Goal: Task Accomplishment & Management: Manage account settings

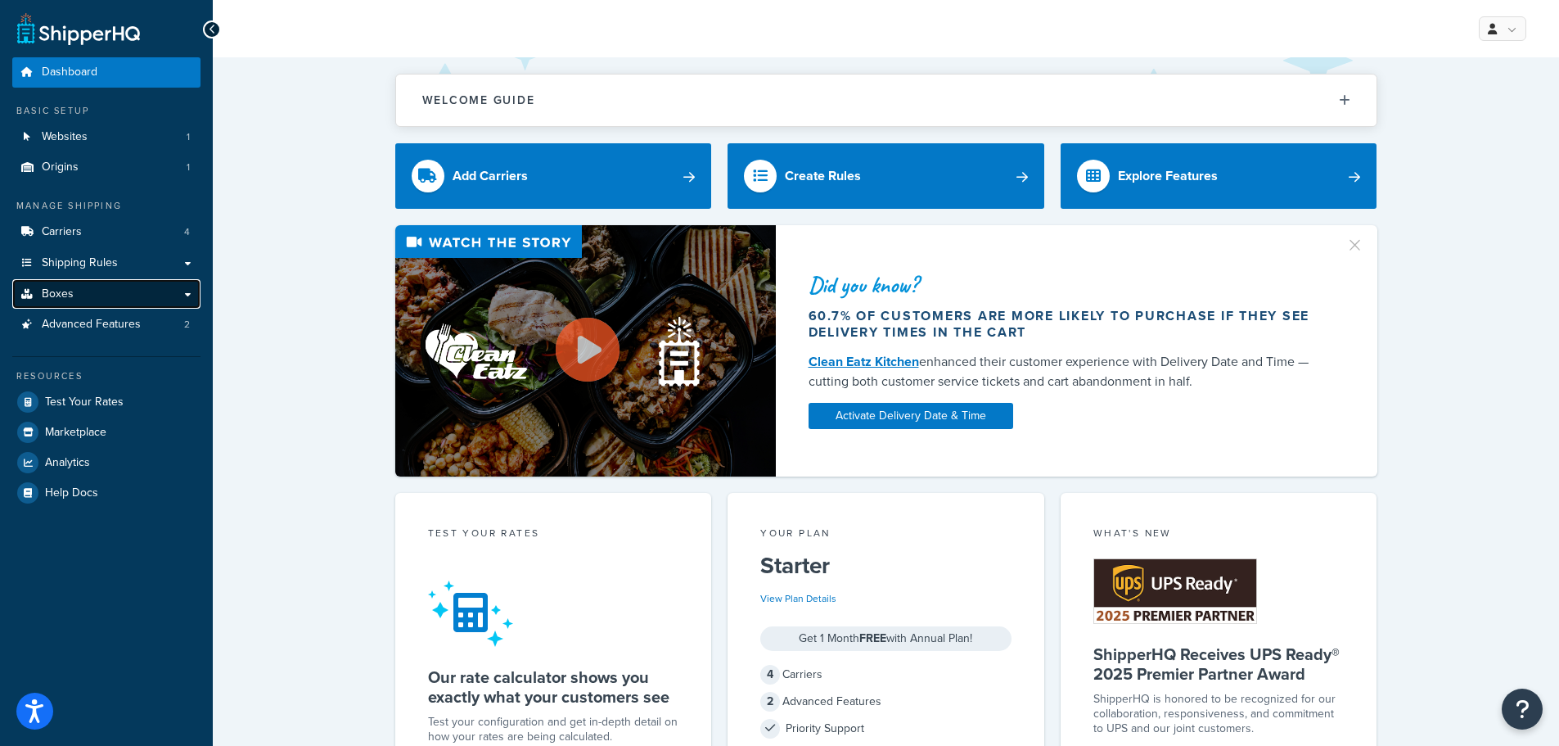
click at [97, 291] on link "Boxes" at bounding box center [106, 294] width 188 height 30
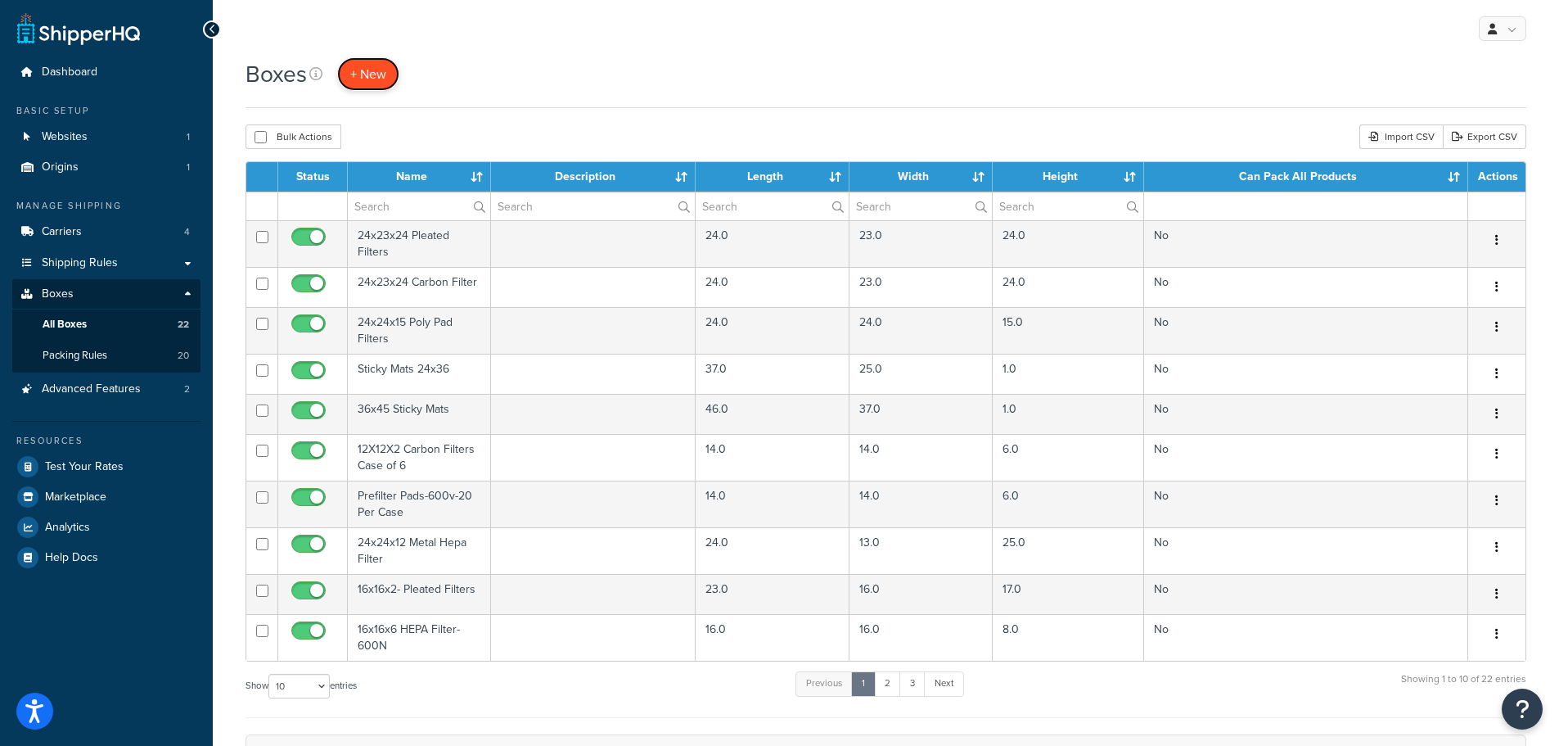
click at [374, 84] on link "+ New" at bounding box center [368, 74] width 62 height 34
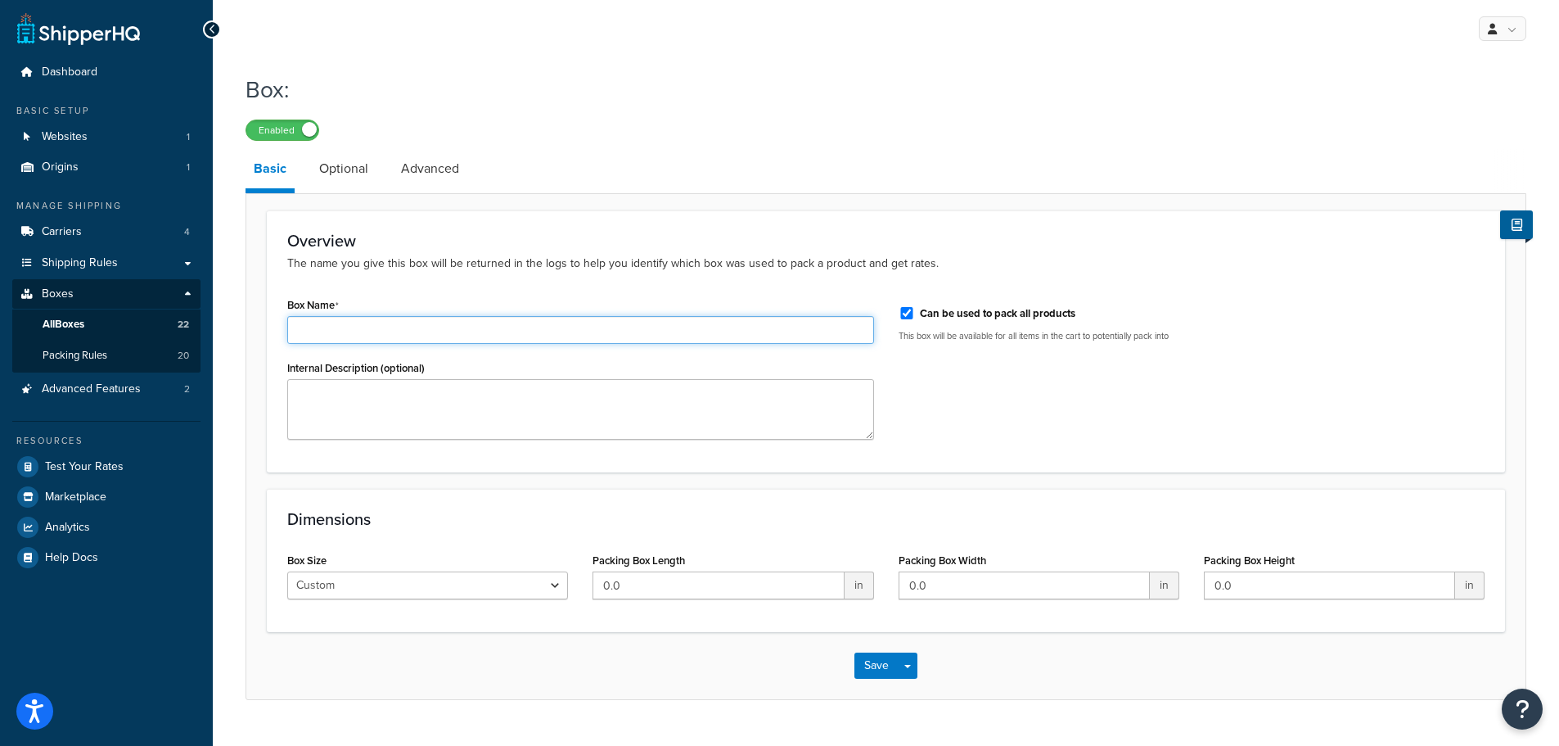
click at [455, 334] on input "Box Name" at bounding box center [580, 330] width 587 height 28
paste input "OmniAire 2000V-MED - Negative Air Machine"
type input "OmniAire 2000V-MED - Negative Air Machine"
click at [909, 316] on input "Can be used to pack all products" at bounding box center [907, 313] width 16 height 12
checkbox input "false"
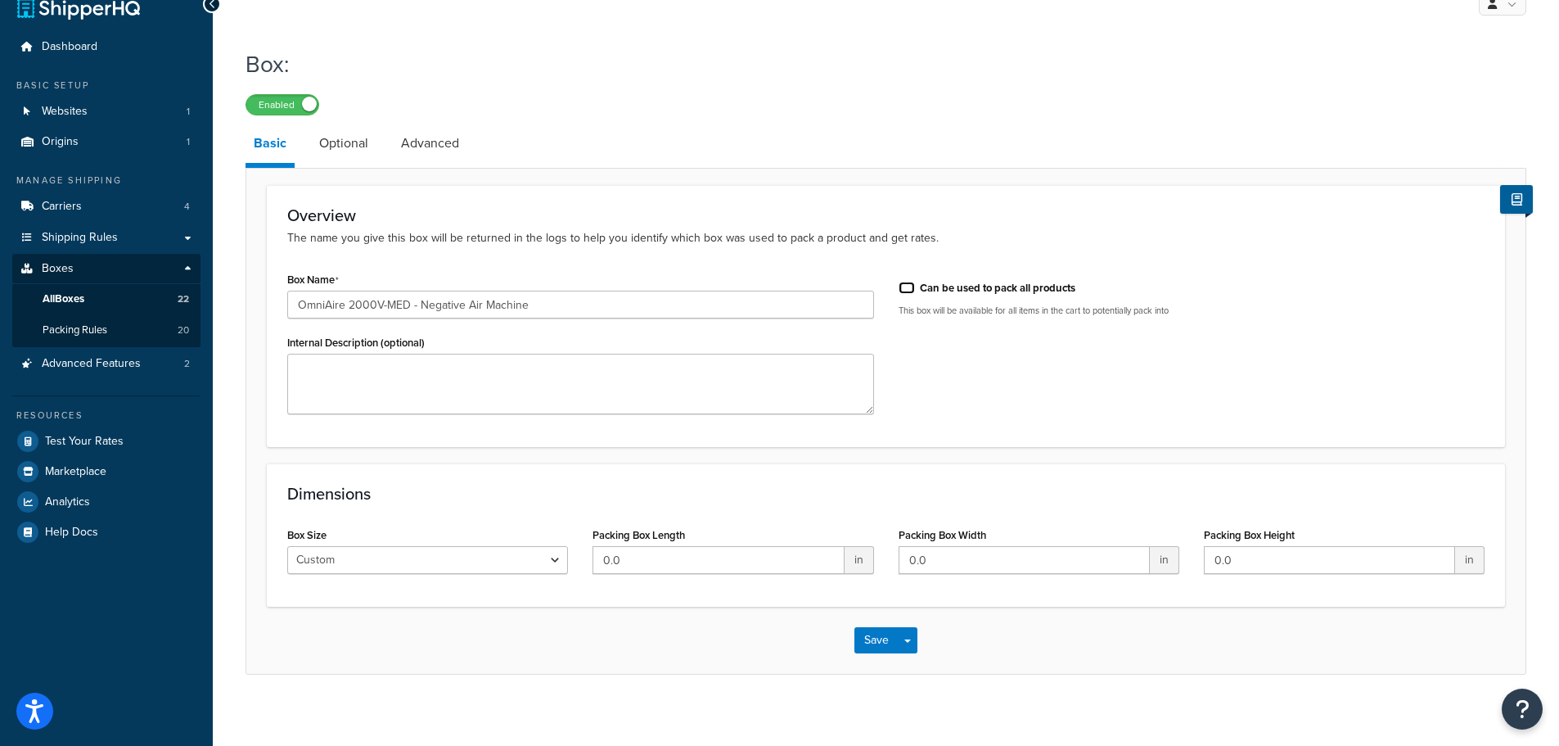
scroll to position [38, 0]
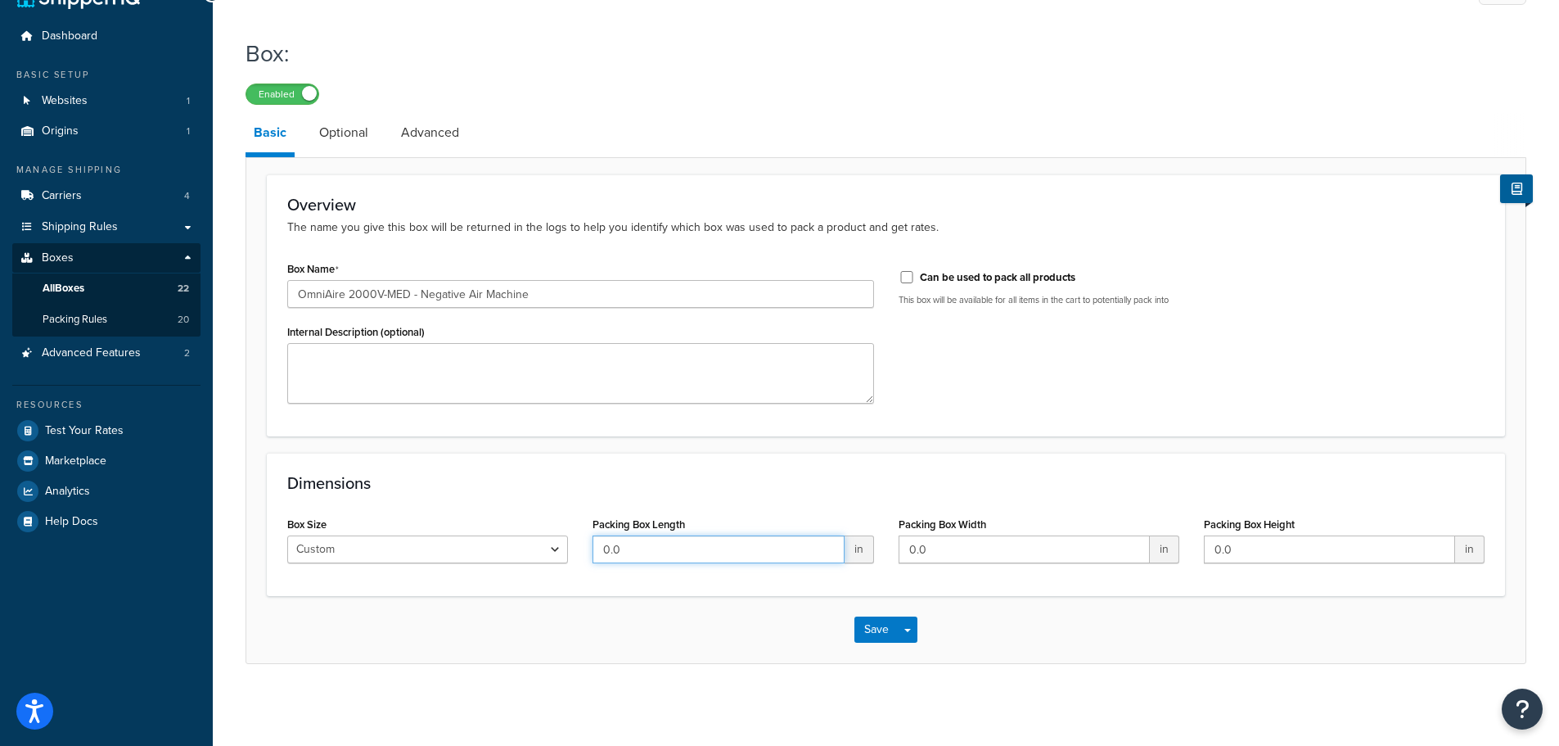
click at [631, 544] on input "0.0" at bounding box center [718, 549] width 251 height 28
drag, startPoint x: 670, startPoint y: 549, endPoint x: 502, endPoint y: 548, distance: 168.6
click at [502, 548] on div "Box Size Custom USPS Small Flat Box USPS Medium Flat Box USPS Large Flat Box US…" at bounding box center [886, 543] width 1222 height 63
type input "36"
type input "23"
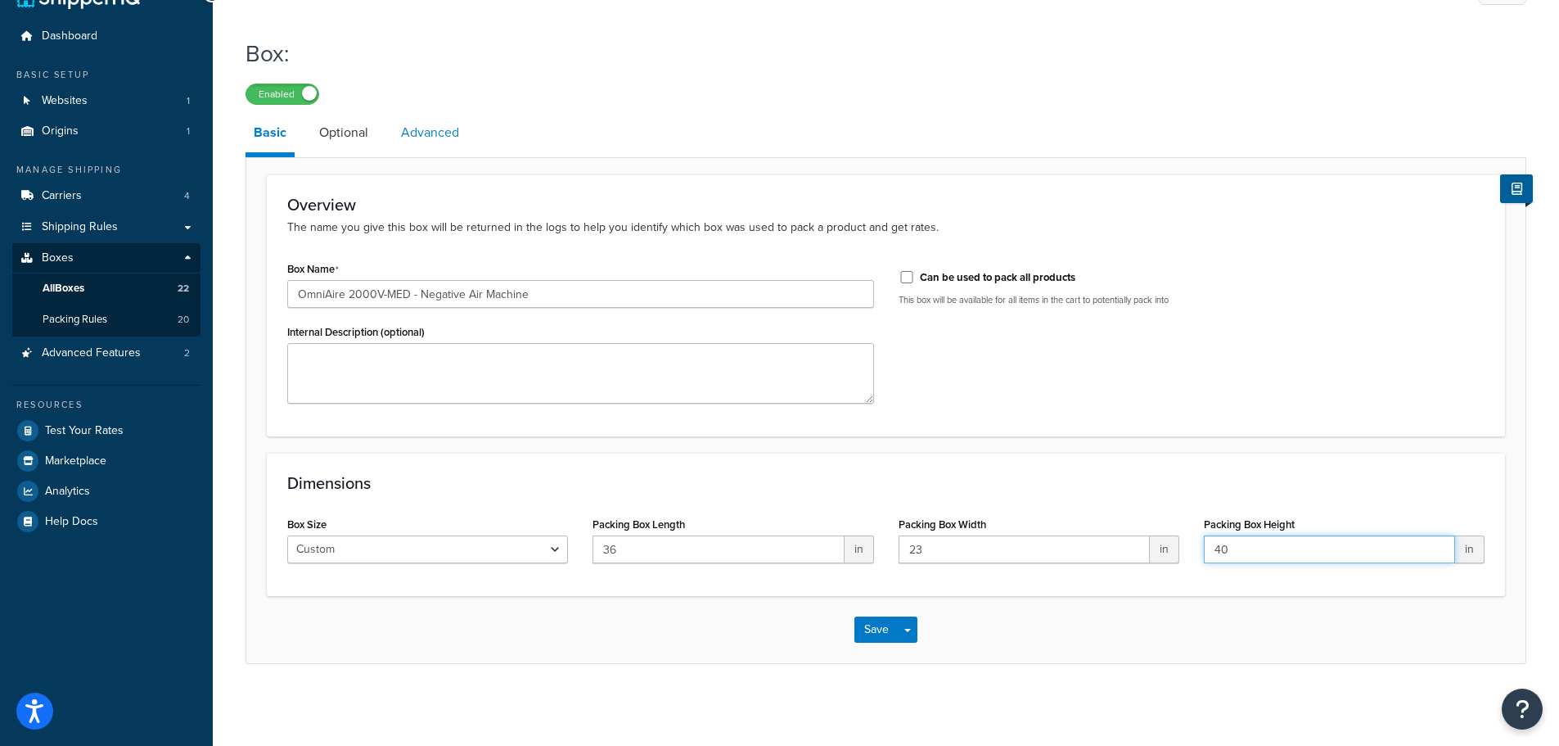
type input "40"
click at [423, 133] on link "Advanced" at bounding box center [430, 132] width 74 height 39
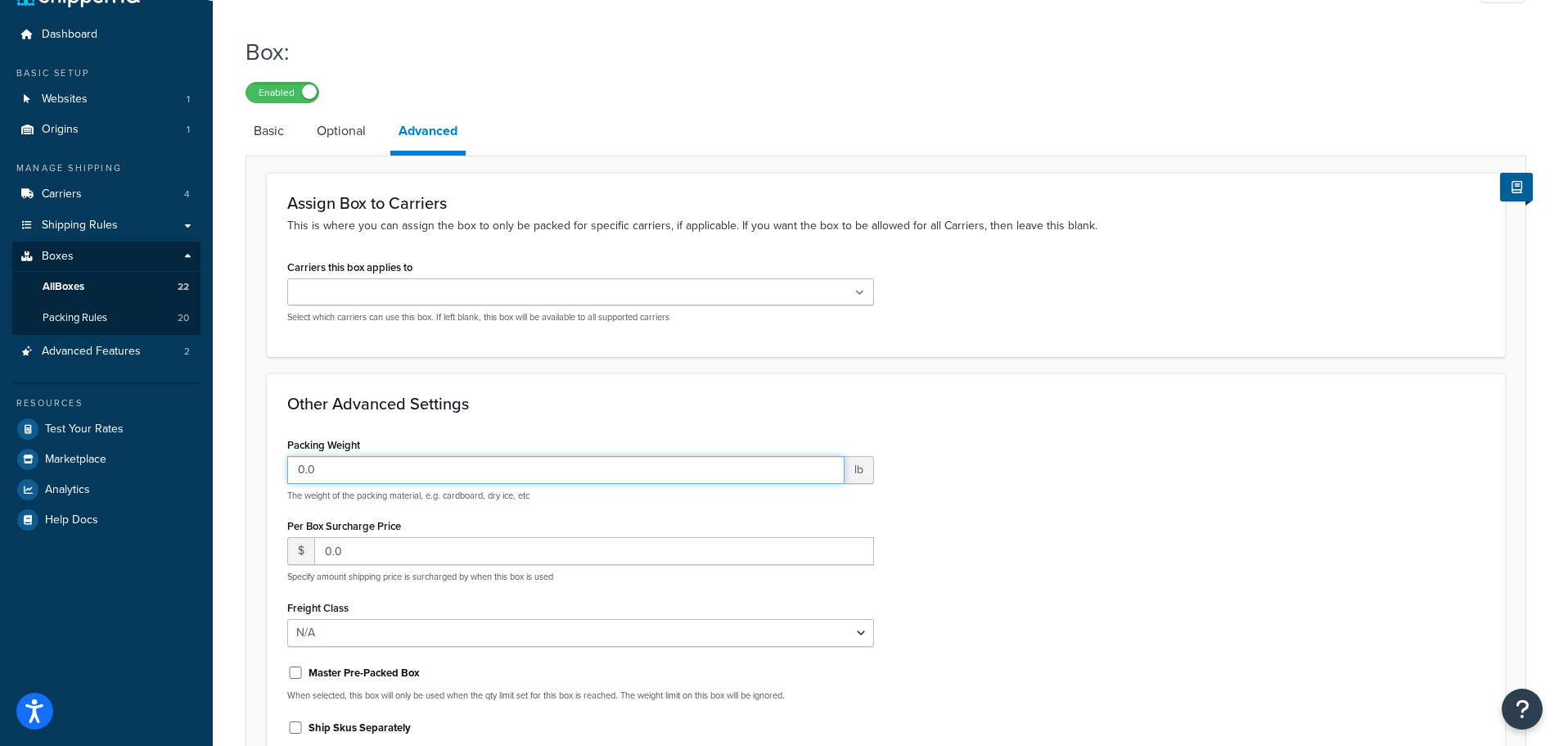
click at [356, 469] on input "0.0" at bounding box center [565, 470] width 557 height 28
drag, startPoint x: 371, startPoint y: 467, endPoint x: 131, endPoint y: 455, distance: 240.1
click at [131, 455] on div "Dashboard Basic Setup Websites 1 Origins 1 Manage Shipping Carriers 4 Shipping …" at bounding box center [779, 450] width 1559 height 976
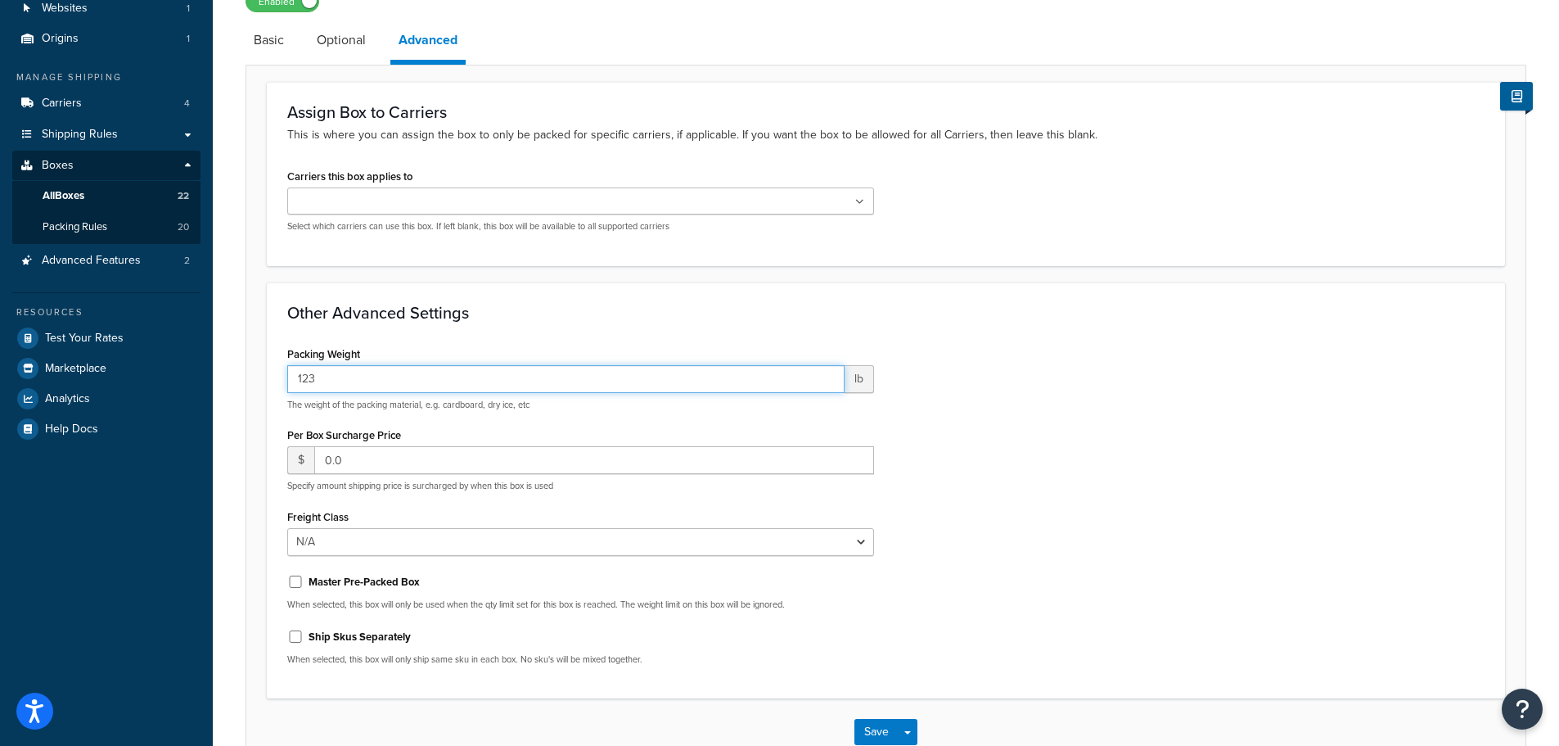
scroll to position [233, 0]
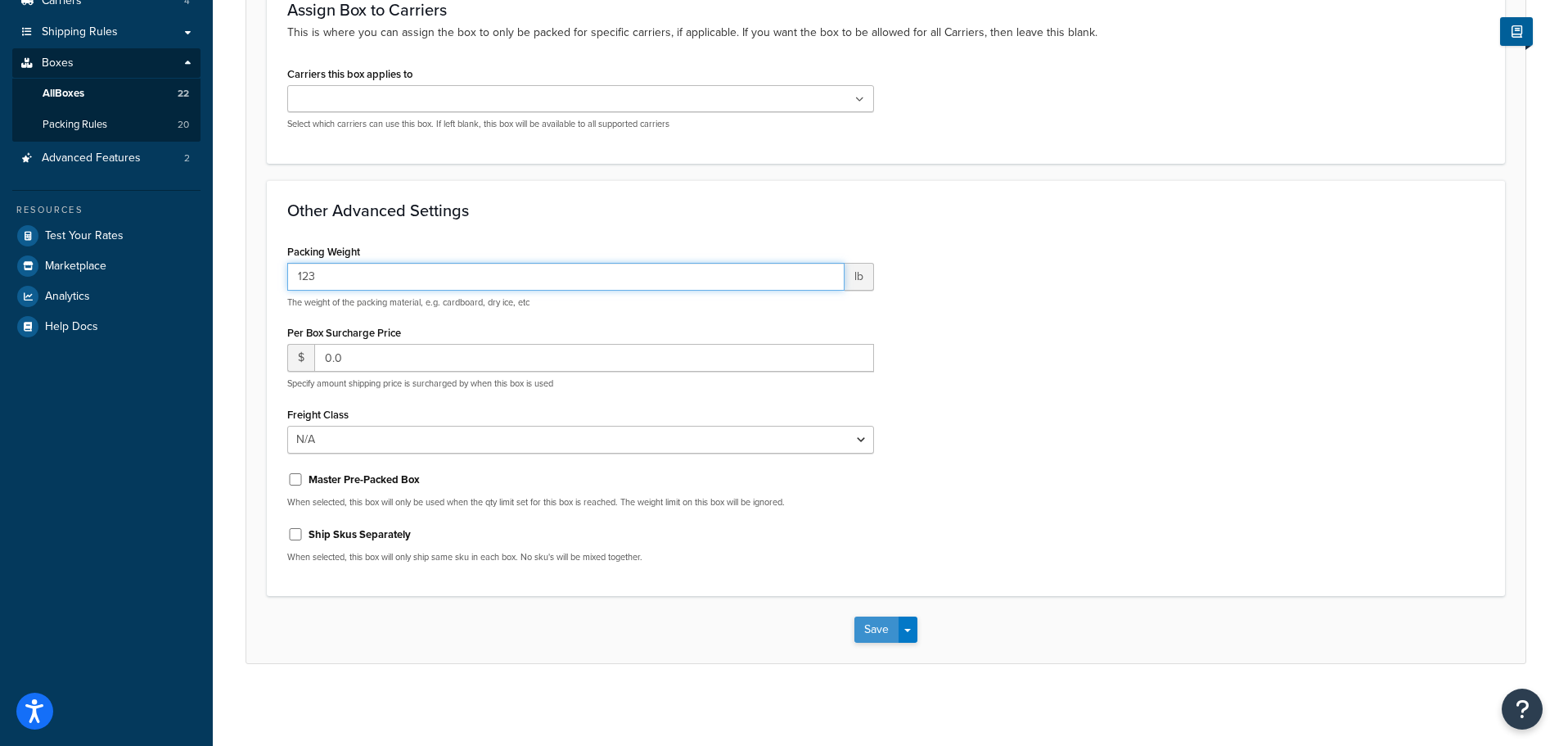
type input "123"
click at [885, 629] on button "Save" at bounding box center [876, 629] width 44 height 26
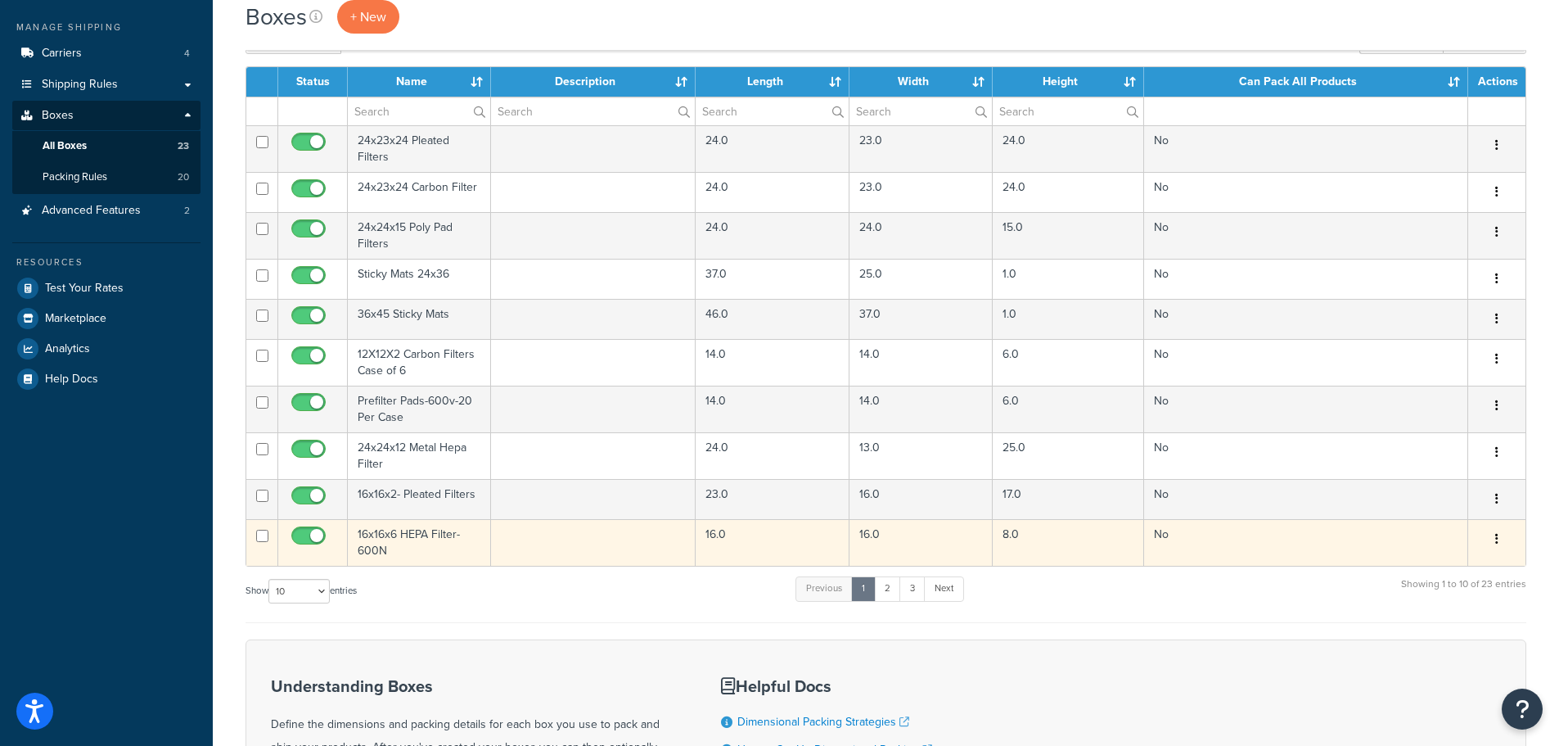
scroll to position [164, 0]
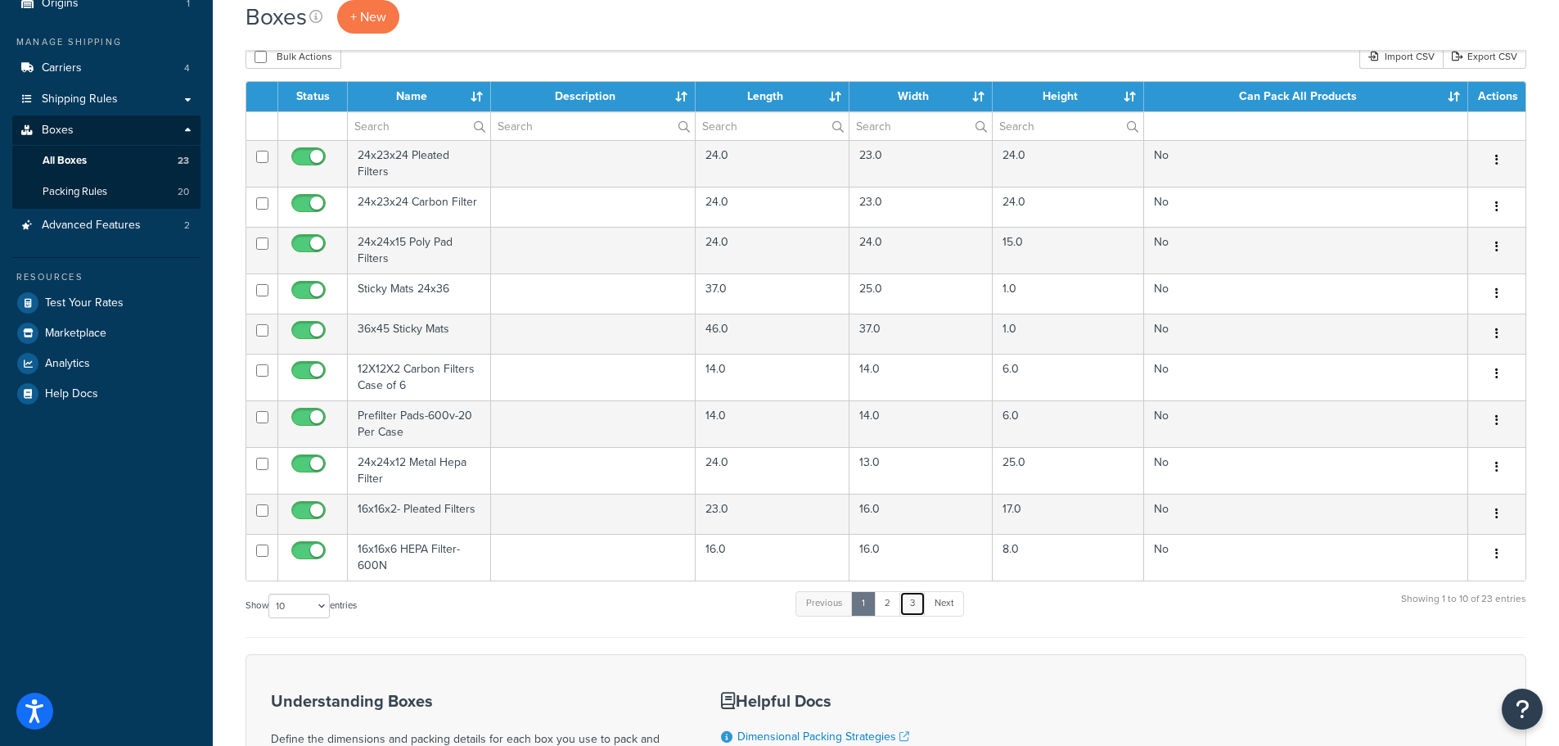
click at [917, 611] on link "3" at bounding box center [912, 603] width 26 height 25
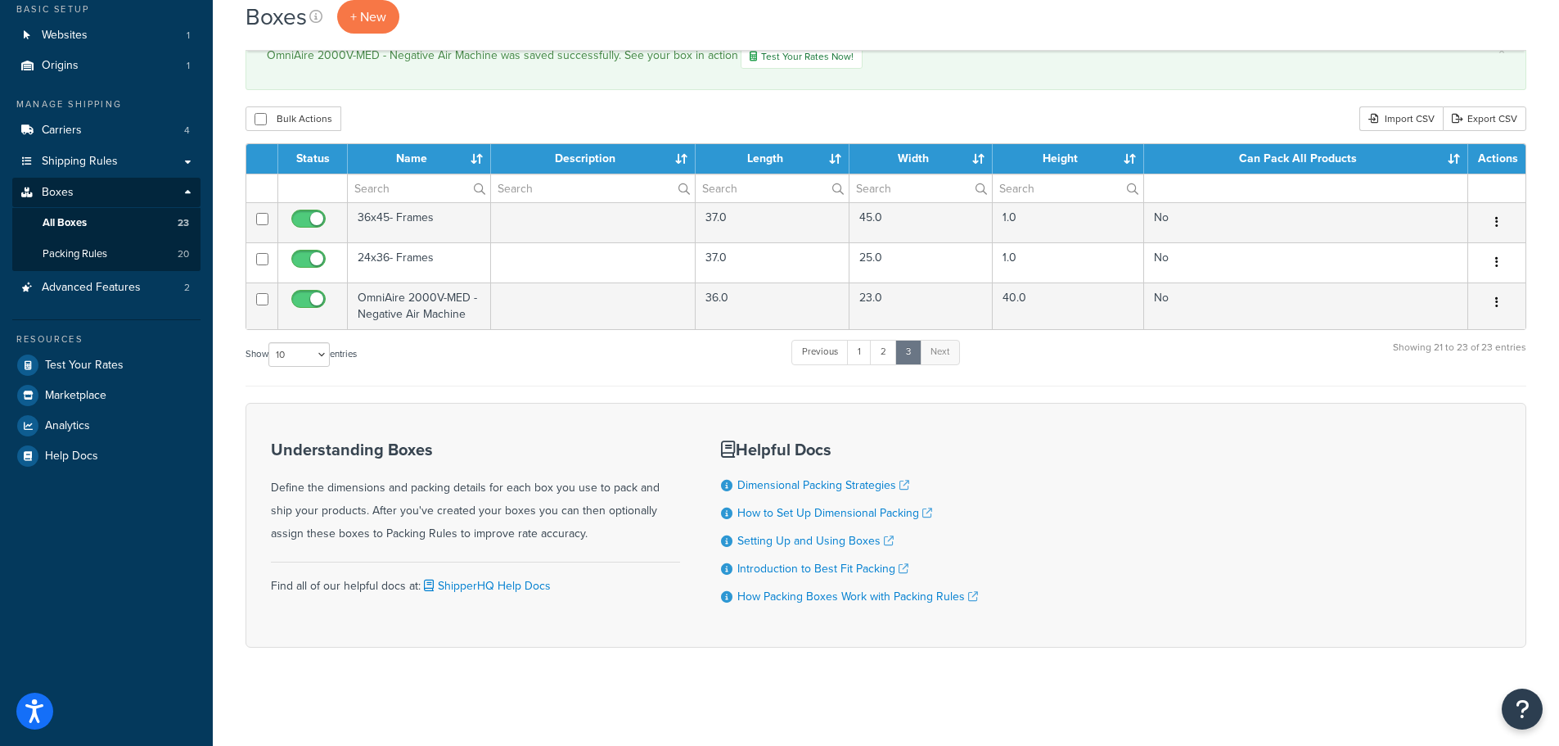
scroll to position [102, 0]
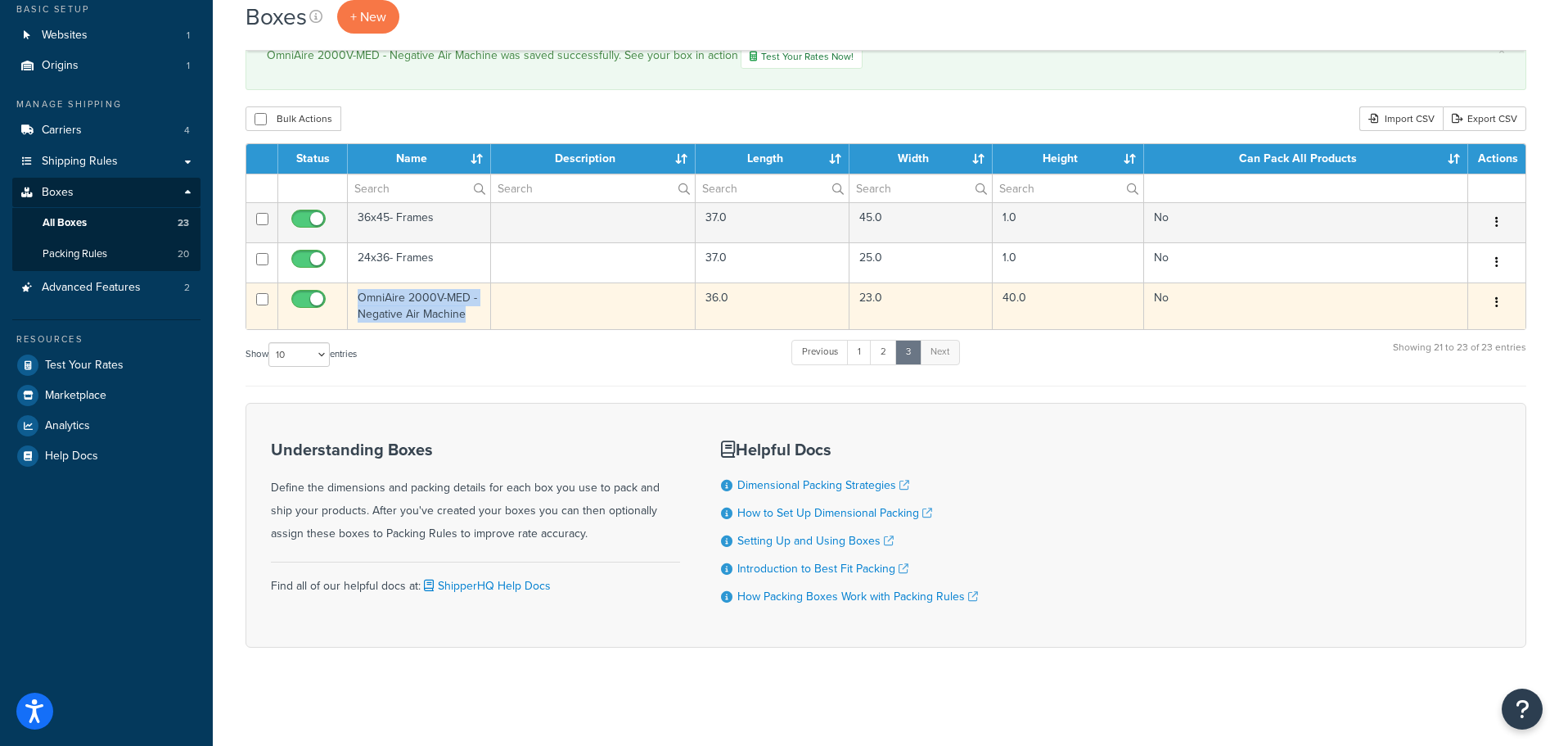
drag, startPoint x: 467, startPoint y: 318, endPoint x: 359, endPoint y: 300, distance: 109.4
click at [359, 300] on td "OmniAire 2000V-MED - Negative Air Machine" at bounding box center [419, 305] width 143 height 47
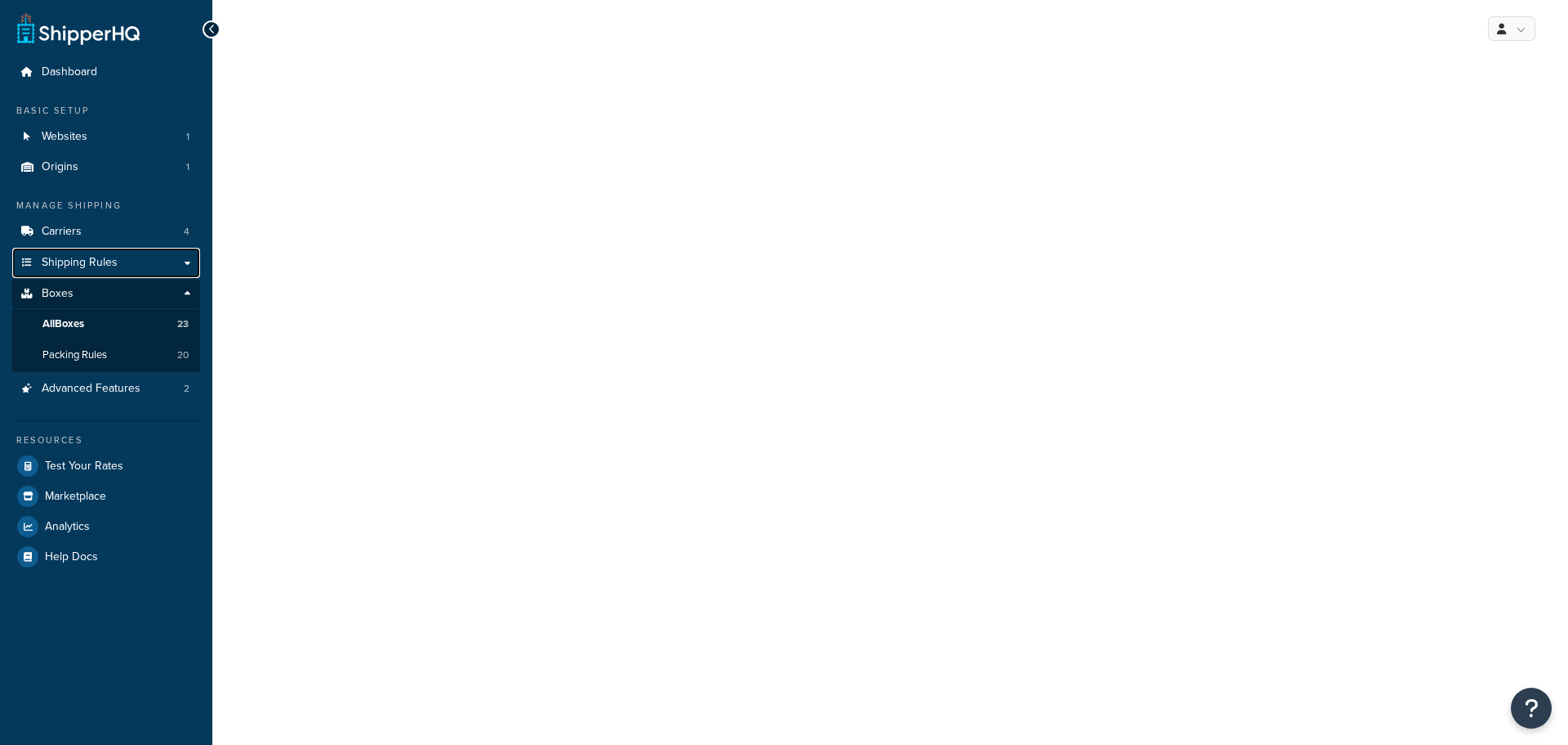
click at [95, 252] on div "Dashboard Basic Setup Websites 1 Origins 1 Manage Shipping Carriers 4 Shipping …" at bounding box center [784, 372] width 1568 height 745
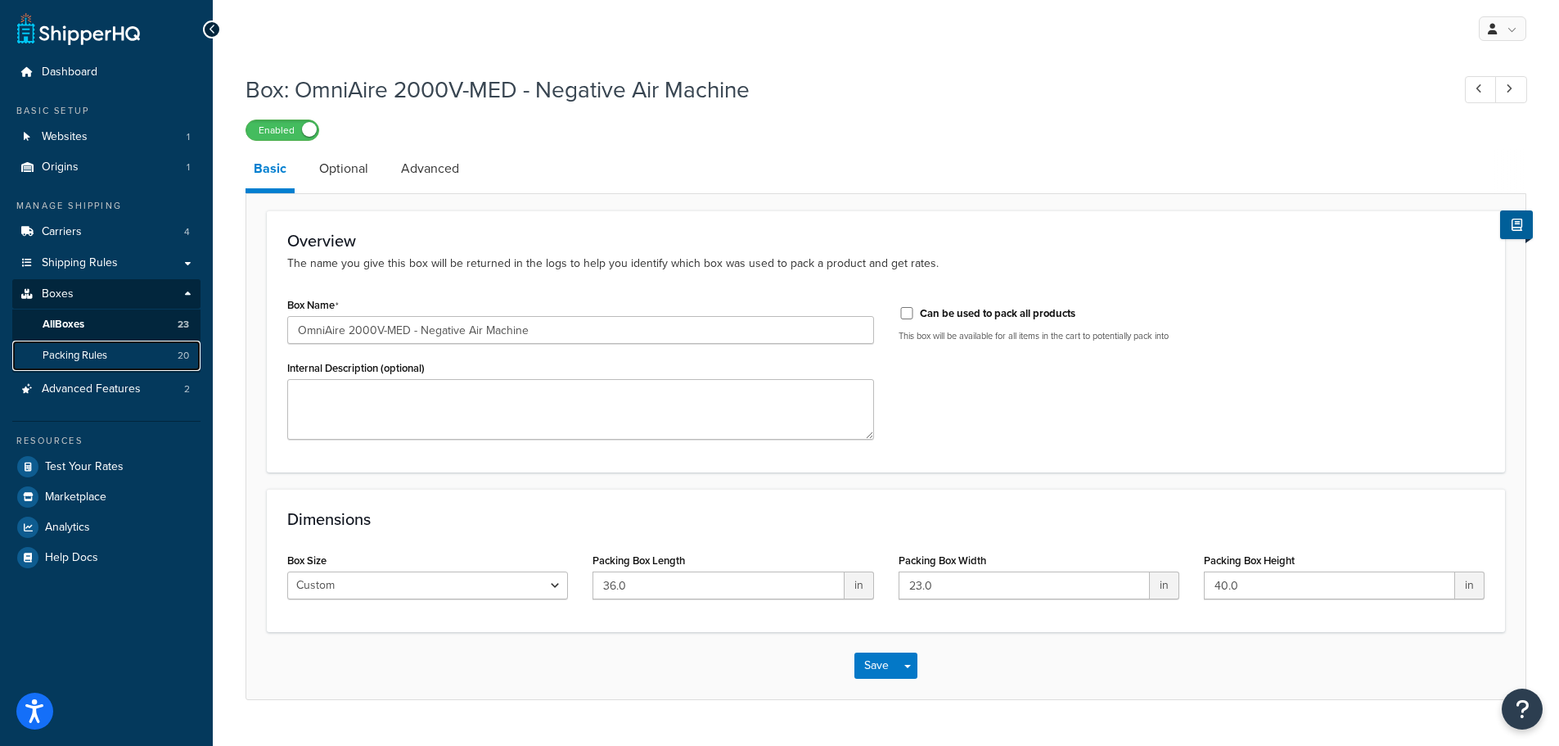
click at [101, 351] on span "Packing Rules" at bounding box center [75, 356] width 65 height 14
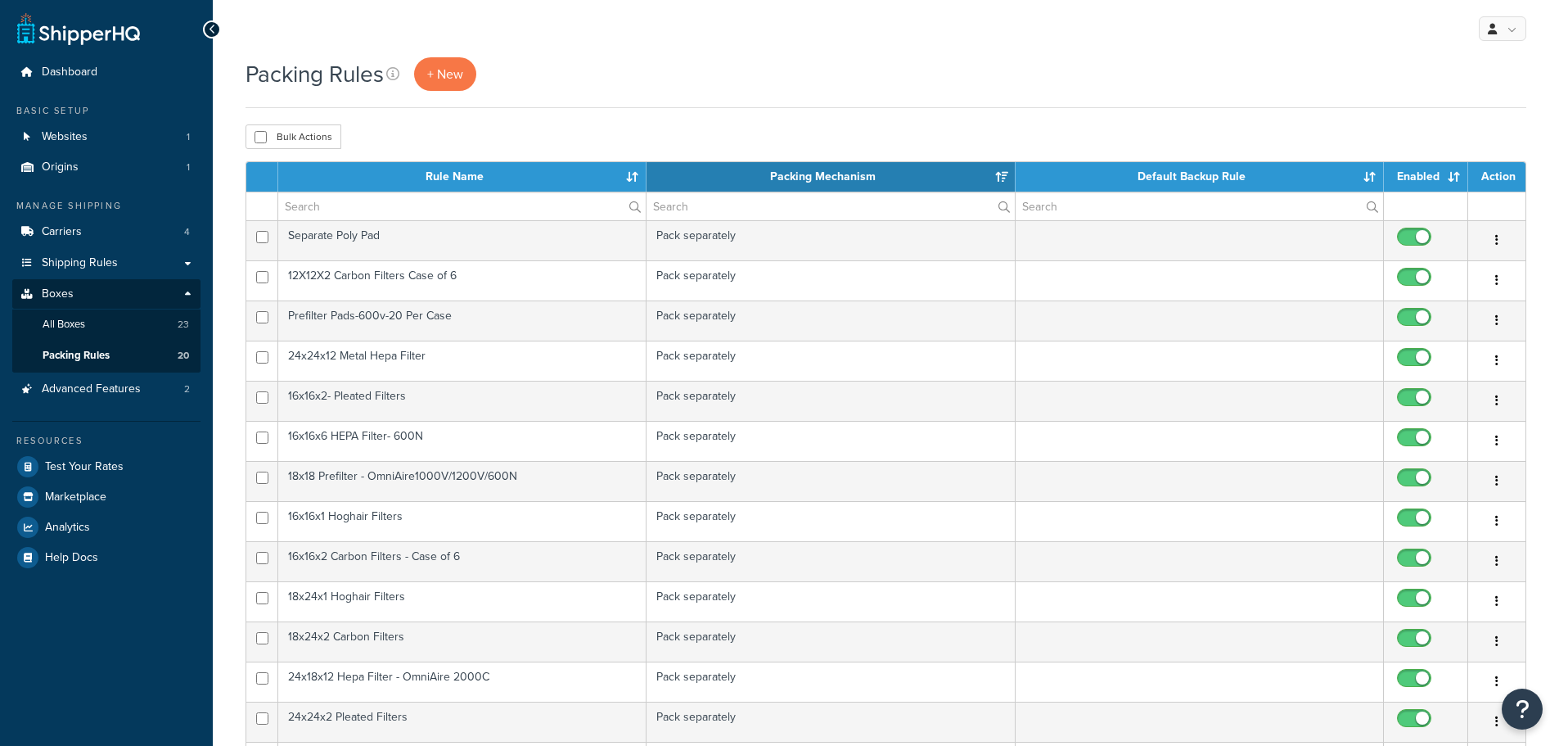
select select "15"
click at [434, 79] on span "+ New" at bounding box center [445, 74] width 36 height 19
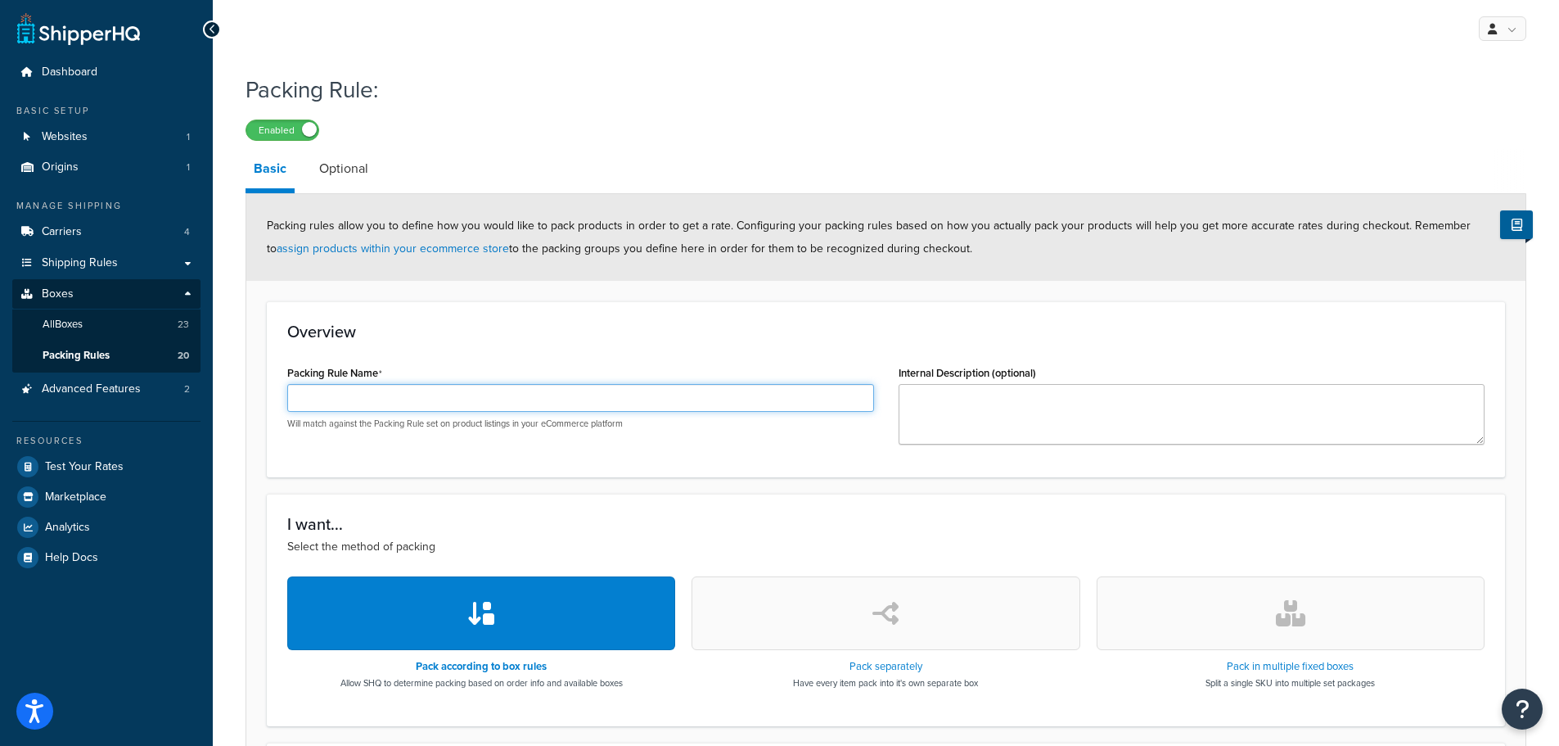
paste input "OmniAire 2000V-MED - Negative Air Machine"
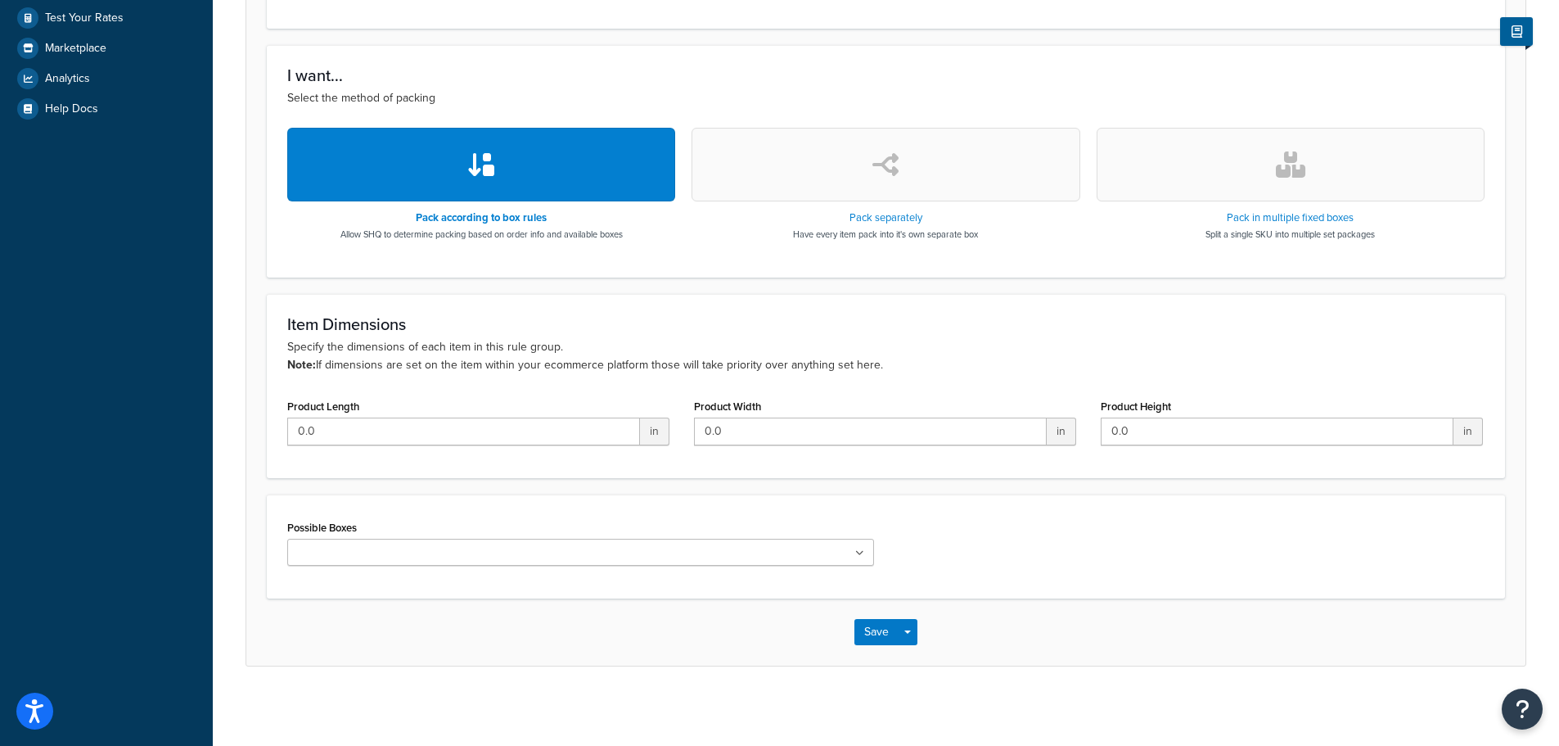
scroll to position [453, 0]
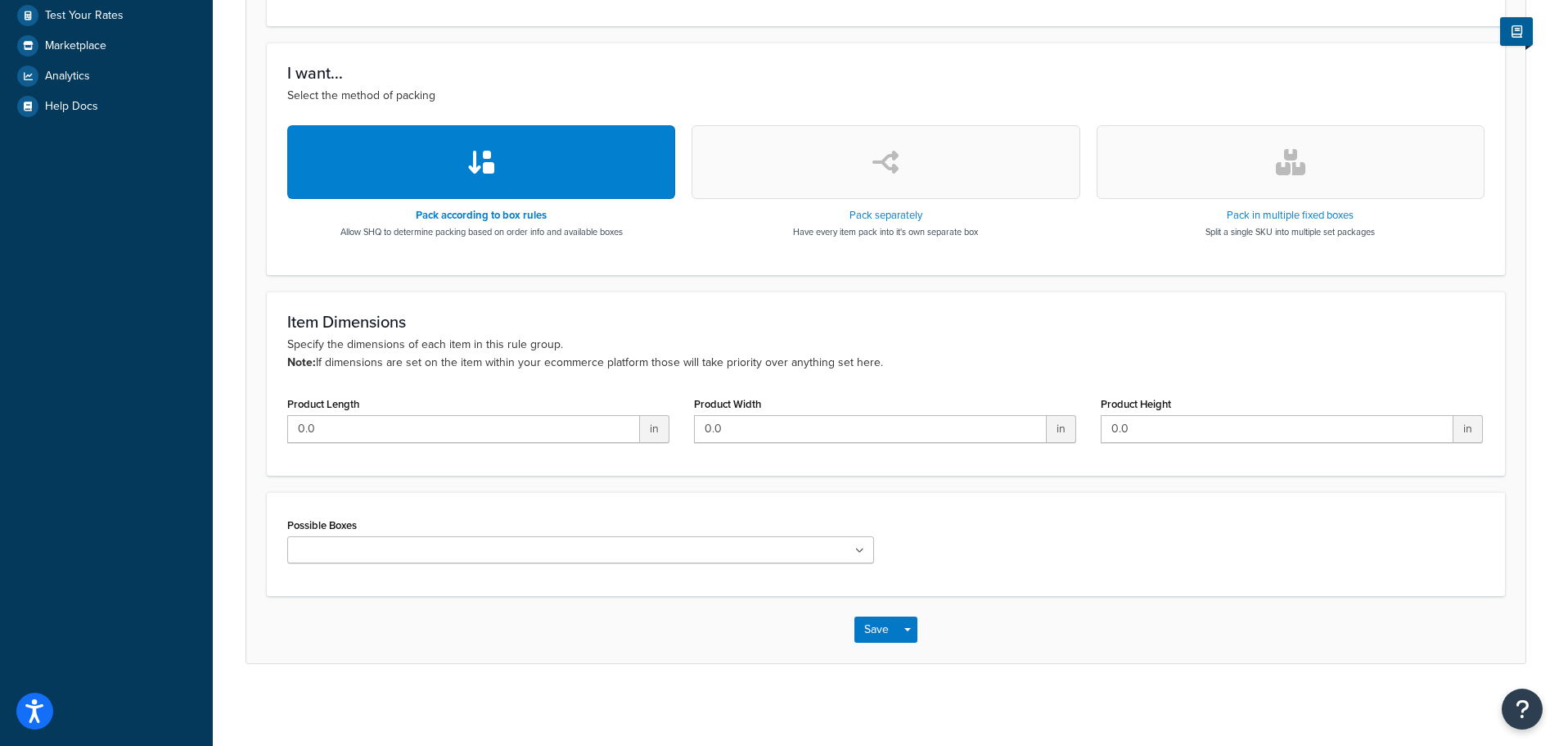
type input "OmniAire 2000V-MED - Negative Air Machine"
click at [549, 539] on ul at bounding box center [580, 549] width 587 height 27
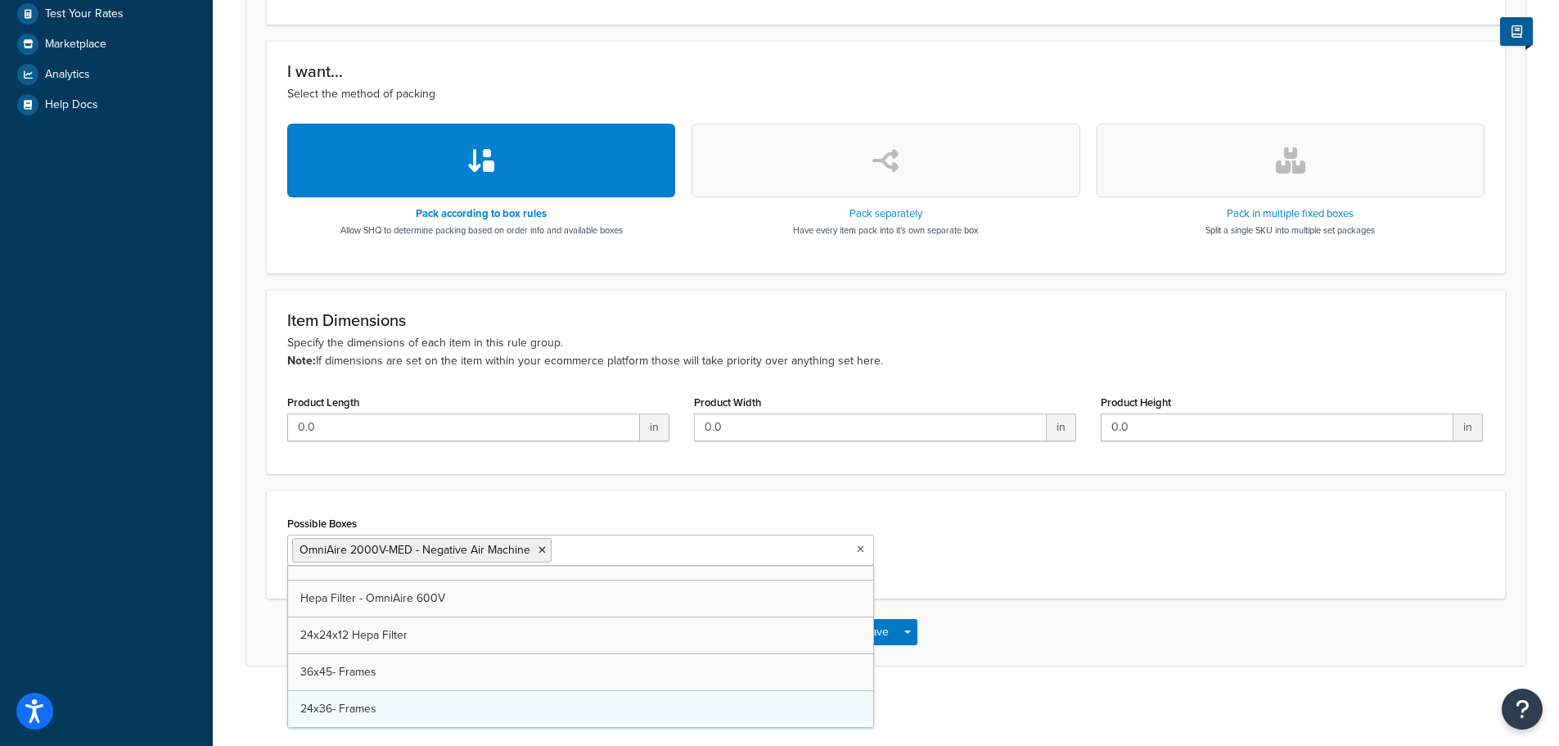
scroll to position [647, 0]
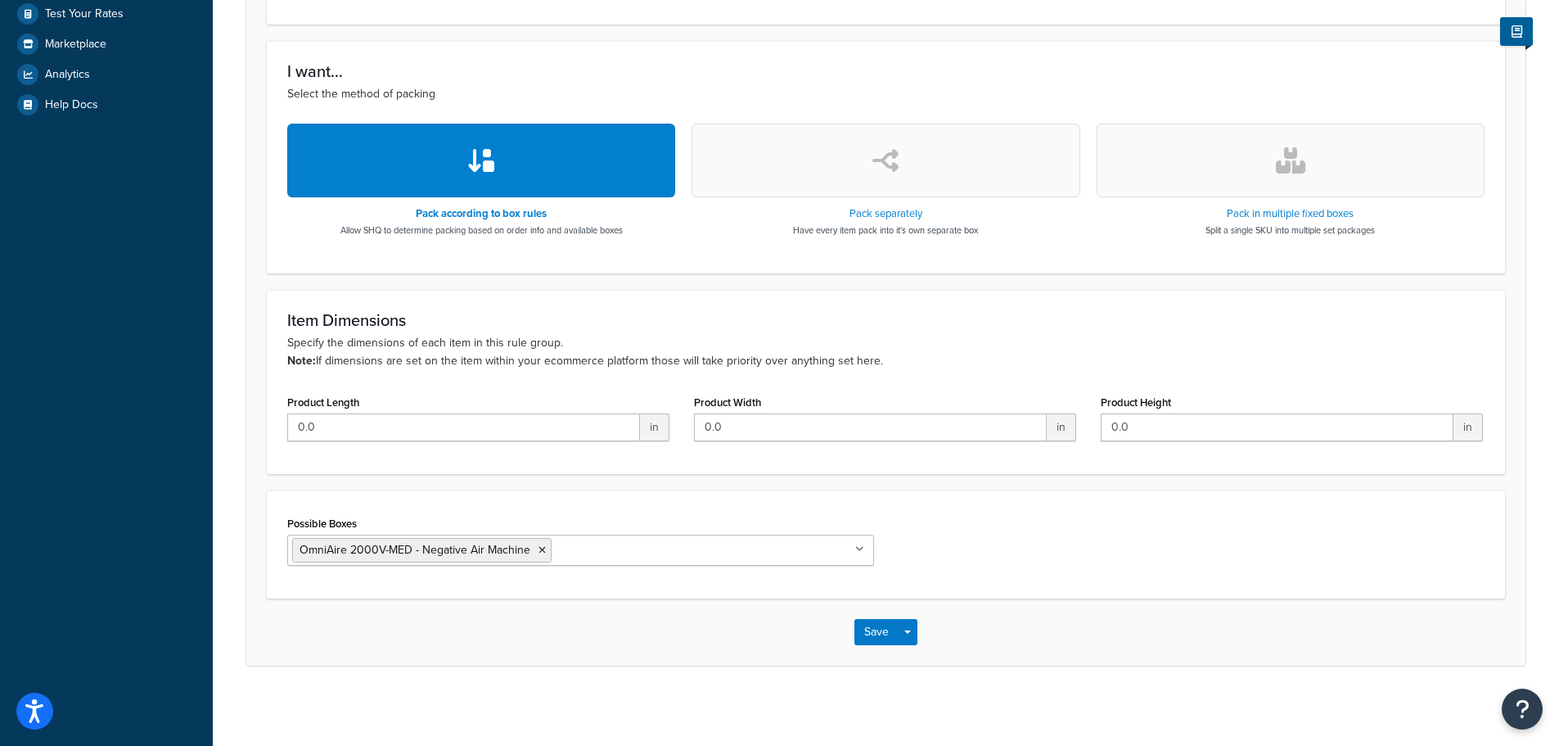
click at [1080, 547] on div "Possible Boxes OmniAire 2000V-MED - Negative Air Machine 24x23x24 Pleated Filte…" at bounding box center [886, 545] width 1222 height 66
click at [871, 637] on button "Save" at bounding box center [876, 632] width 44 height 26
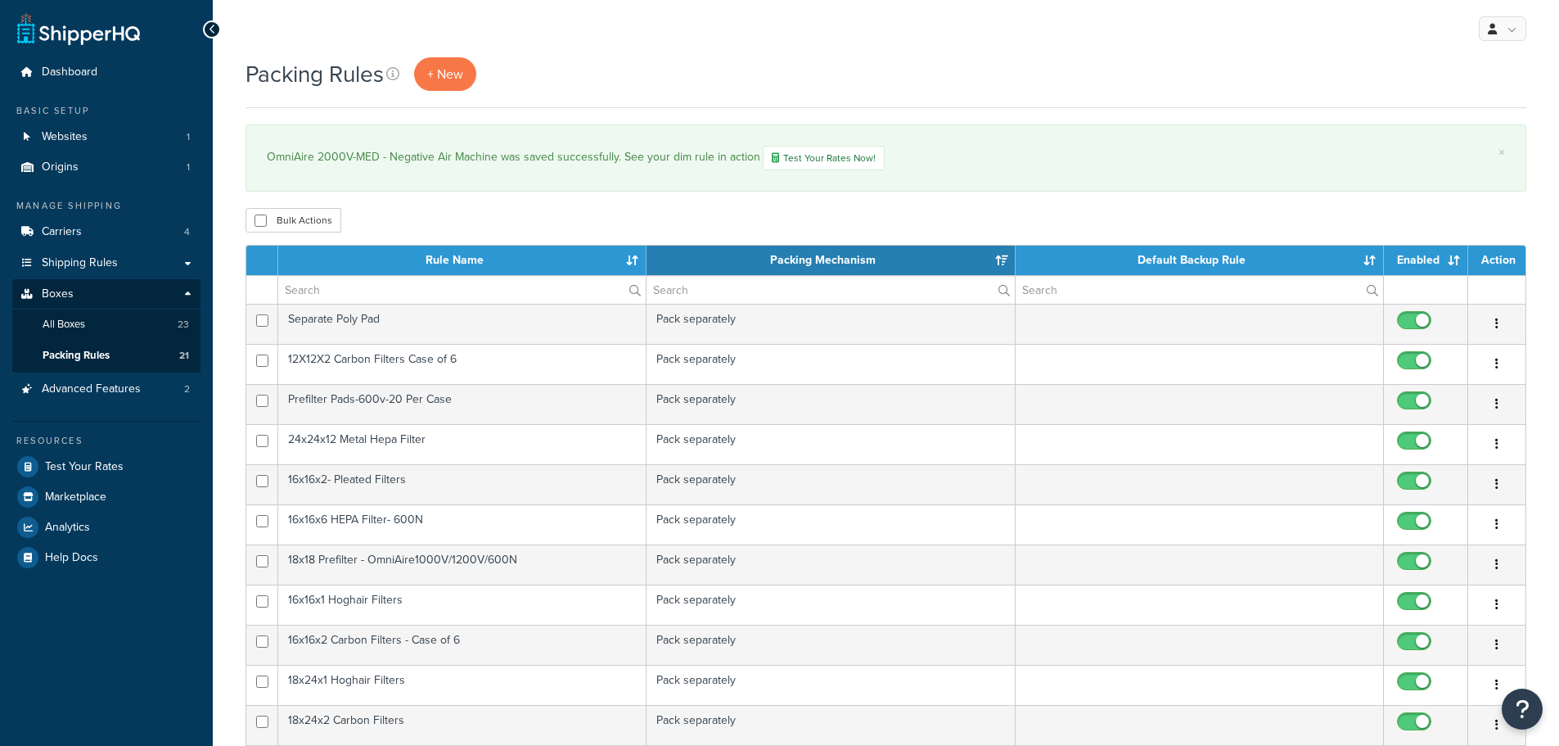
select select "15"
click at [97, 259] on span "Shipping Rules" at bounding box center [80, 263] width 76 height 14
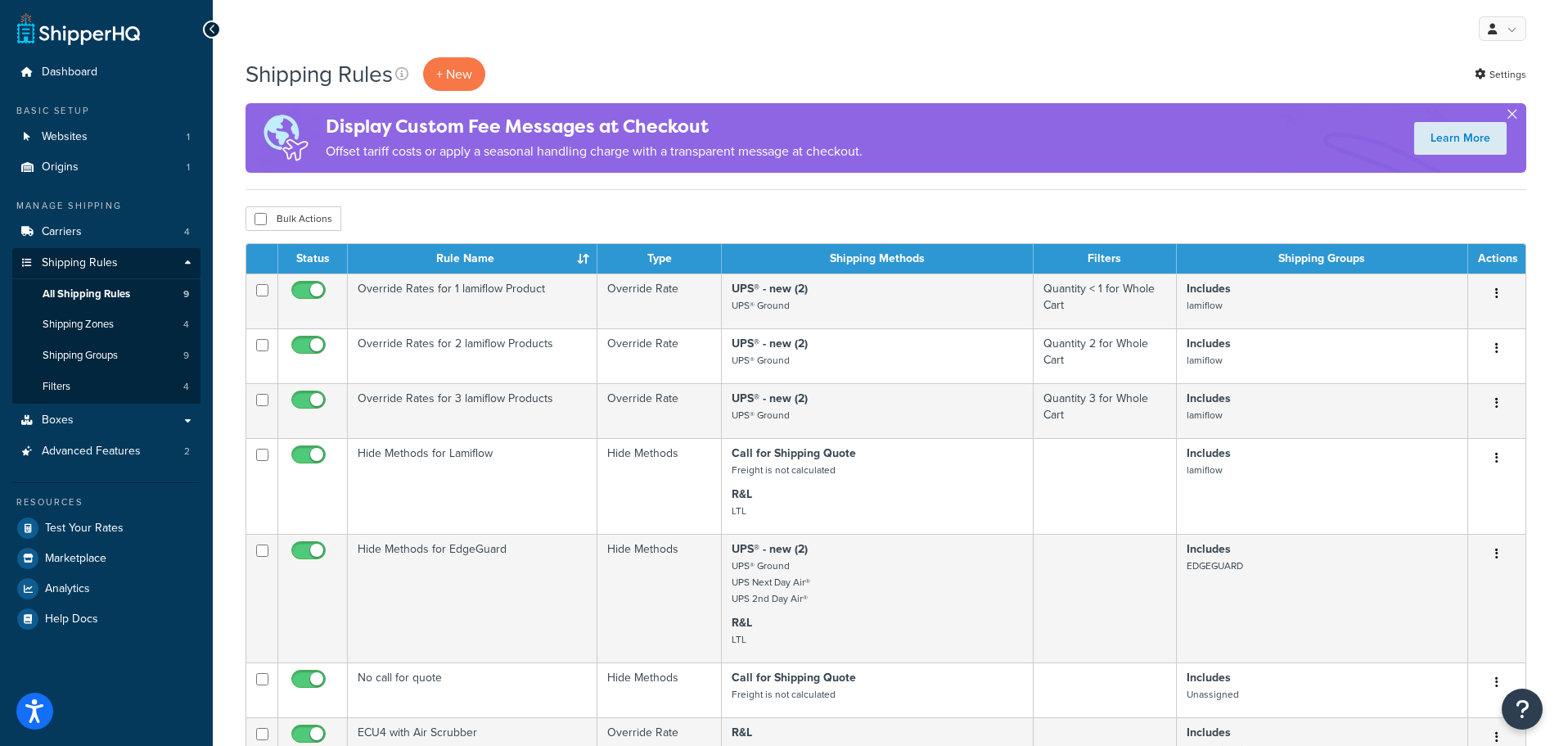
click at [1512, 115] on button "button" at bounding box center [1512, 117] width 4 height 4
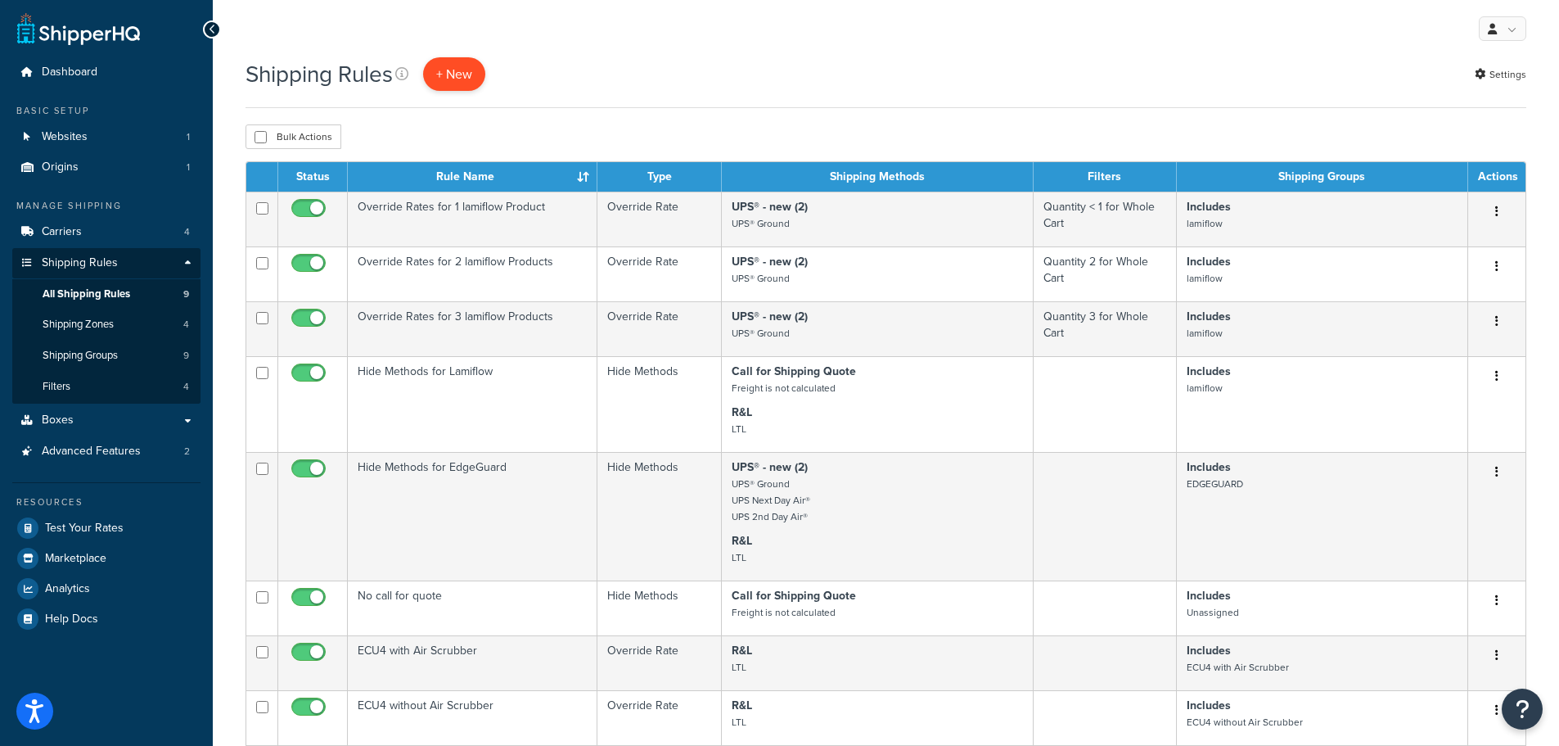
click at [442, 77] on p "+ New" at bounding box center [454, 74] width 62 height 34
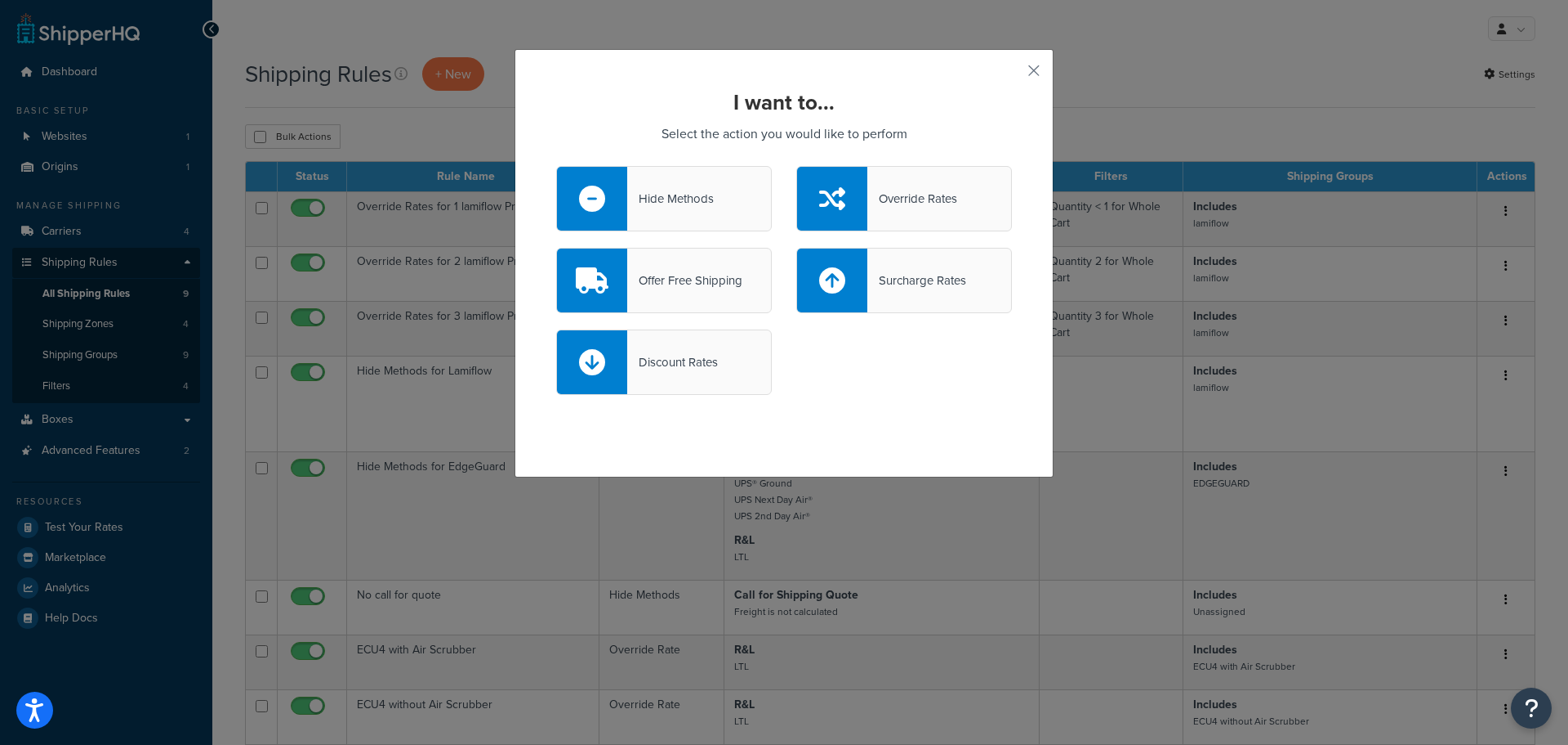
click at [713, 204] on div "Hide Methods" at bounding box center [664, 198] width 216 height 65
click at [0, 0] on input "Hide Methods" at bounding box center [0, 0] width 0 height 0
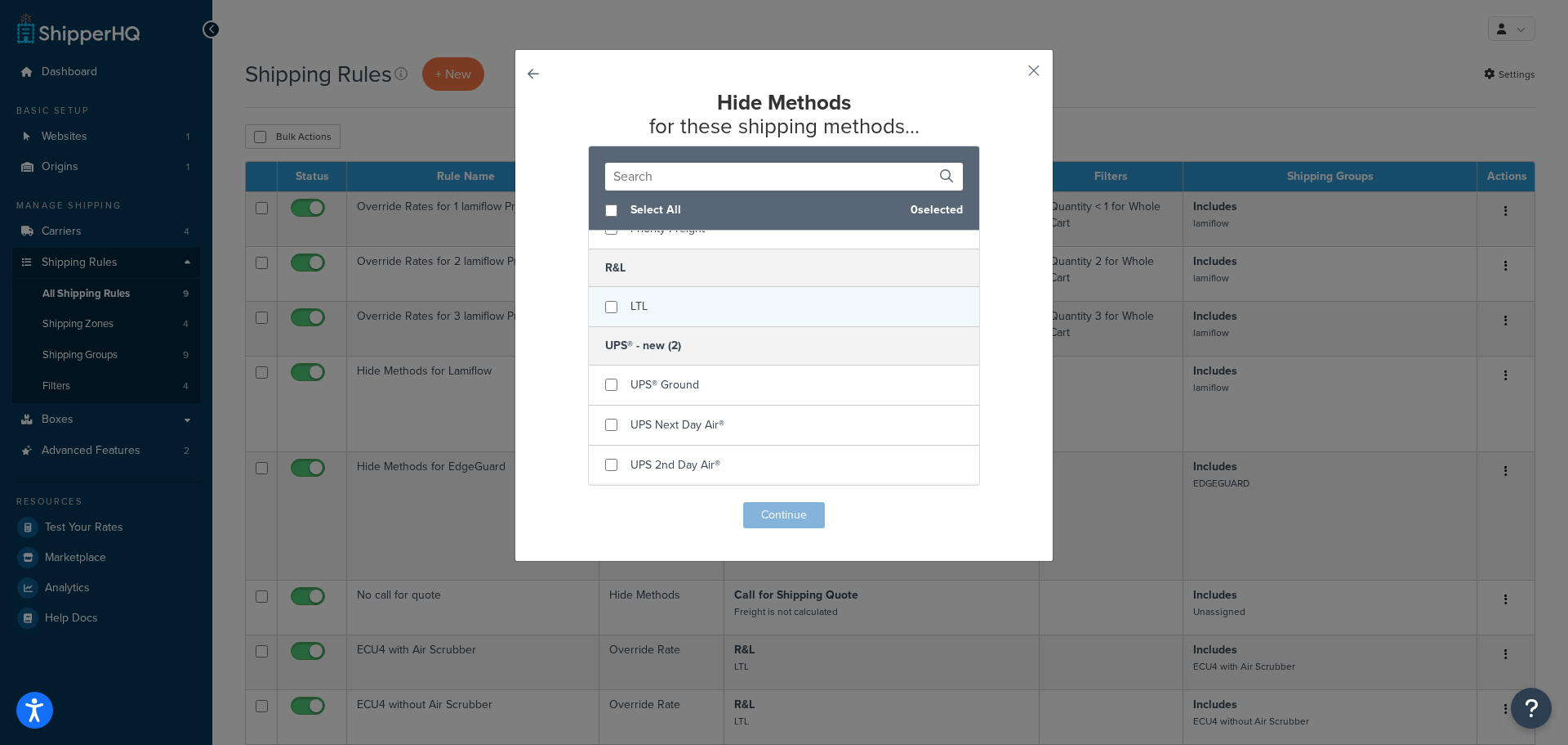
scroll to position [96, 0]
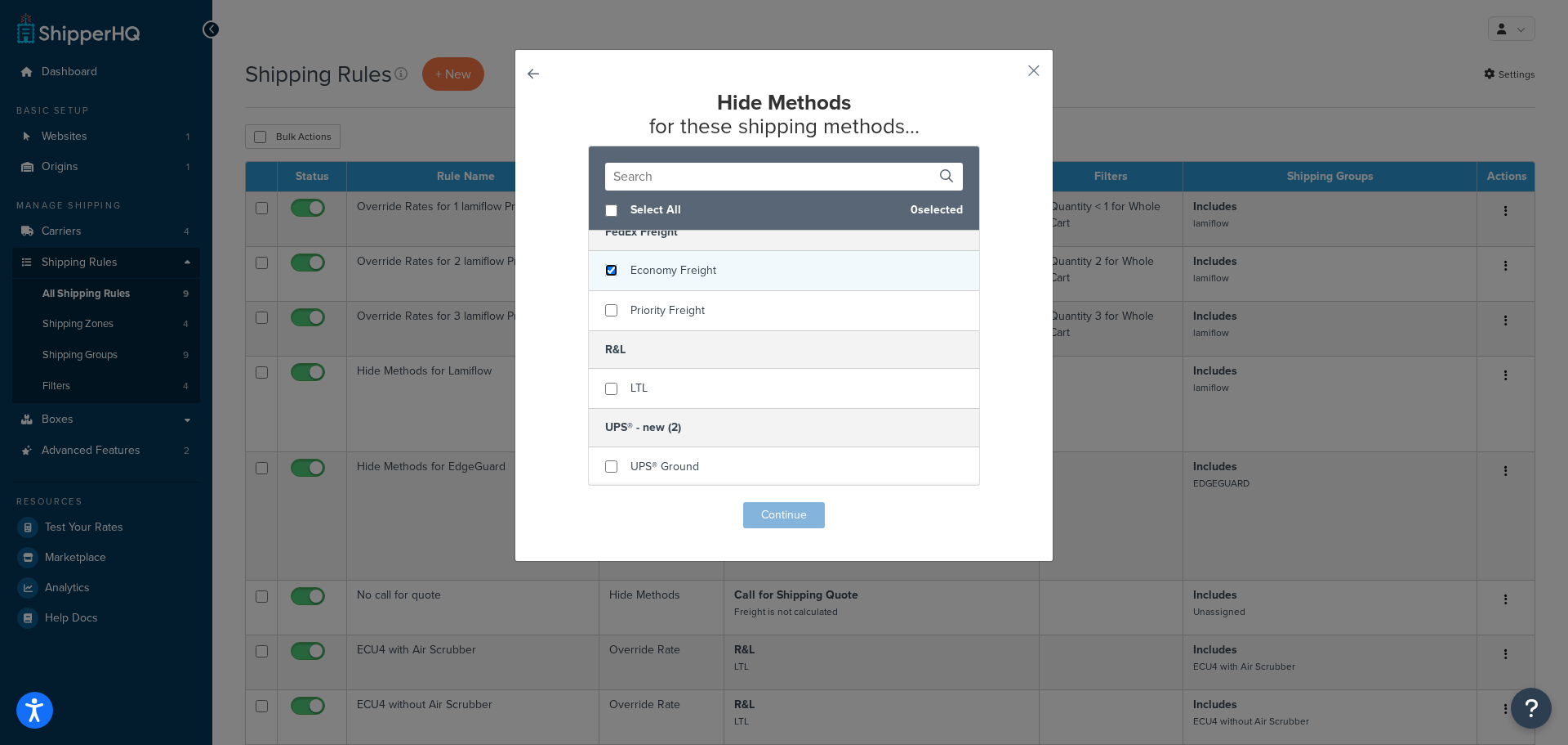
click at [608, 274] on input "checkbox" at bounding box center [611, 270] width 12 height 12
checkbox input "true"
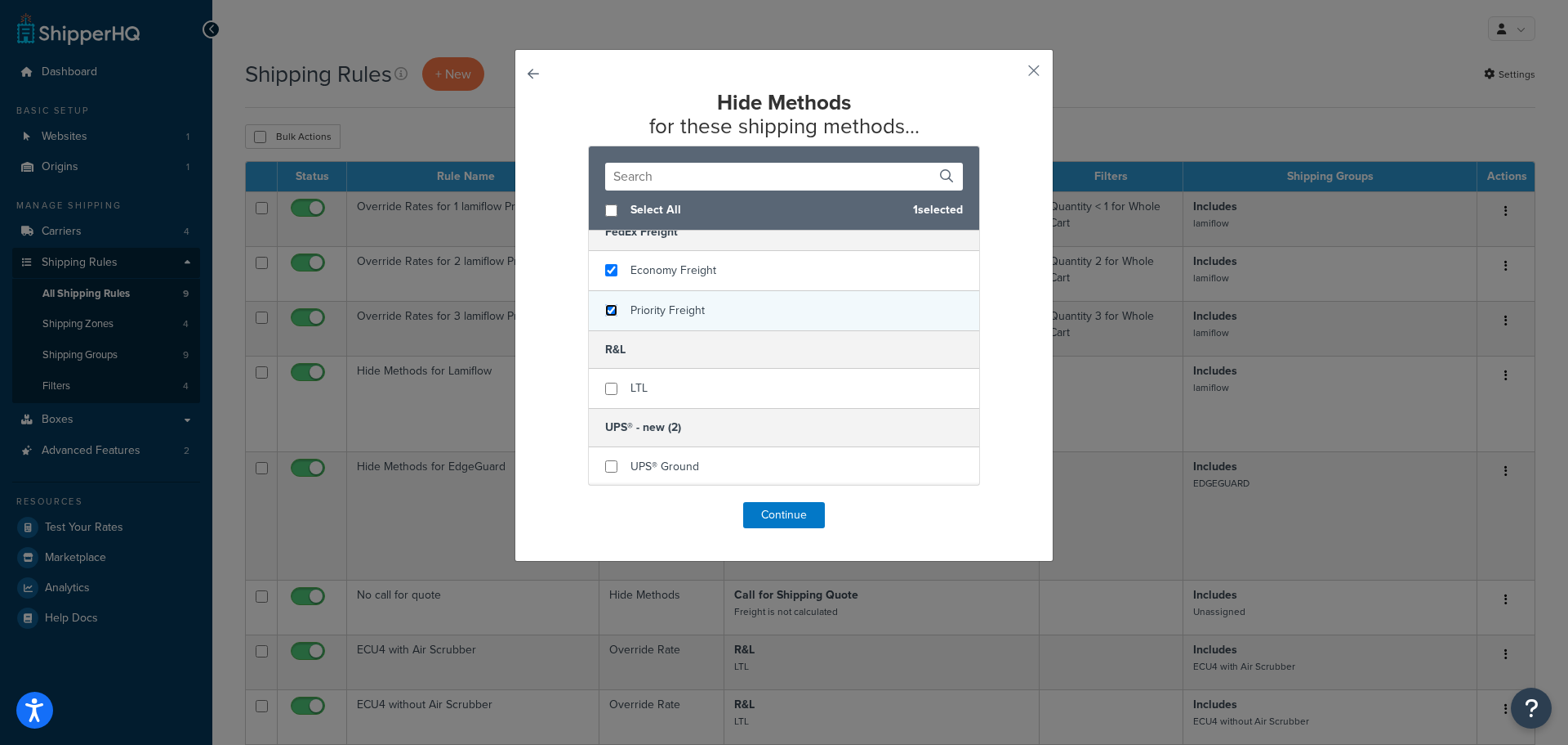
click at [609, 309] on input "checkbox" at bounding box center [611, 310] width 12 height 12
checkbox input "true"
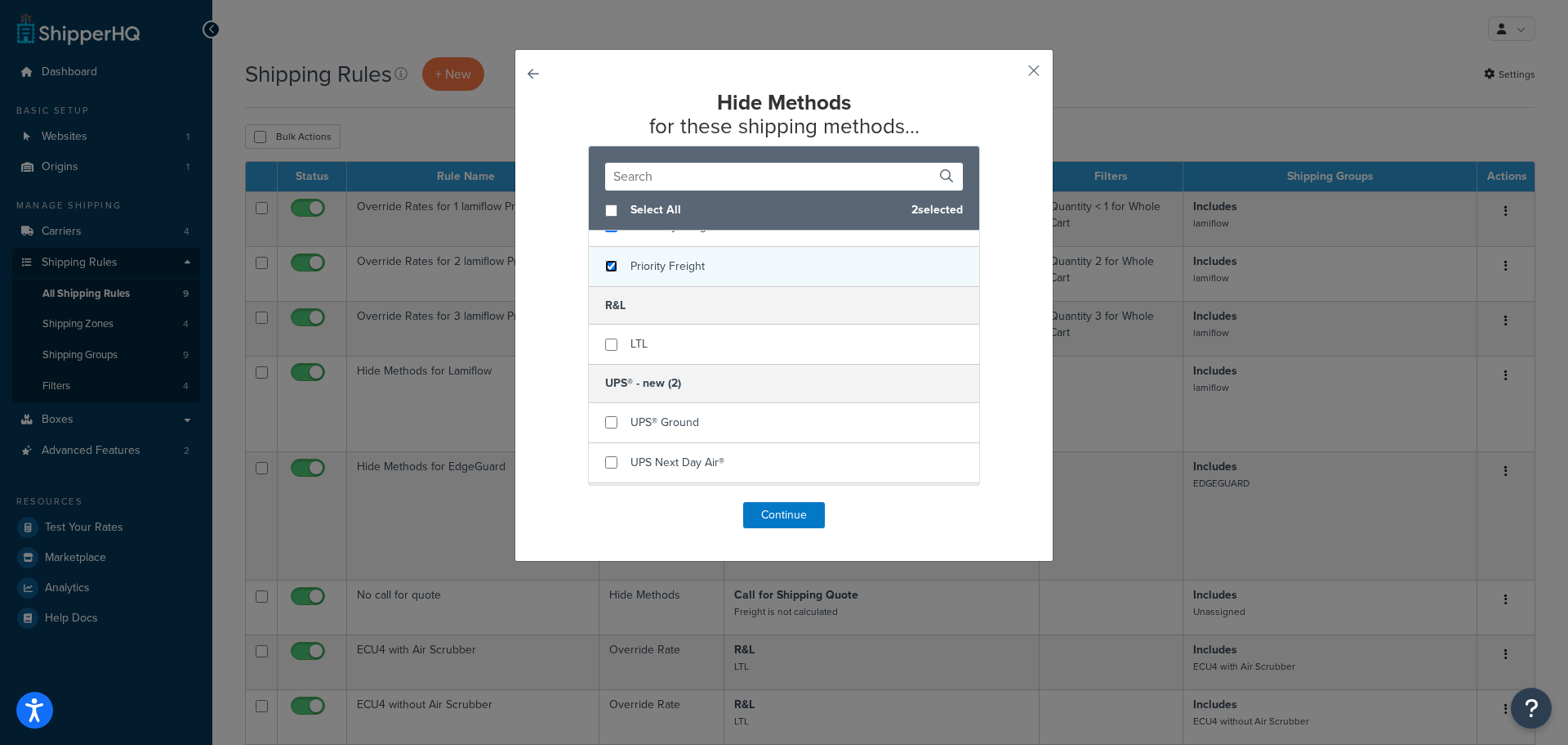
scroll to position [178, 0]
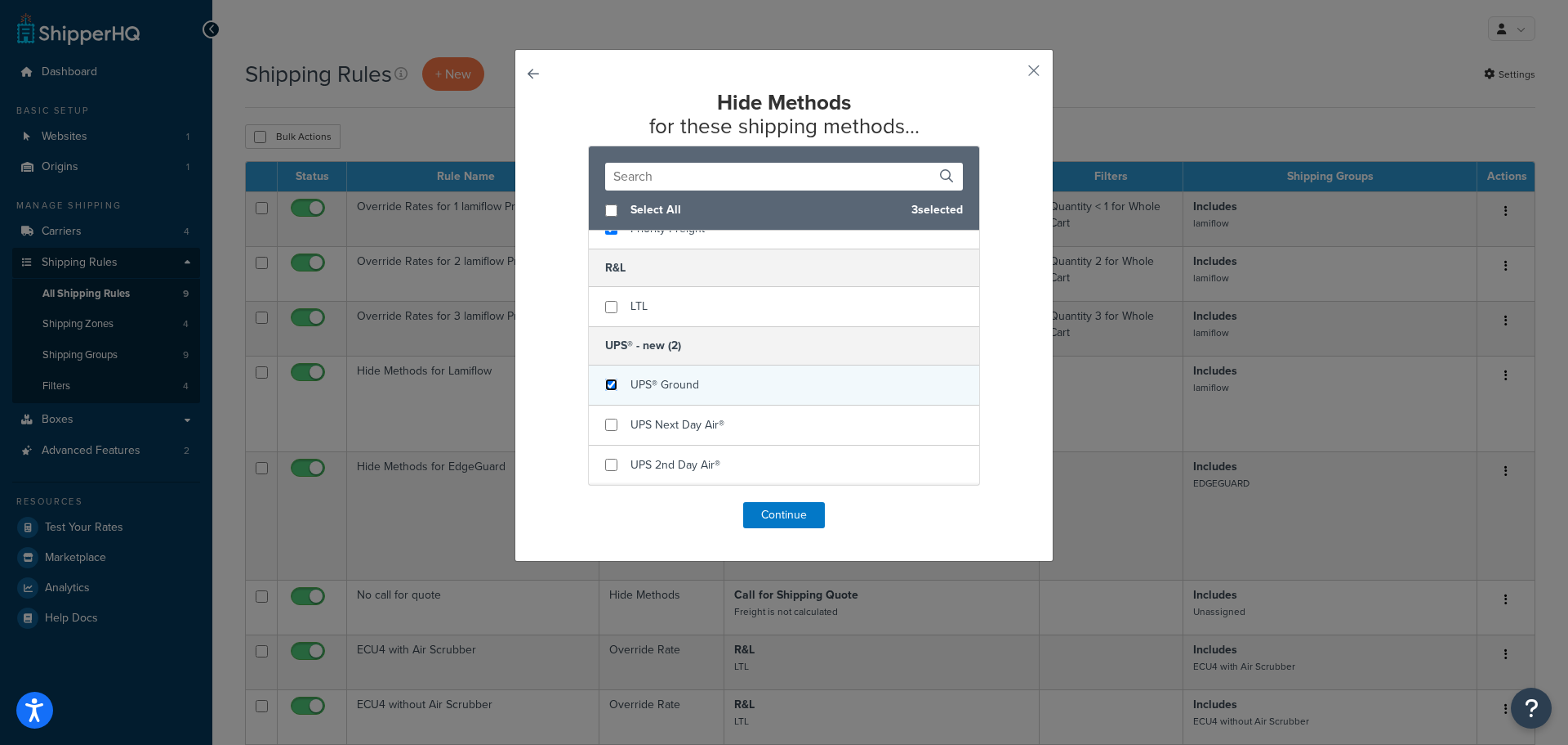
click at [610, 385] on input "checkbox" at bounding box center [611, 384] width 12 height 12
checkbox input "true"
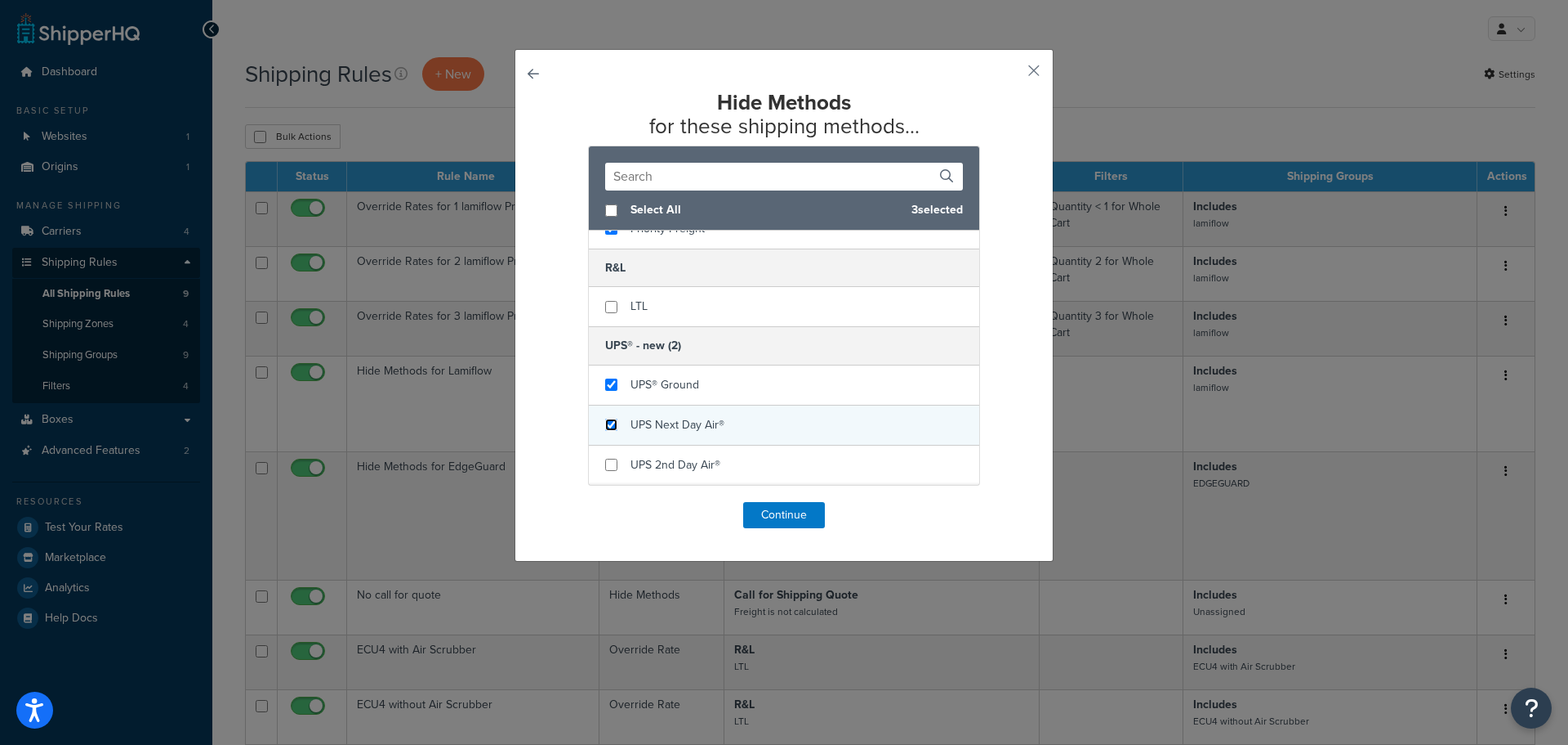
click at [605, 427] on input "checkbox" at bounding box center [611, 424] width 12 height 12
checkbox input "true"
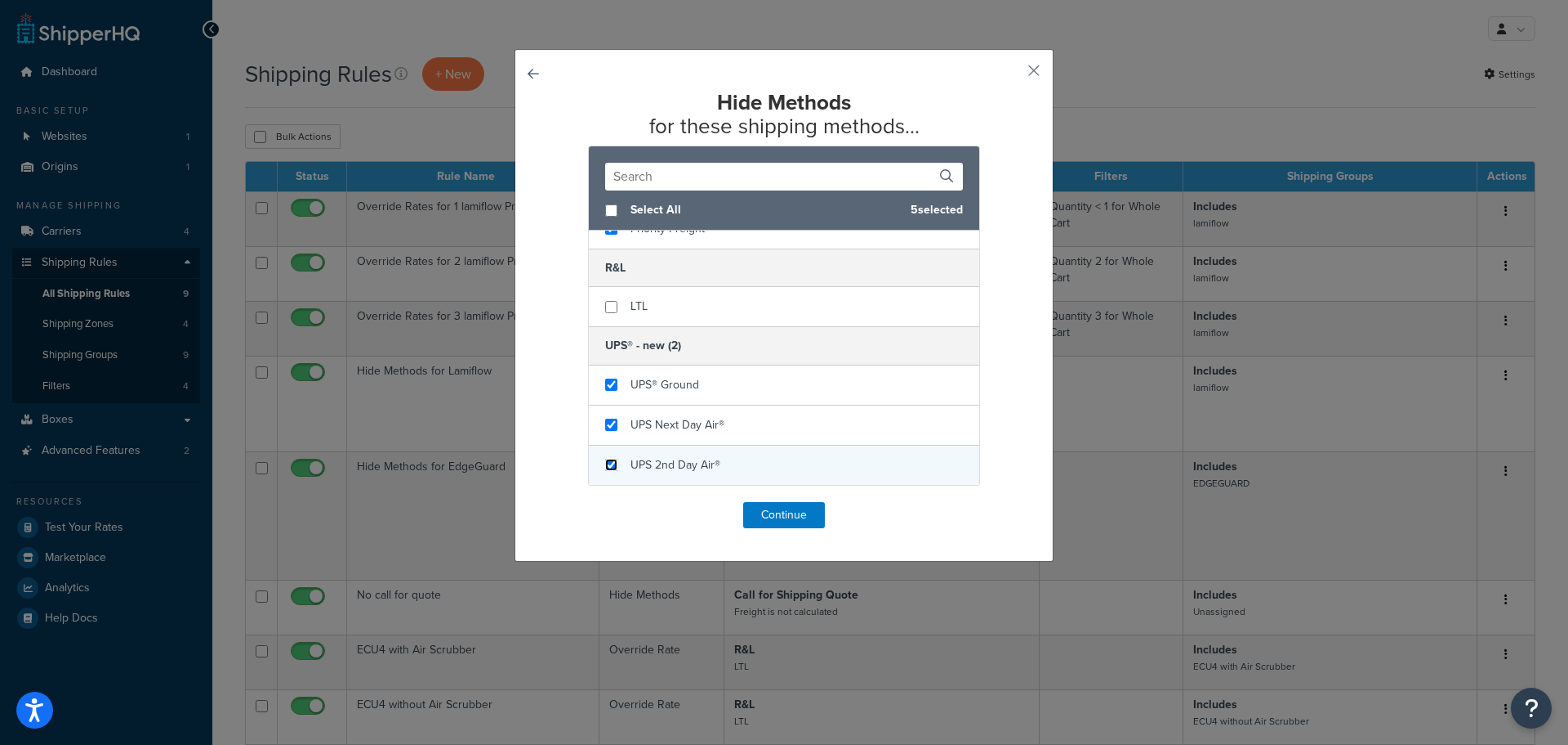
drag, startPoint x: 600, startPoint y: 464, endPoint x: 623, endPoint y: 461, distance: 23.2
click at [605, 464] on input "checkbox" at bounding box center [611, 464] width 12 height 12
checkbox input "true"
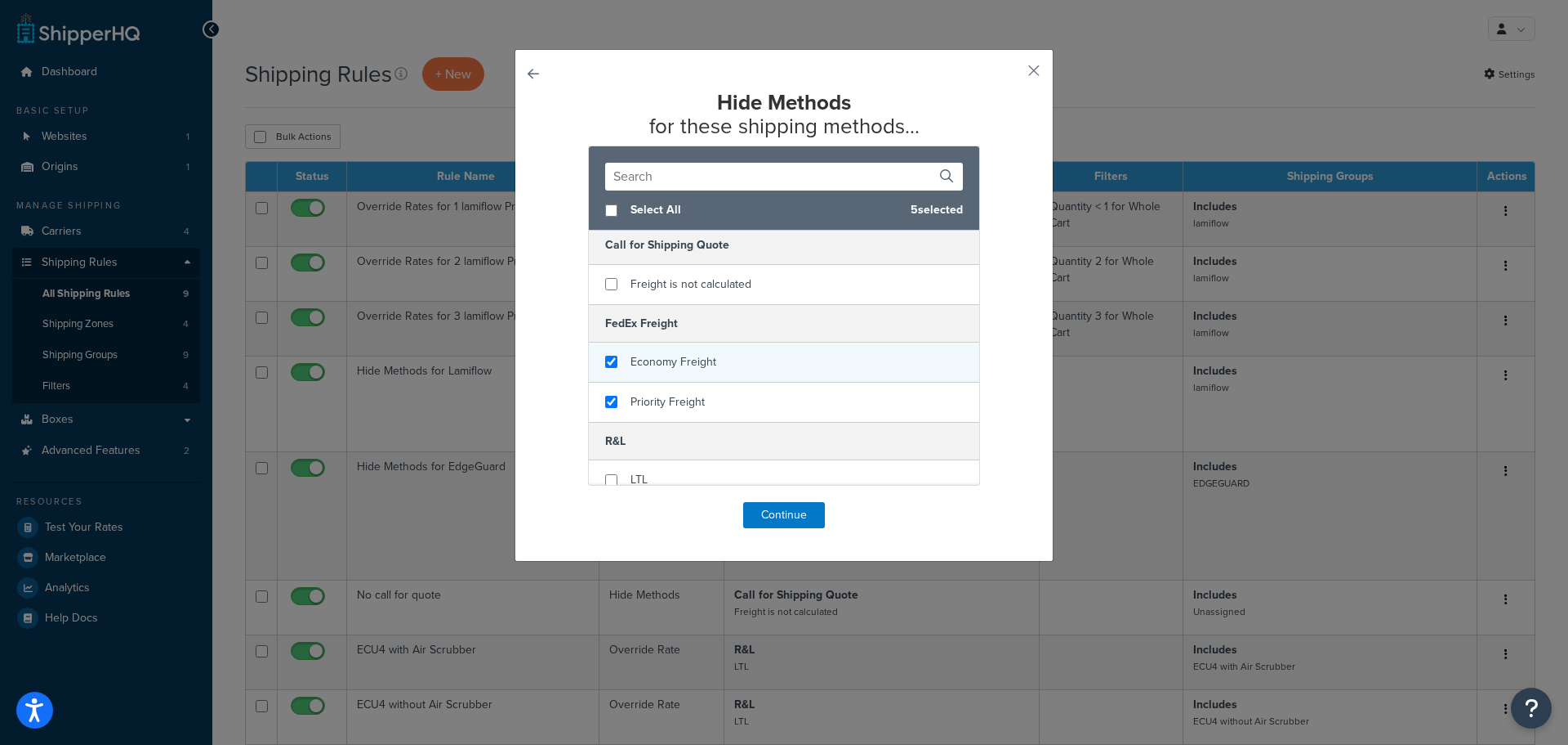
scroll to position [0, 0]
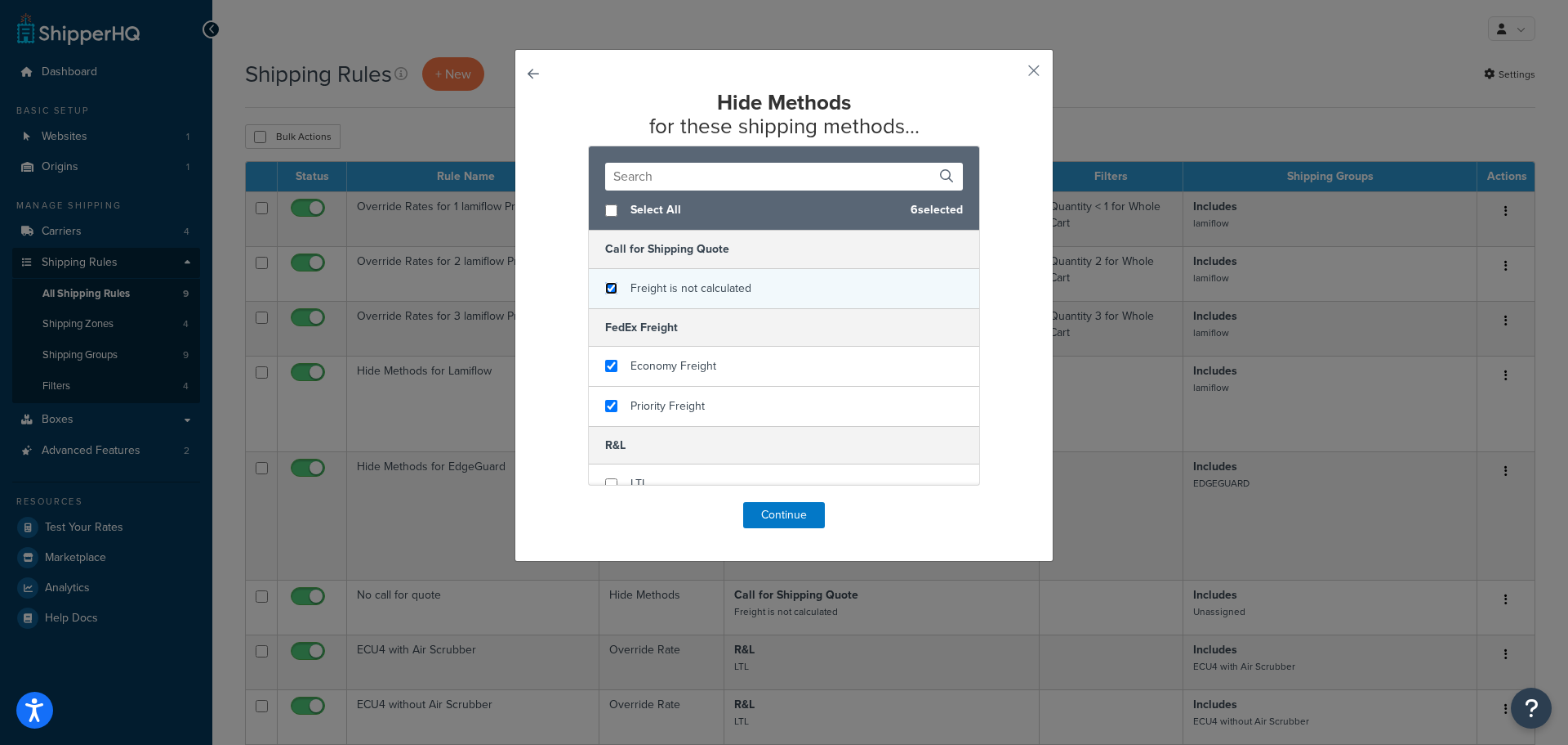
click at [605, 288] on input "checkbox" at bounding box center [611, 288] width 12 height 12
checkbox input "true"
click at [781, 513] on button "Continue" at bounding box center [784, 515] width 82 height 26
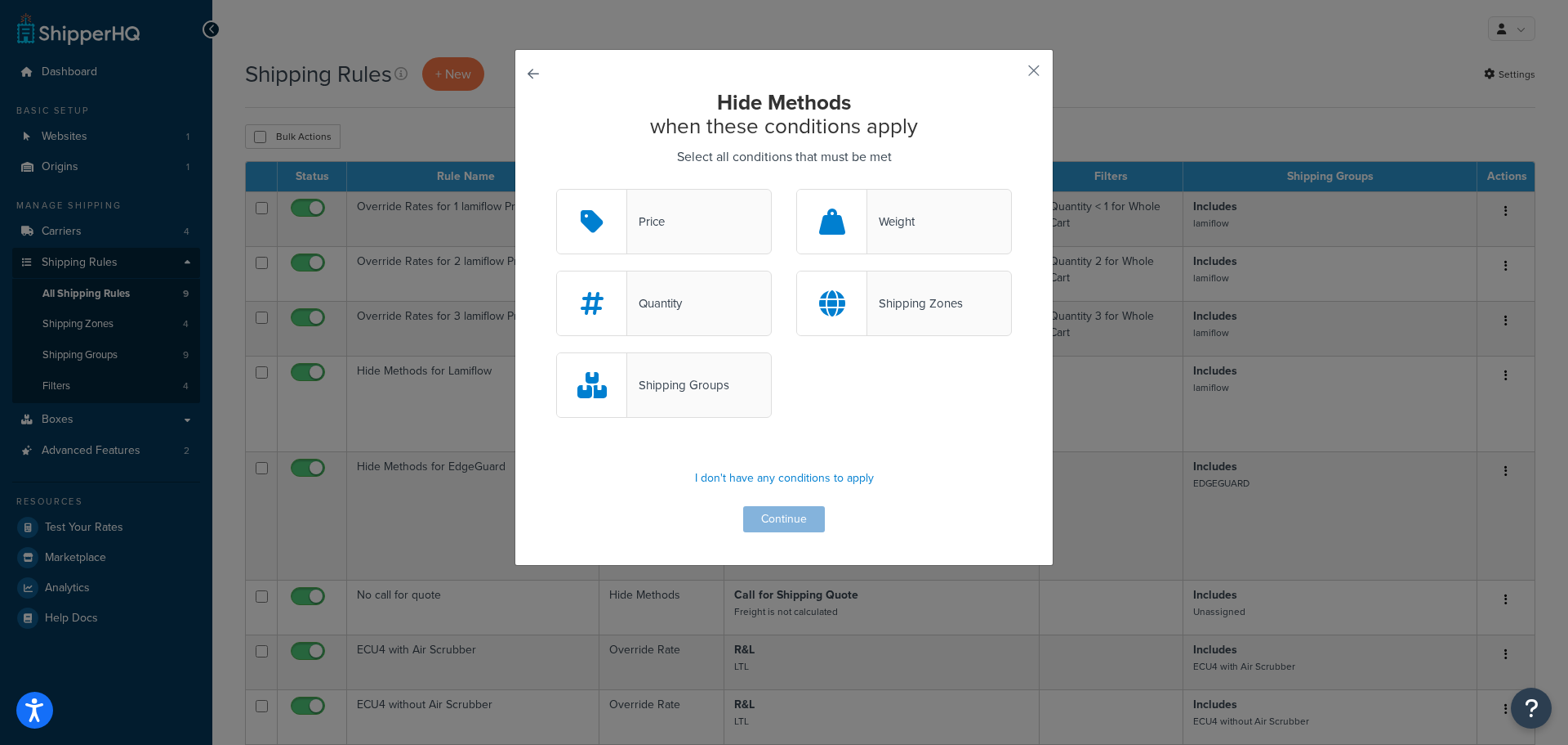
click at [704, 398] on div "Shipping Groups" at bounding box center [664, 384] width 216 height 65
click at [0, 0] on input "Shipping Groups" at bounding box center [0, 0] width 0 height 0
click at [791, 521] on button "Continue" at bounding box center [784, 519] width 82 height 26
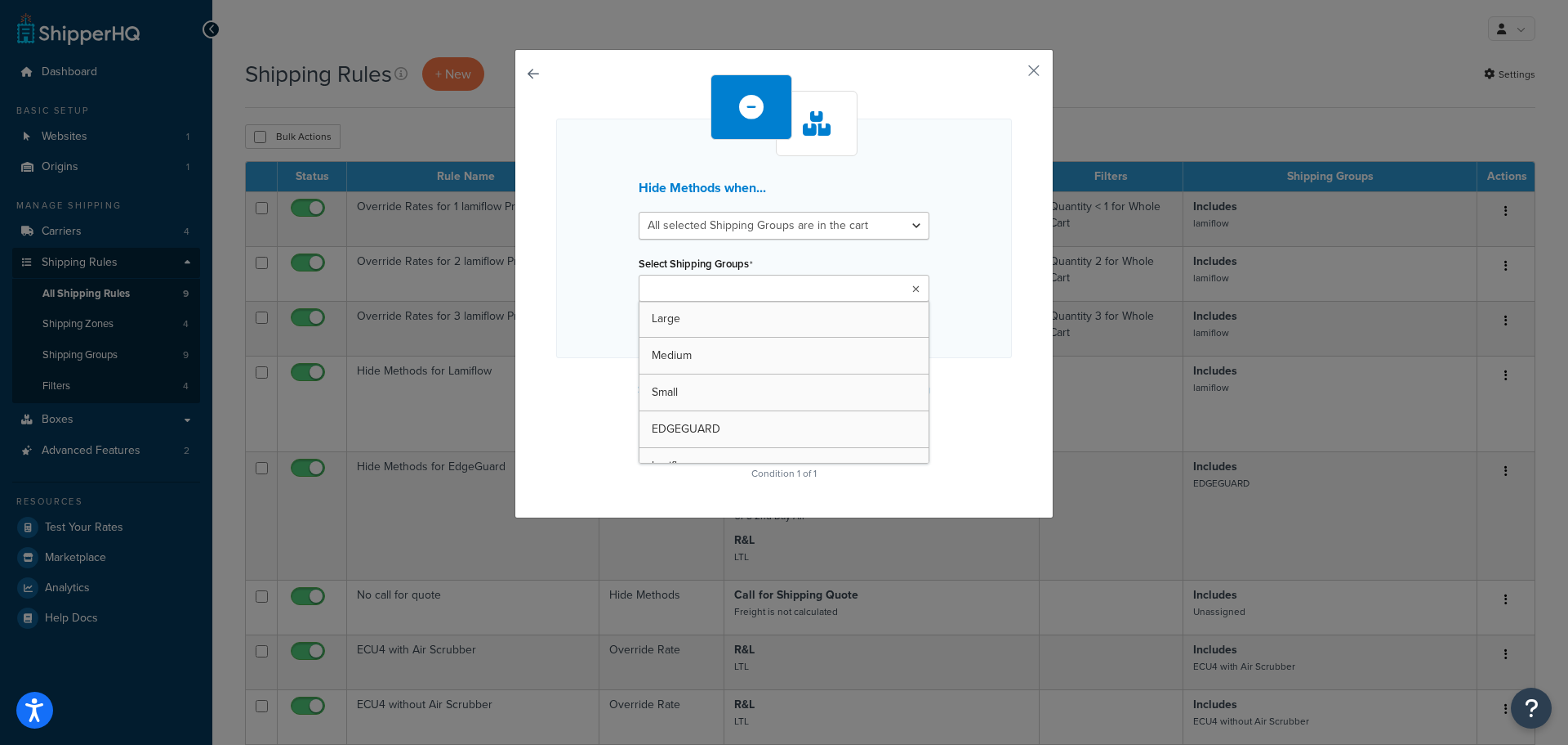
click at [743, 294] on input "Select Shipping Groups" at bounding box center [716, 290] width 145 height 18
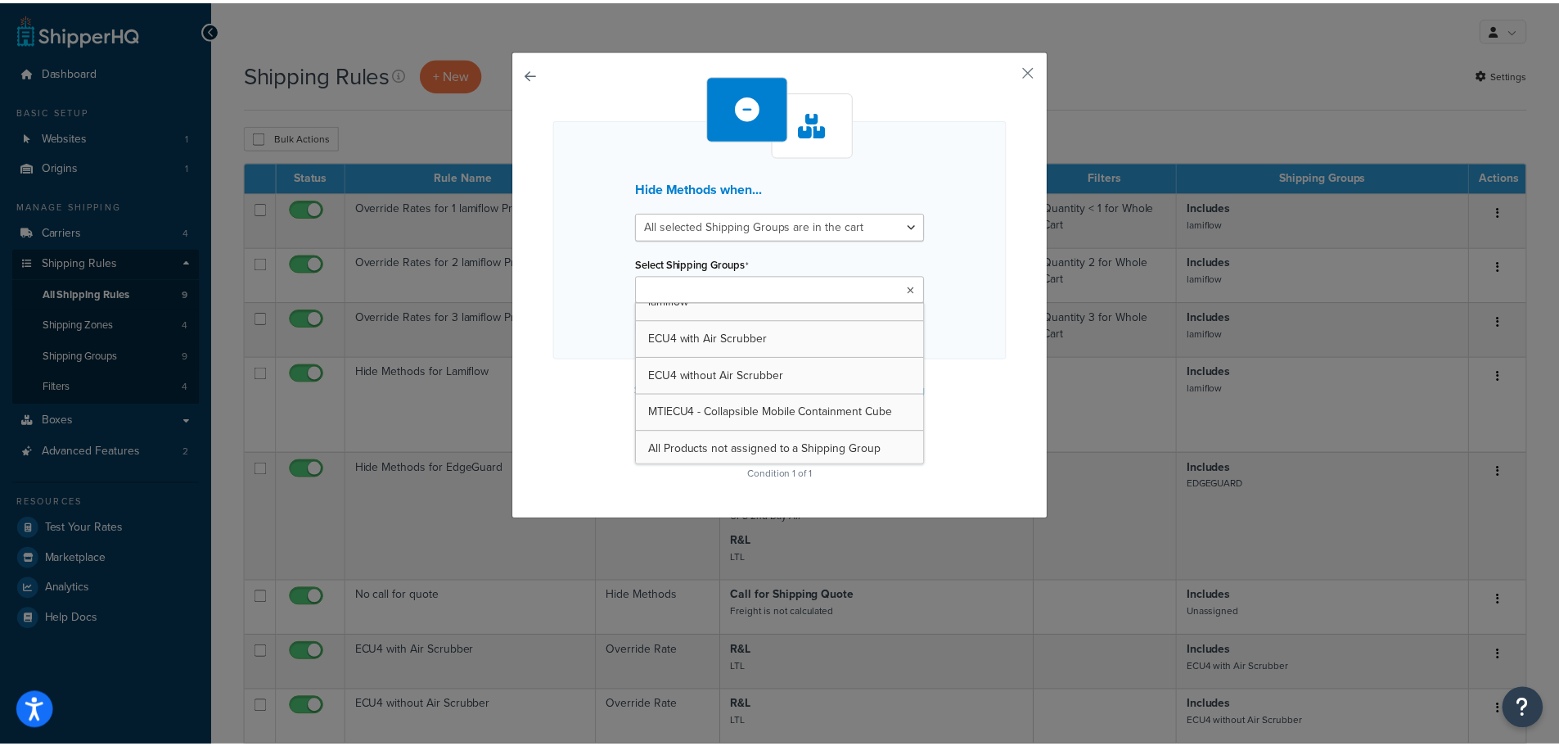
scroll to position [169, 0]
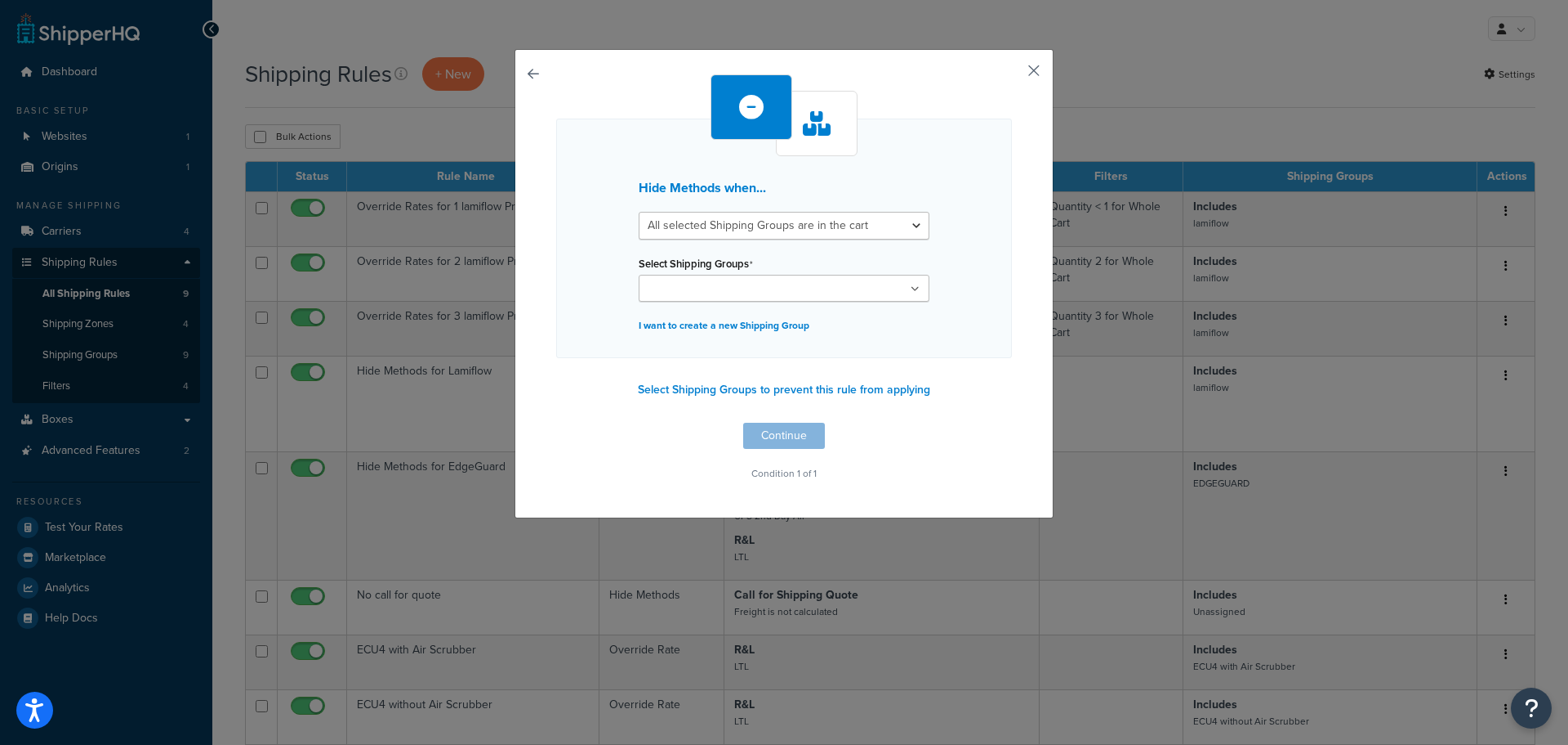
click at [1012, 74] on button "button" at bounding box center [1010, 76] width 4 height 4
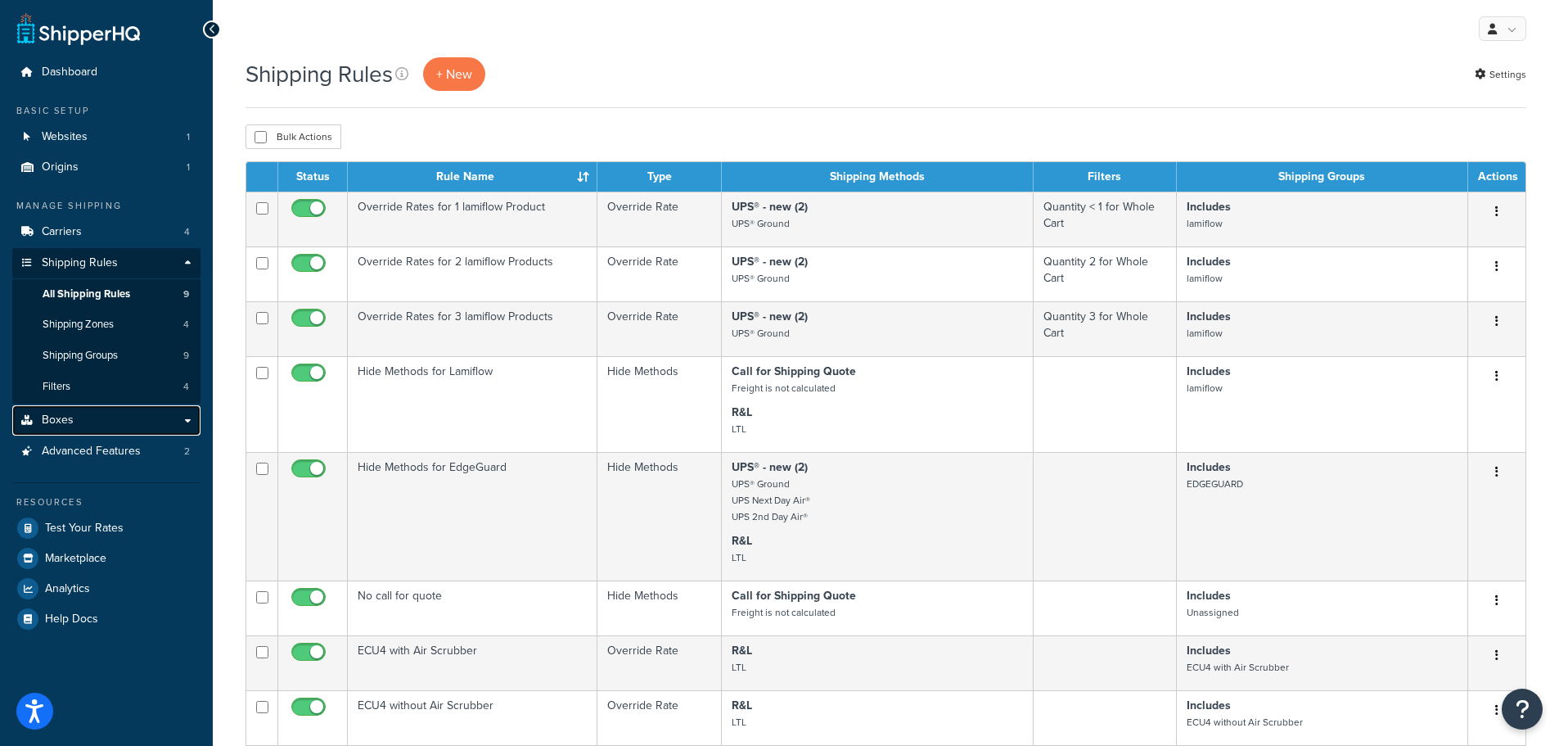
click at [70, 415] on span "Boxes" at bounding box center [58, 420] width 32 height 14
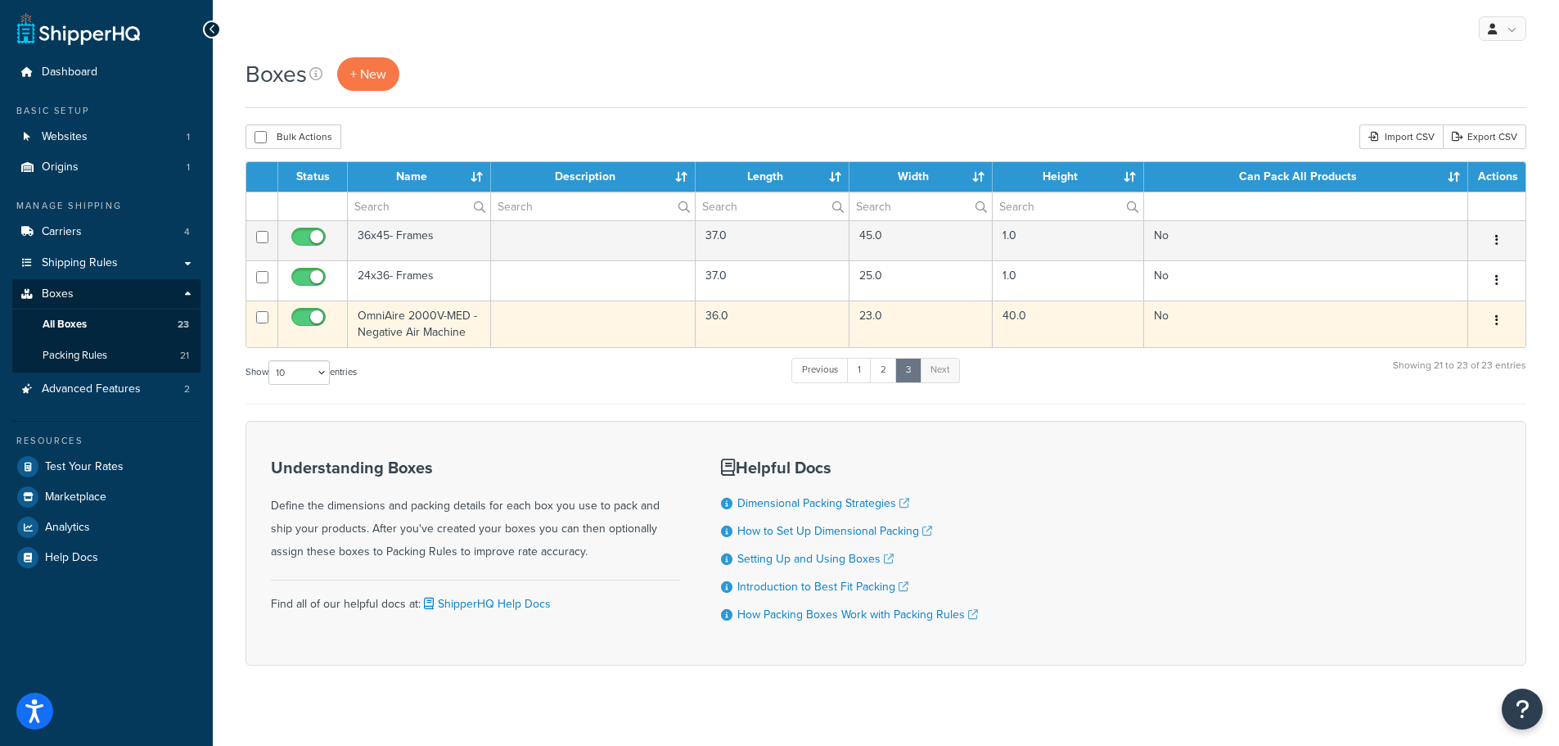
click at [265, 322] on input "checkbox" at bounding box center [262, 317] width 12 height 12
checkbox input "true"
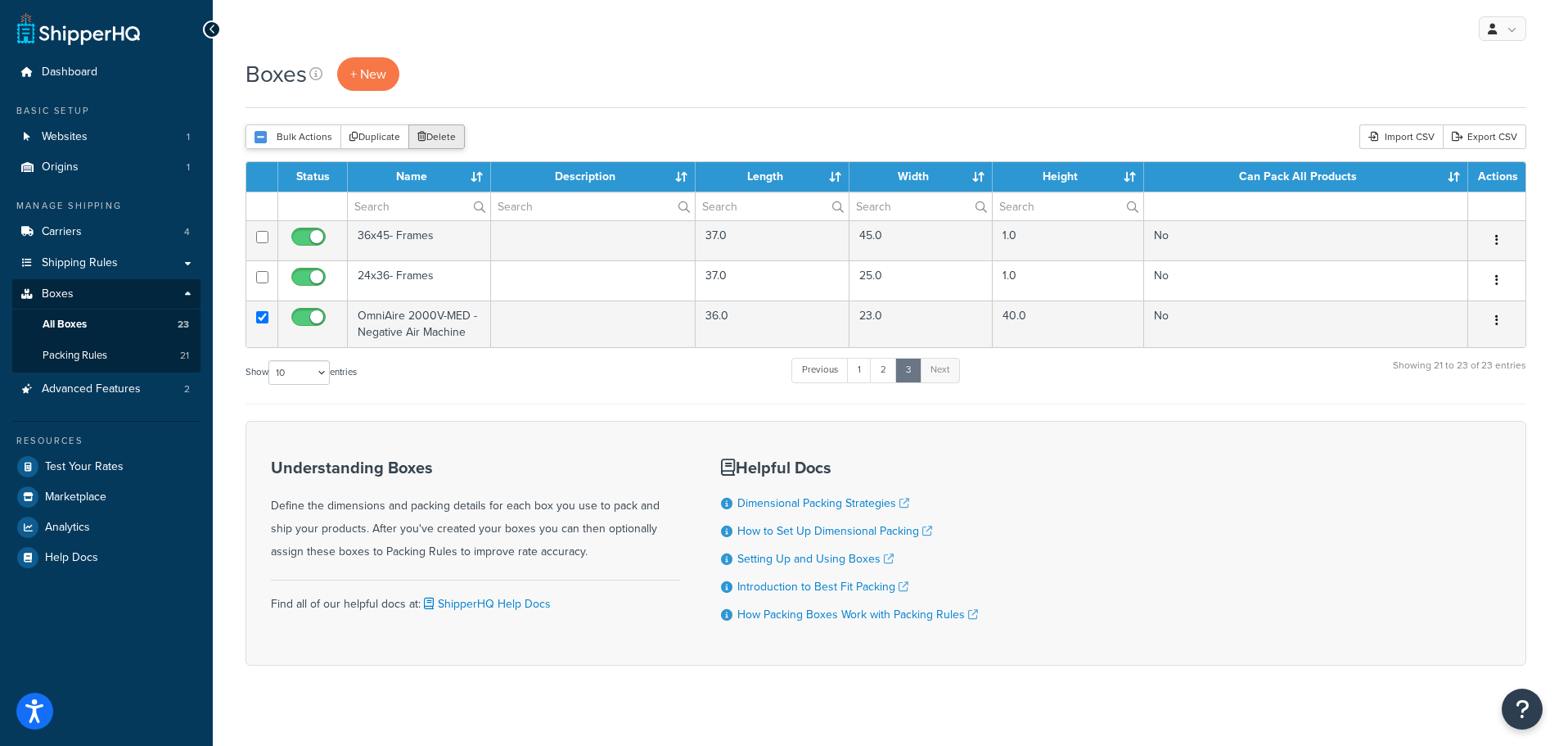
click at [438, 136] on button "Delete" at bounding box center [436, 136] width 56 height 25
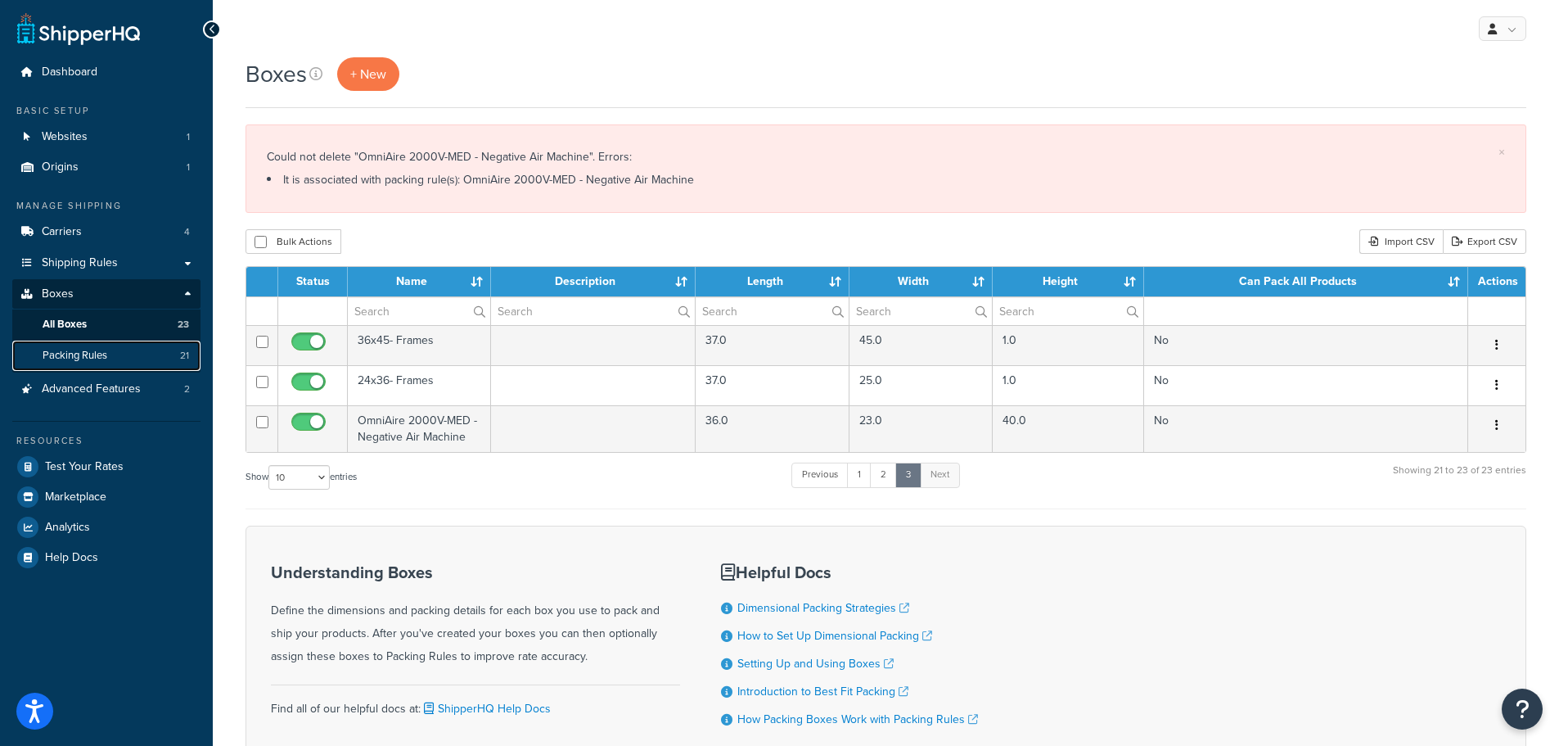
click at [81, 345] on link "Packing Rules 21" at bounding box center [106, 355] width 188 height 30
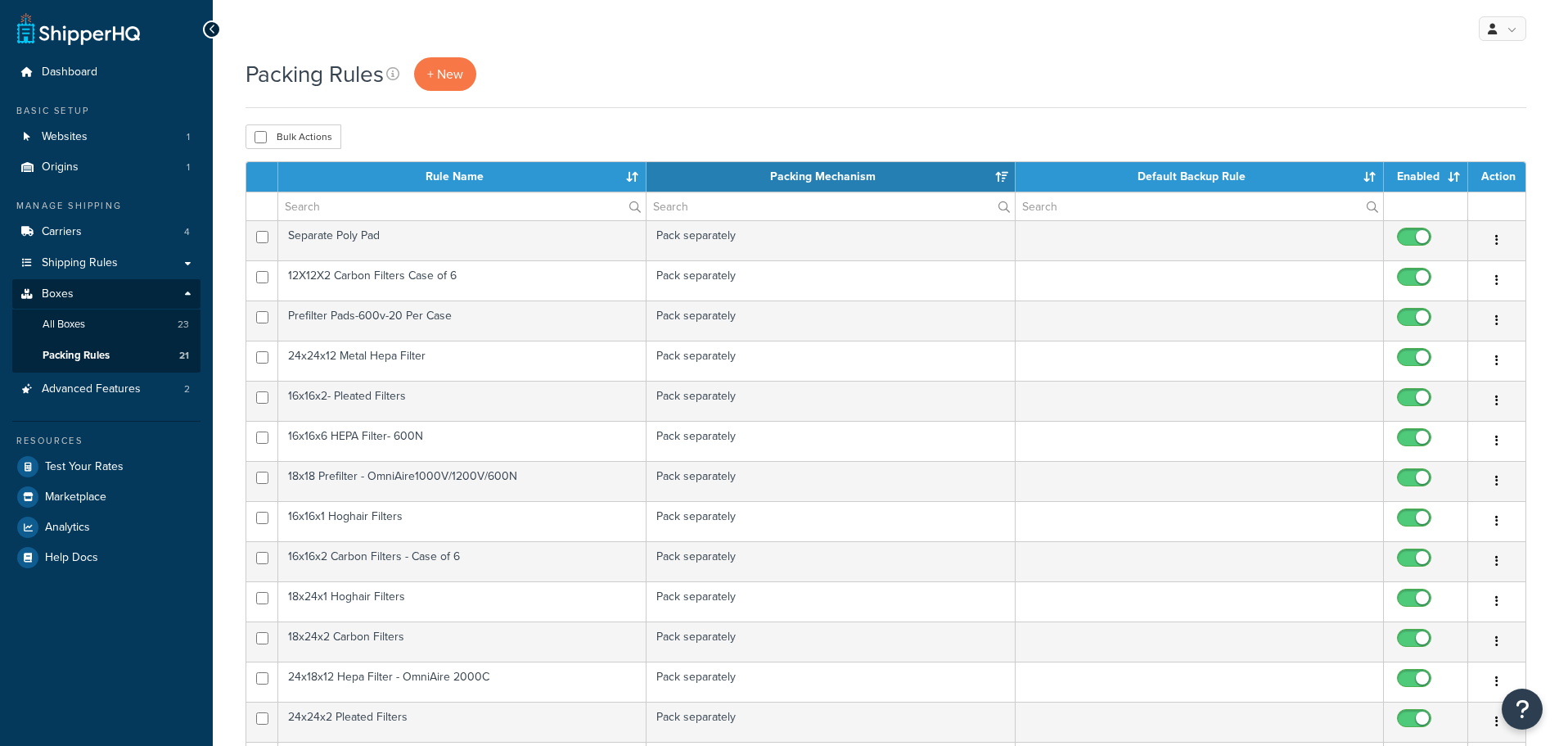
select select "15"
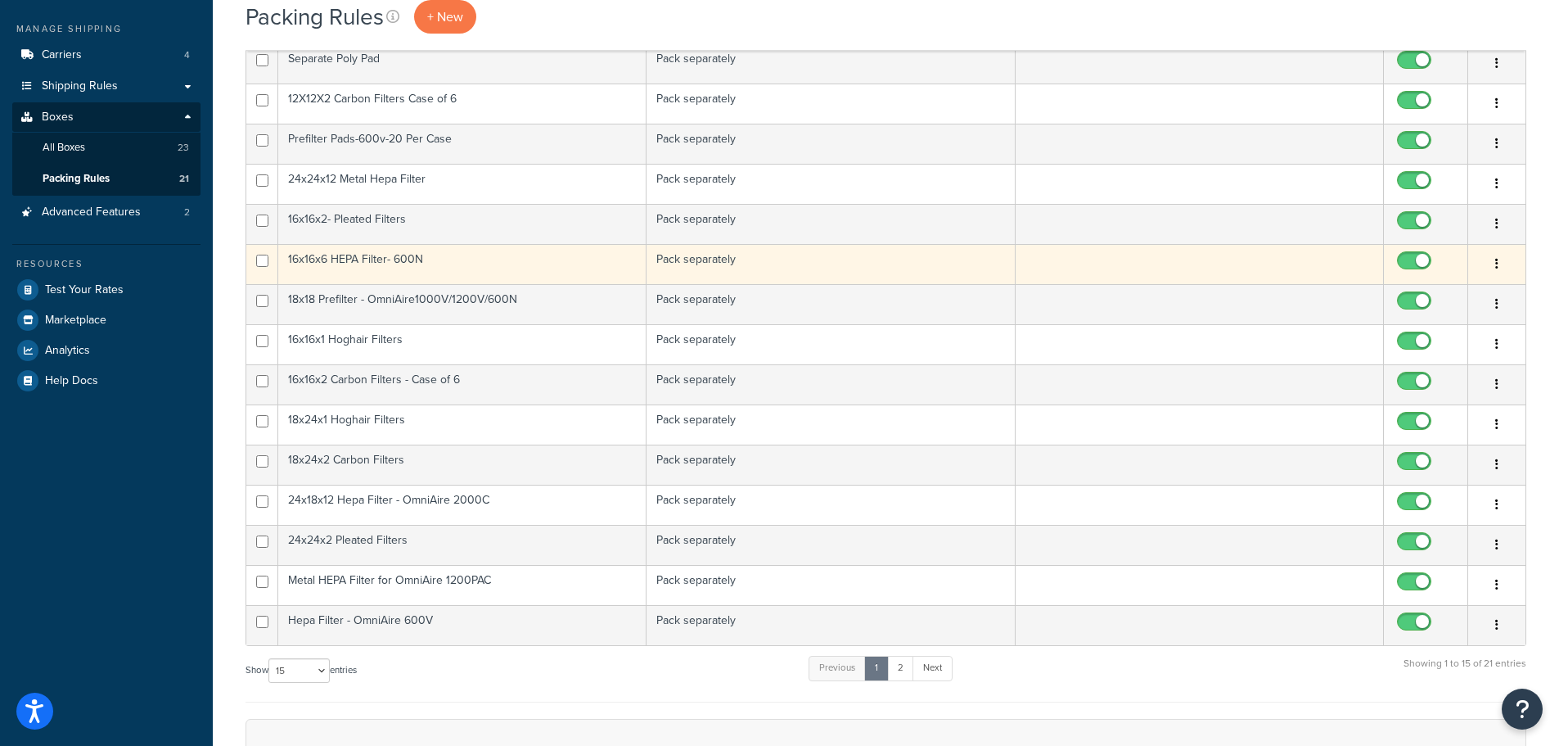
scroll to position [164, 0]
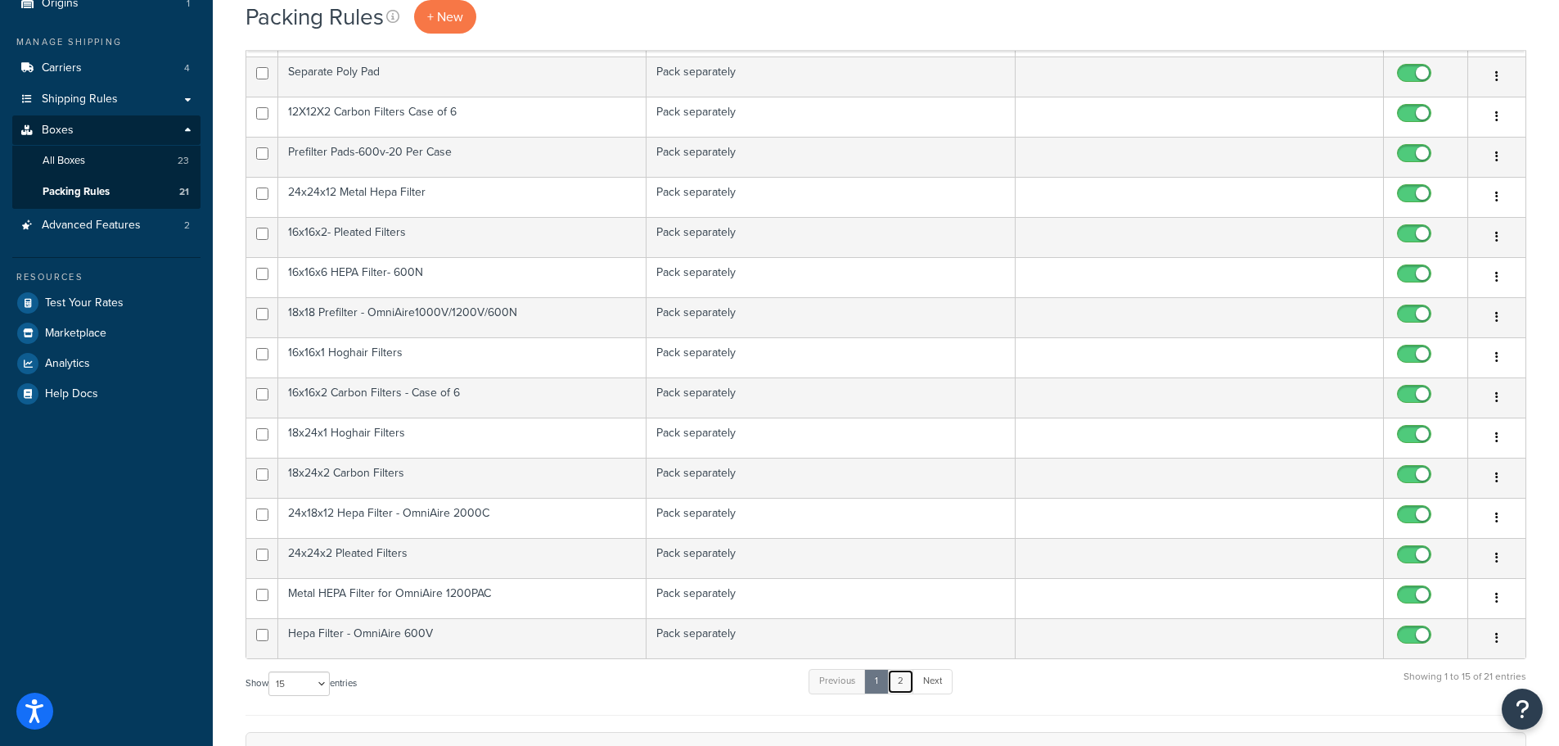
click at [913, 676] on link "2" at bounding box center [900, 681] width 27 height 25
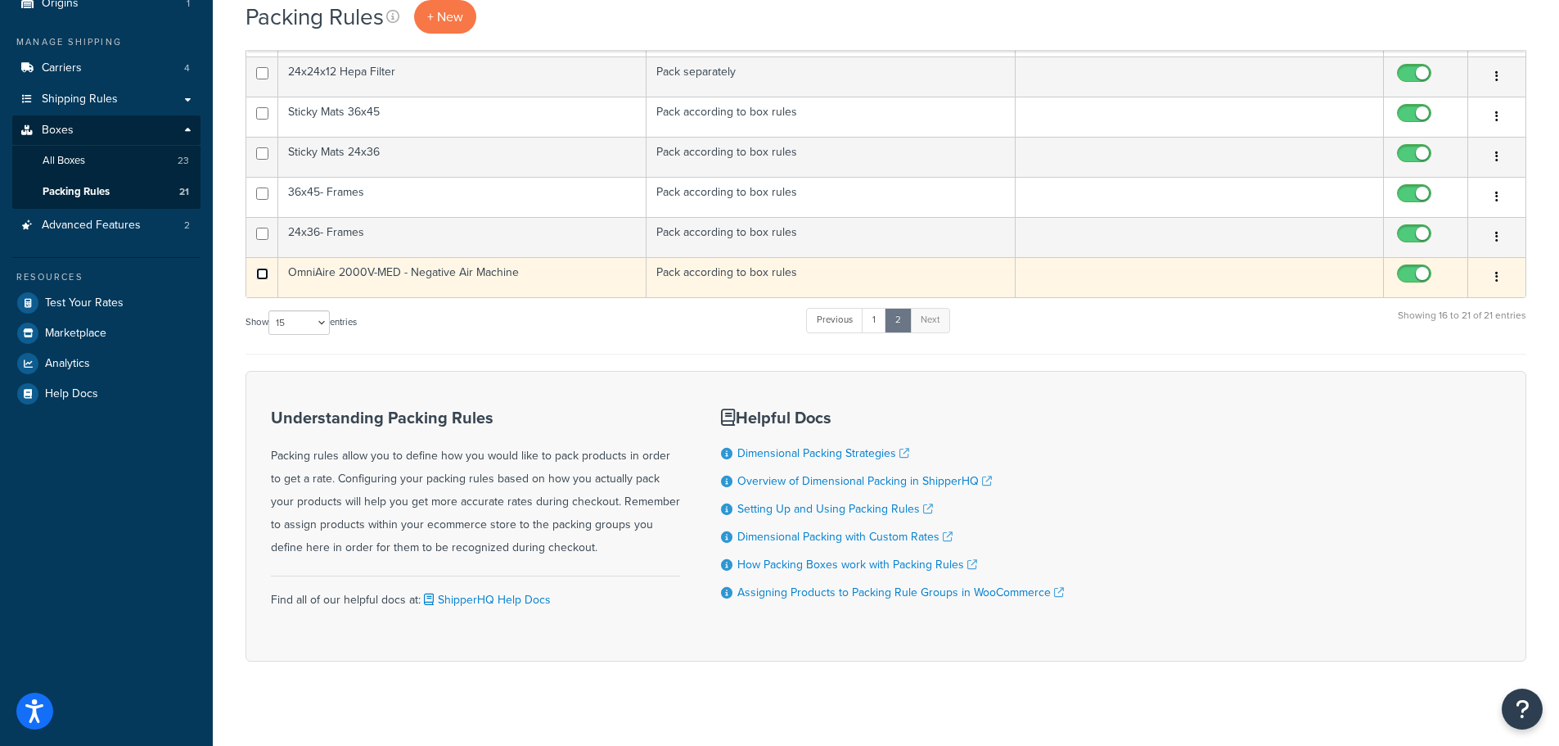
click at [267, 277] on input "checkbox" at bounding box center [262, 274] width 12 height 12
checkbox input "true"
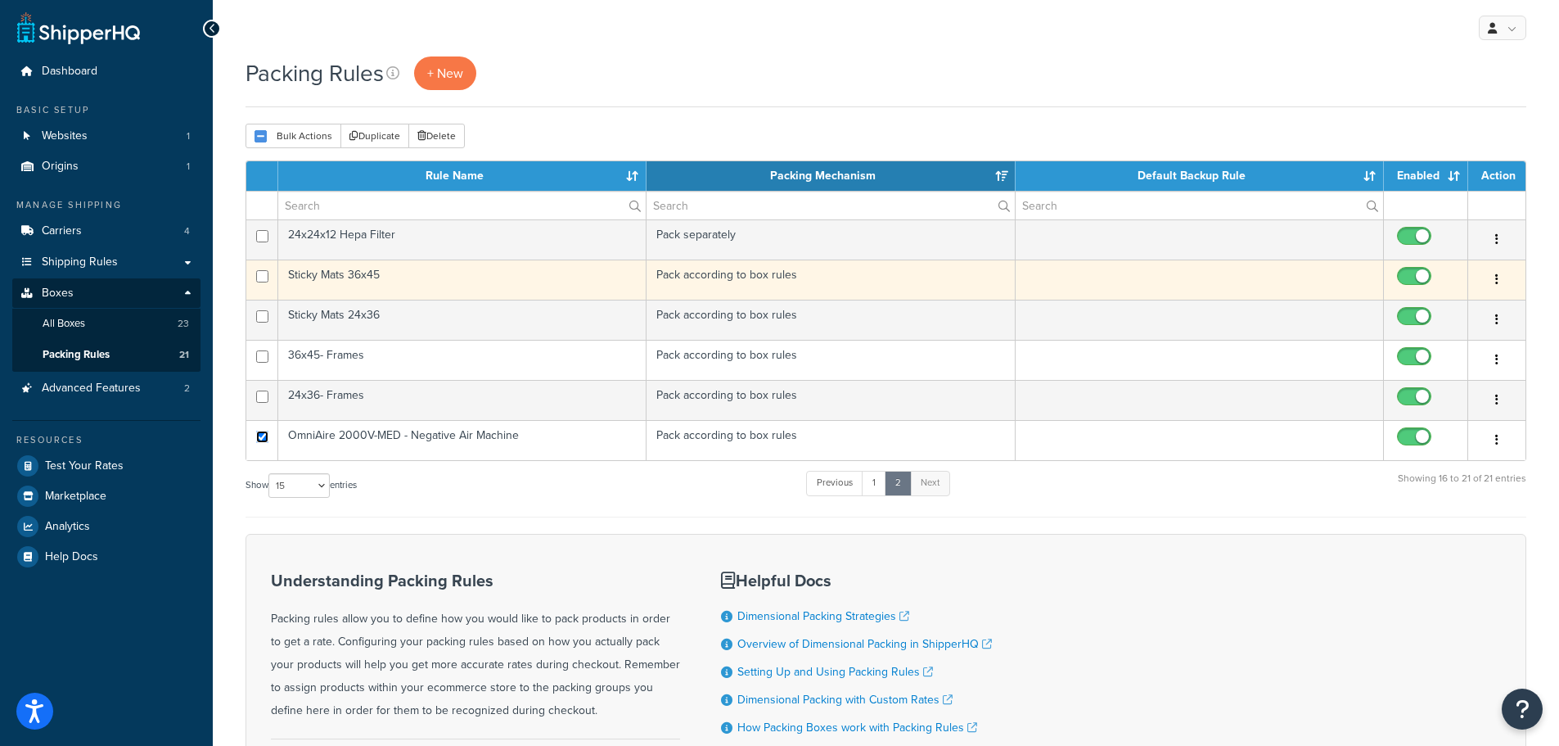
scroll to position [0, 0]
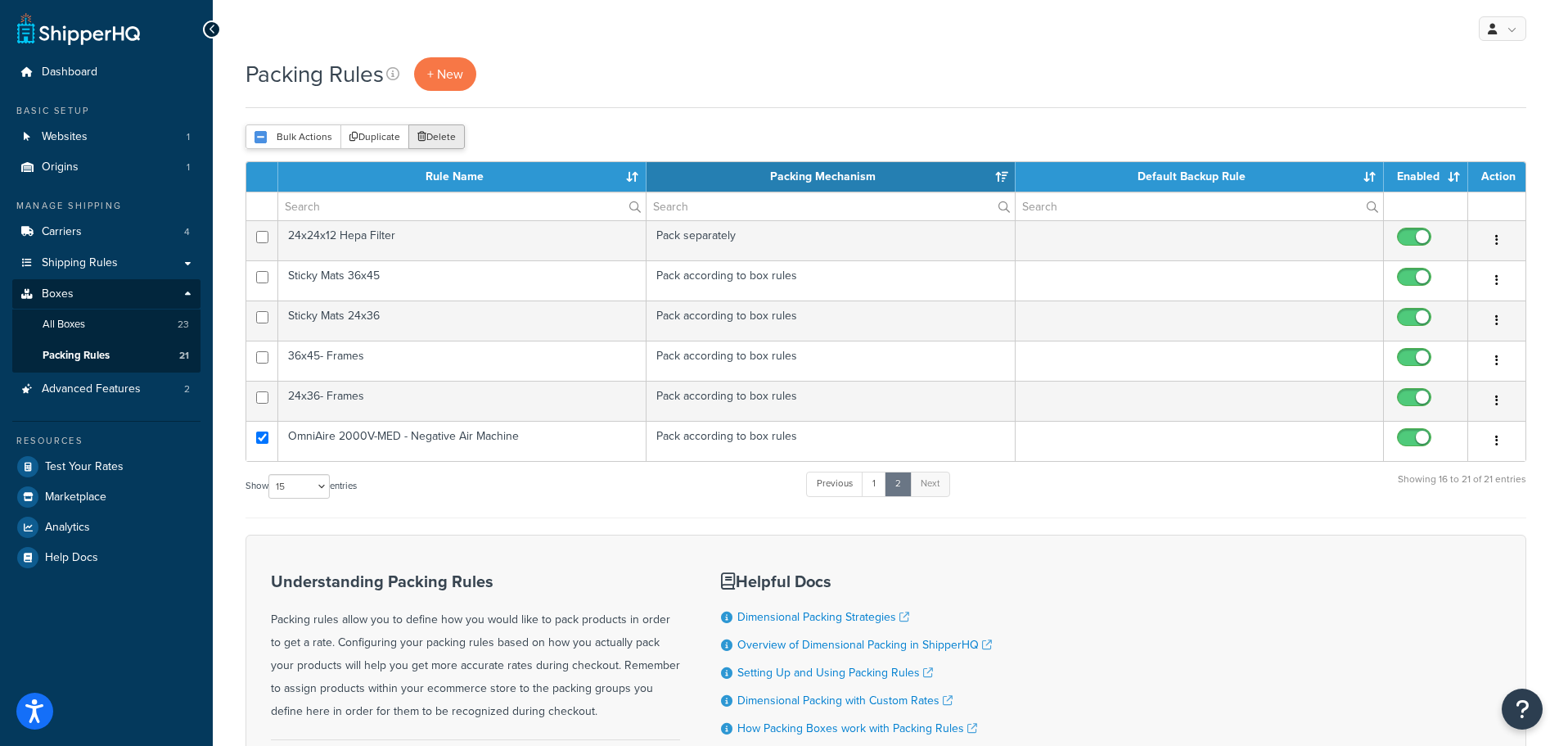
click at [453, 129] on button "Delete" at bounding box center [436, 136] width 56 height 25
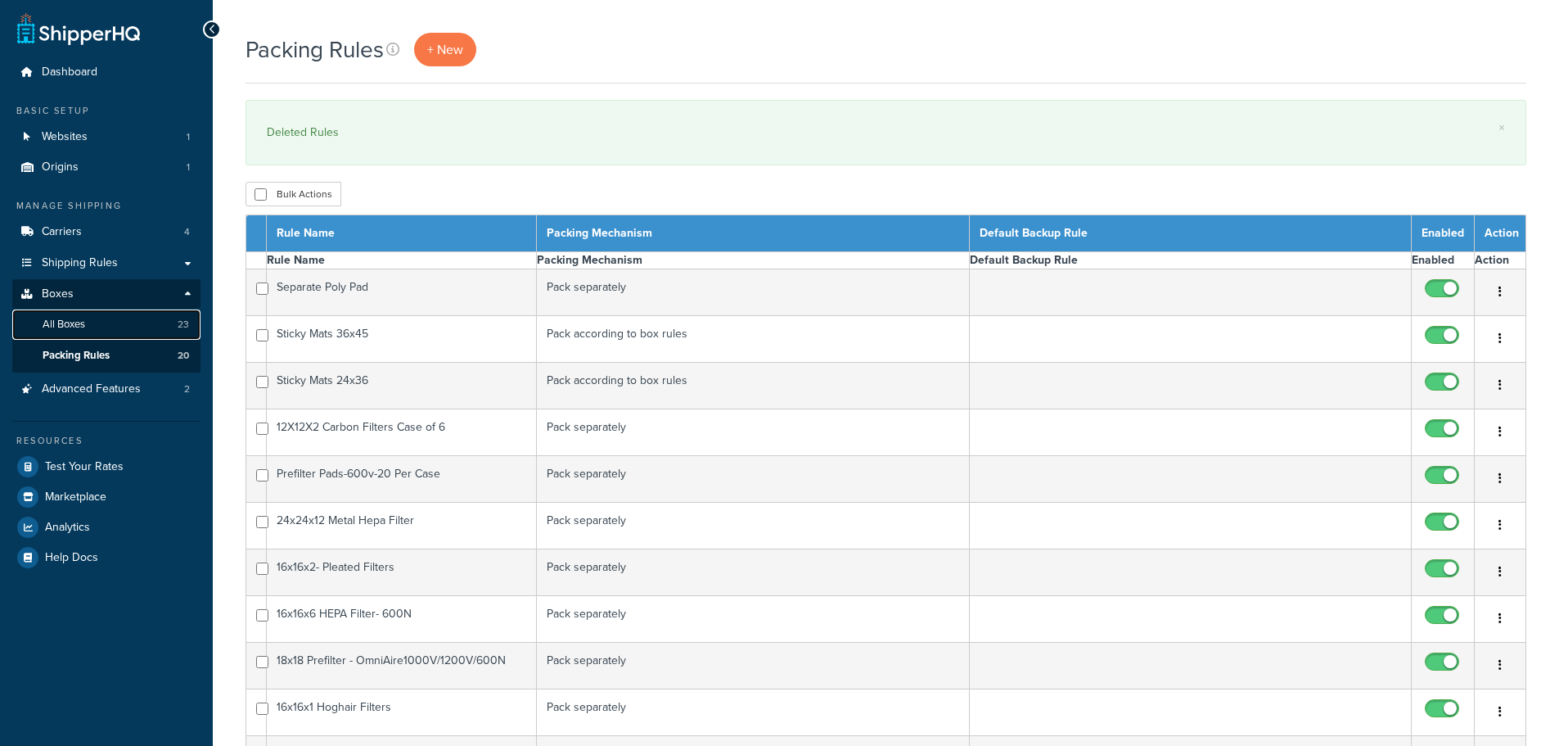
click at [91, 322] on link "All Boxes 23" at bounding box center [106, 324] width 188 height 30
select select "15"
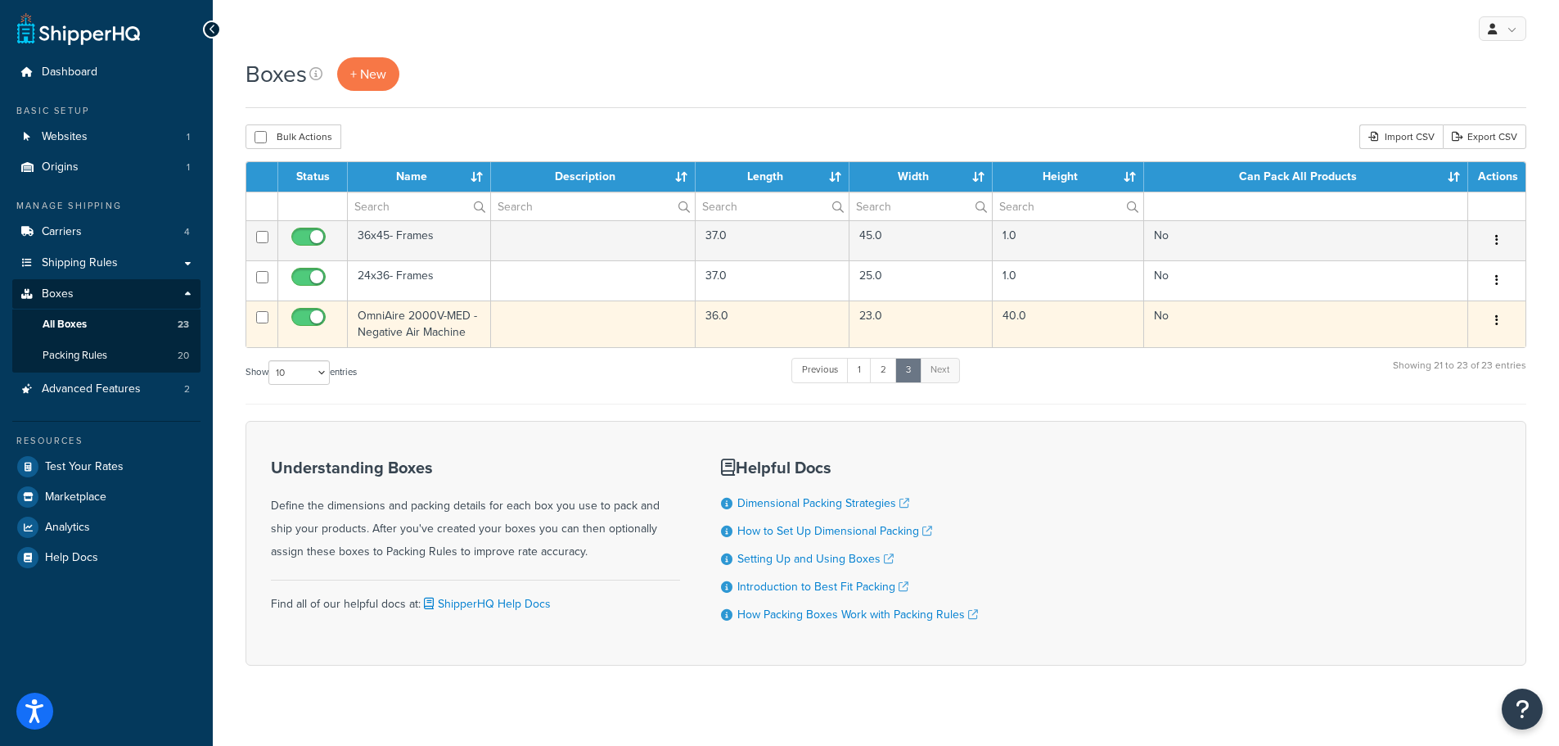
click at [271, 318] on td at bounding box center [262, 323] width 32 height 47
checkbox input "true"
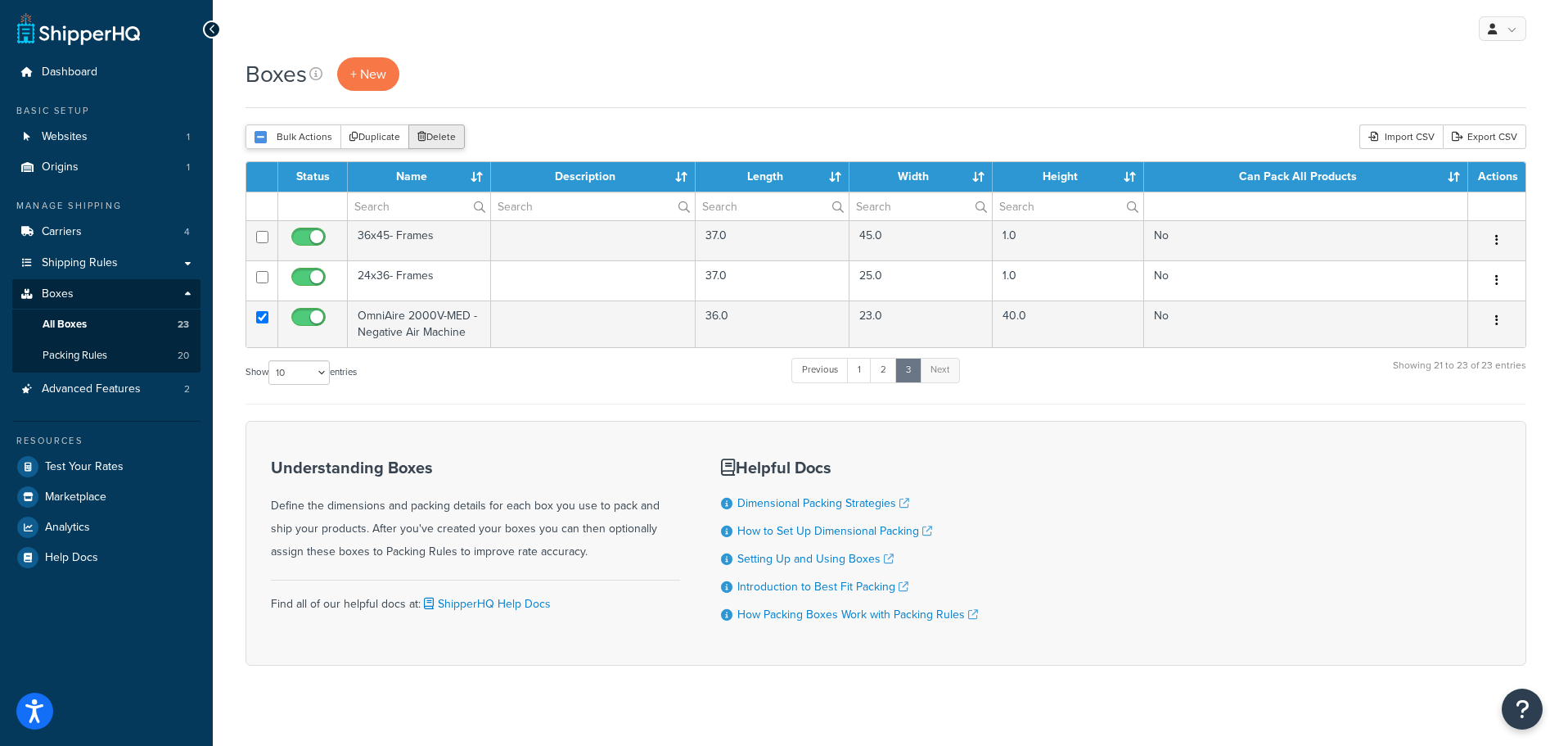
click at [424, 138] on icon "submit" at bounding box center [421, 137] width 9 height 10
click at [444, 137] on button "Delete" at bounding box center [436, 136] width 56 height 25
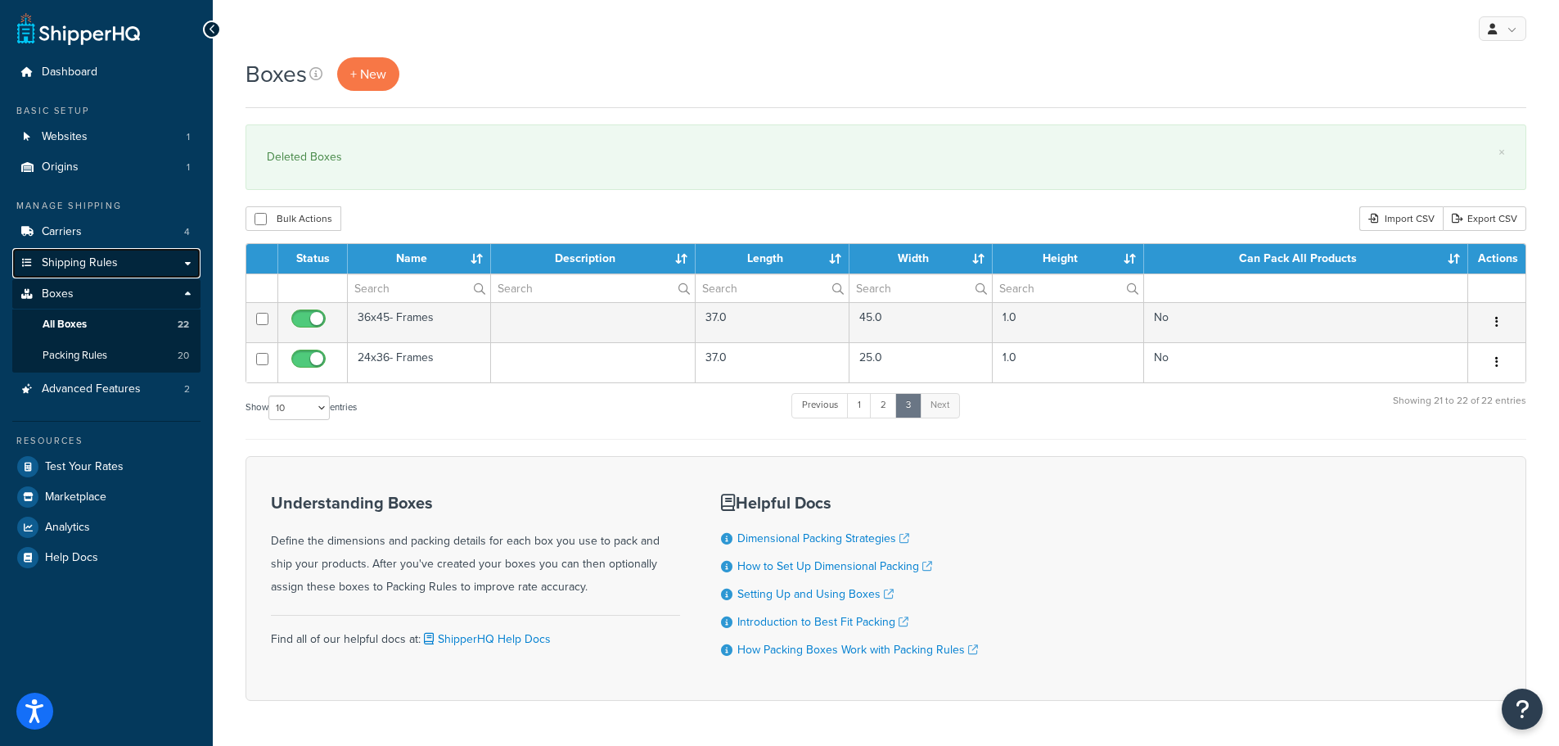
click at [92, 262] on span "Shipping Rules" at bounding box center [80, 263] width 76 height 14
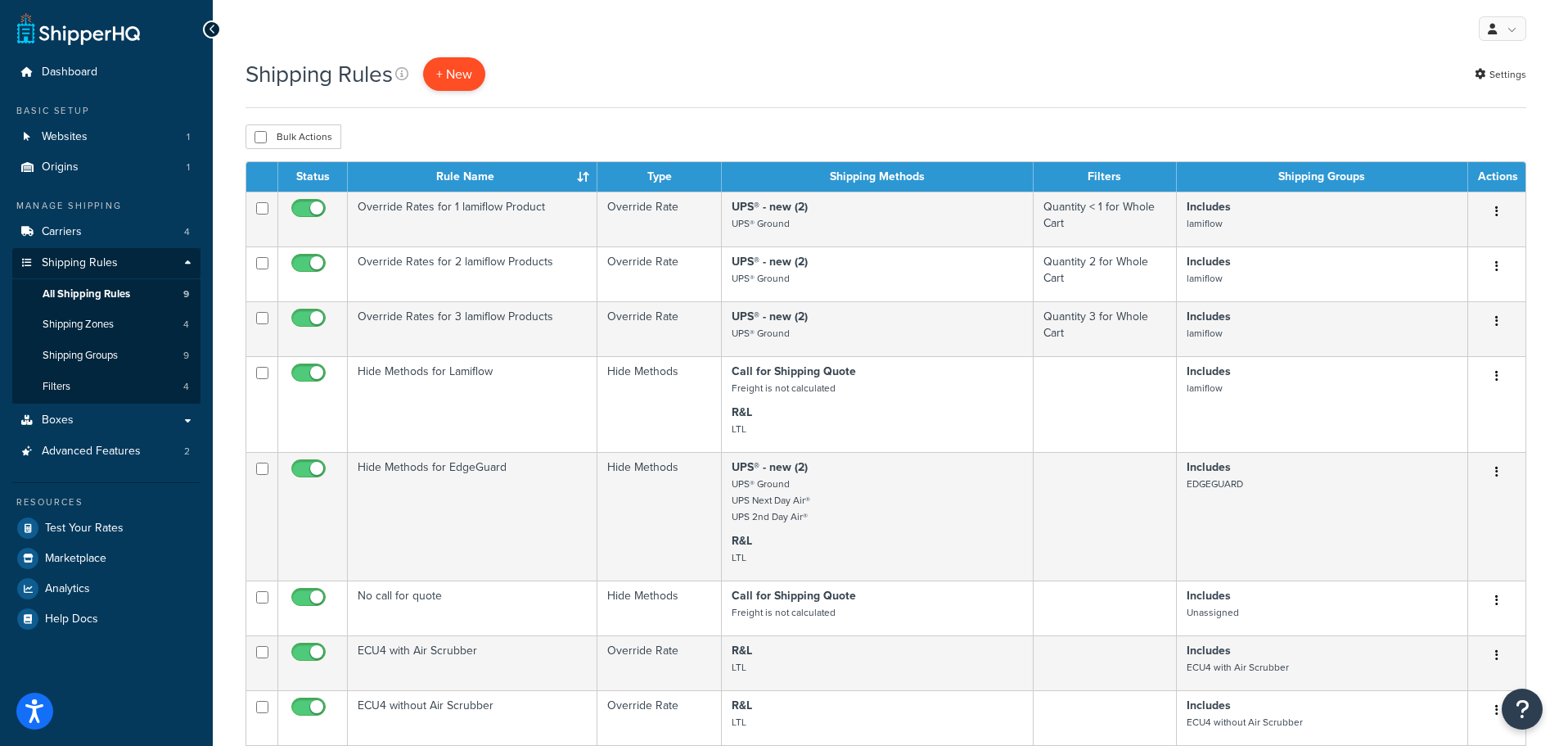
click at [445, 62] on p "+ New" at bounding box center [454, 74] width 62 height 34
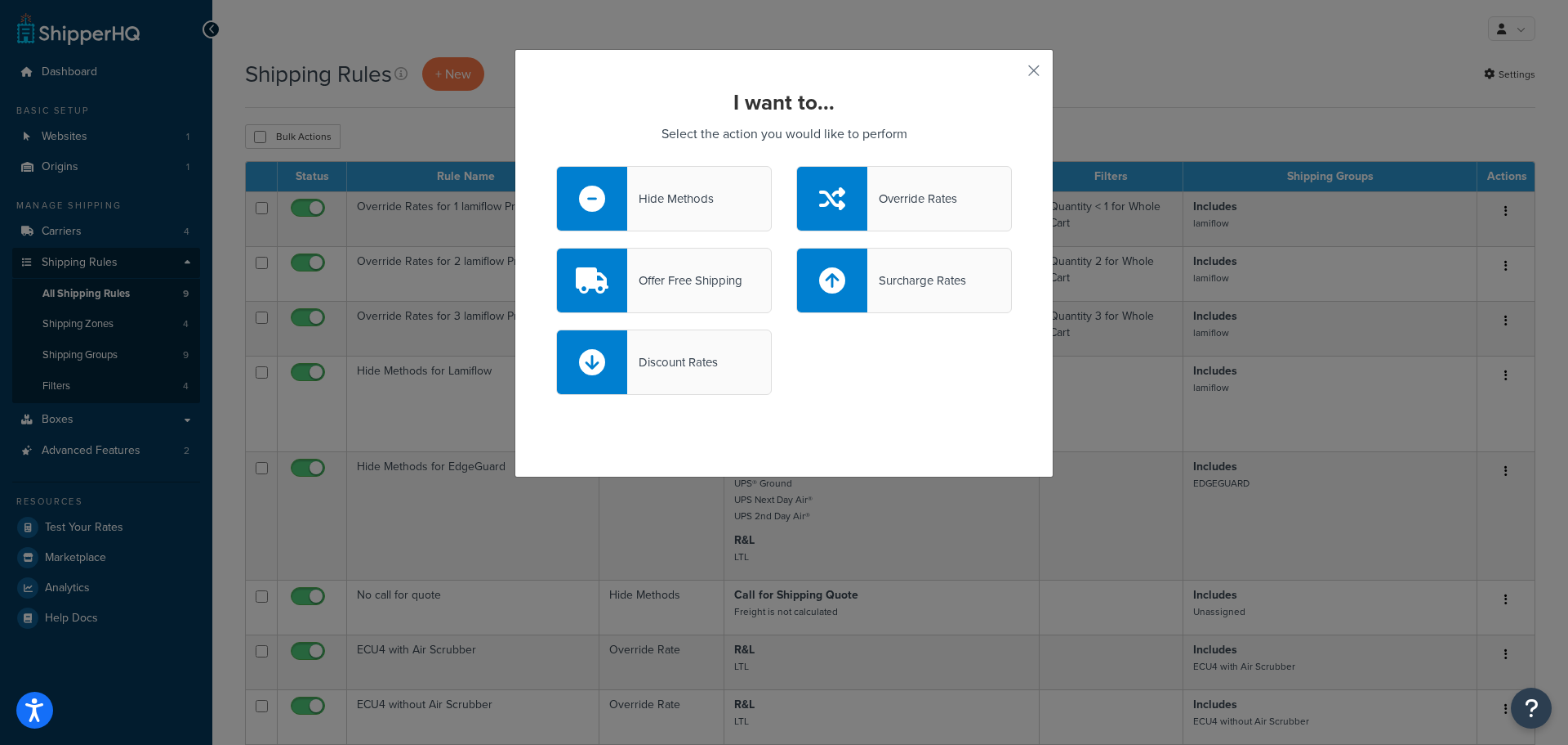
click at [923, 196] on div "Override Rates" at bounding box center [912, 198] width 90 height 23
click at [0, 0] on input "Override Rates" at bounding box center [0, 0] width 0 height 0
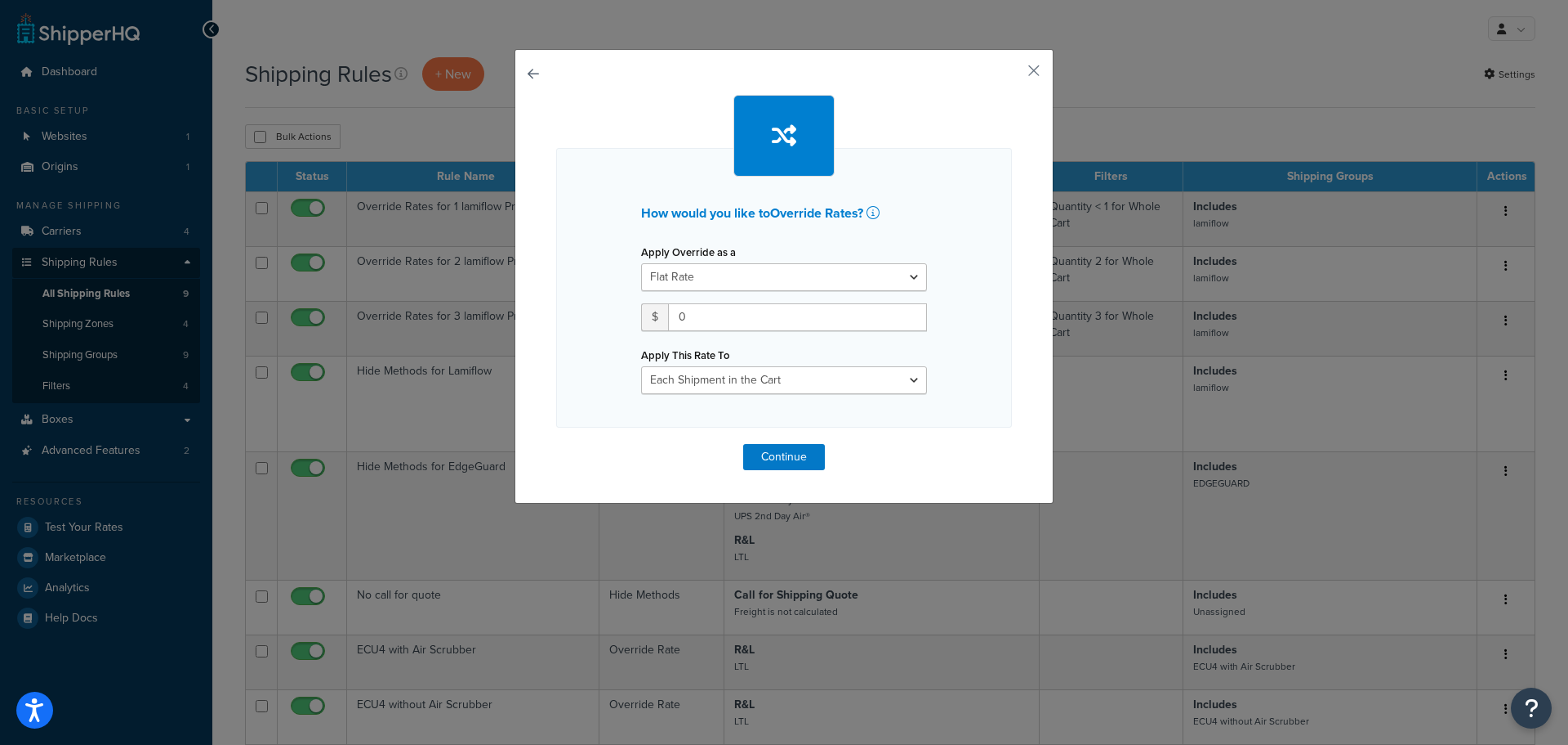
click at [556, 443] on button "button" at bounding box center [556, 443] width 0 height 0
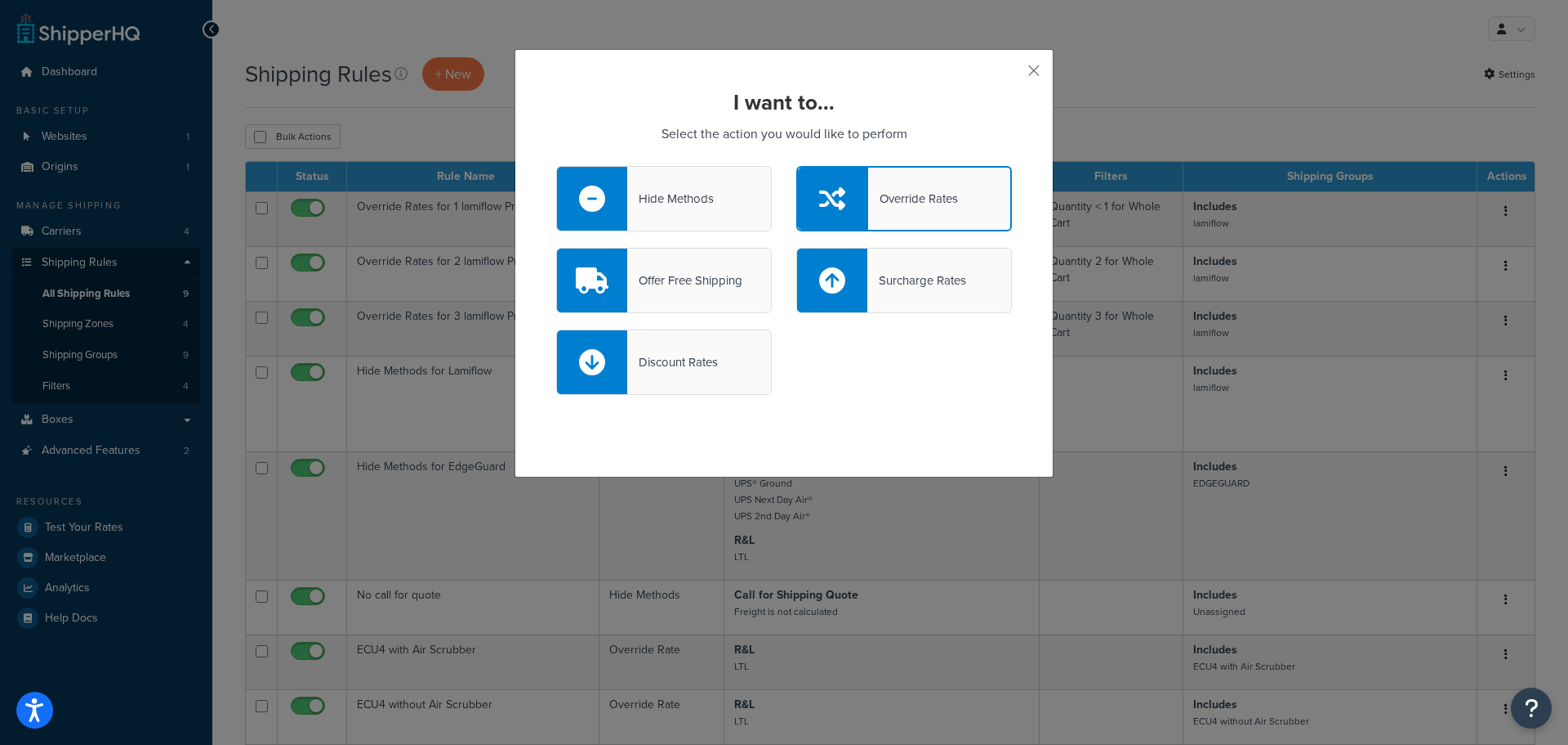
click at [703, 186] on div "Hide Methods" at bounding box center [664, 198] width 216 height 65
click at [0, 0] on input "Hide Methods" at bounding box center [0, 0] width 0 height 0
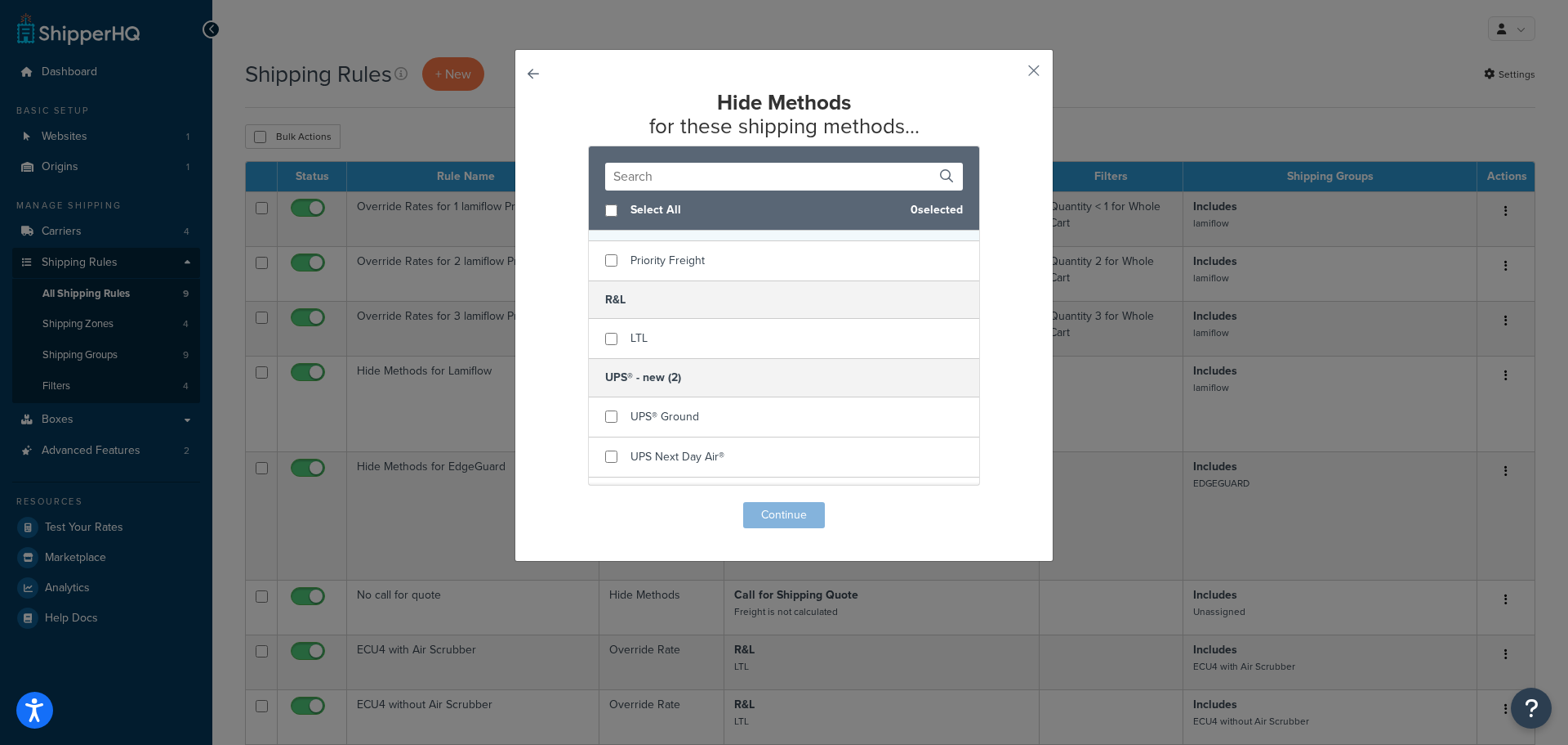
scroll to position [164, 0]
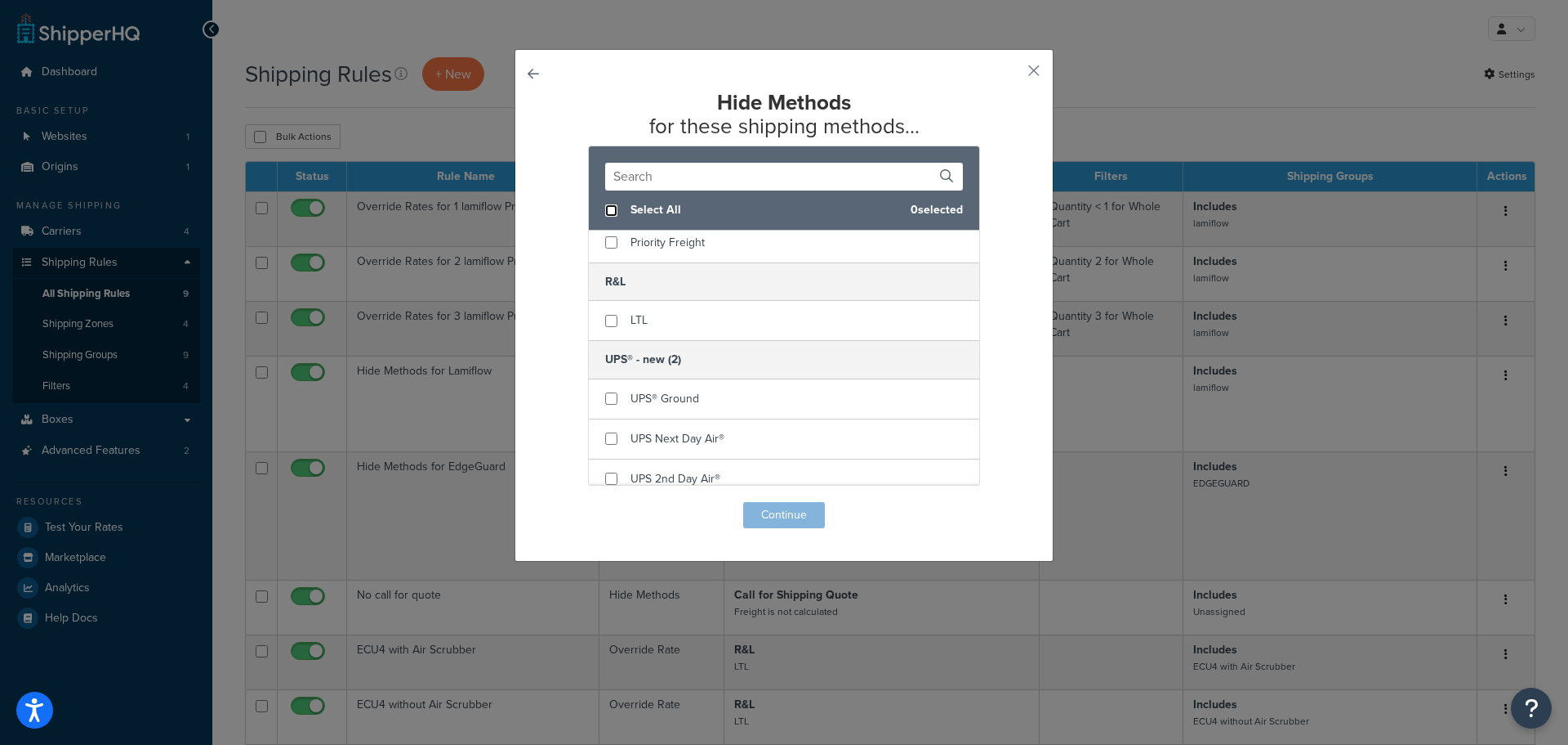
click at [607, 205] on input "checkbox" at bounding box center [611, 211] width 12 height 12
checkbox input "true"
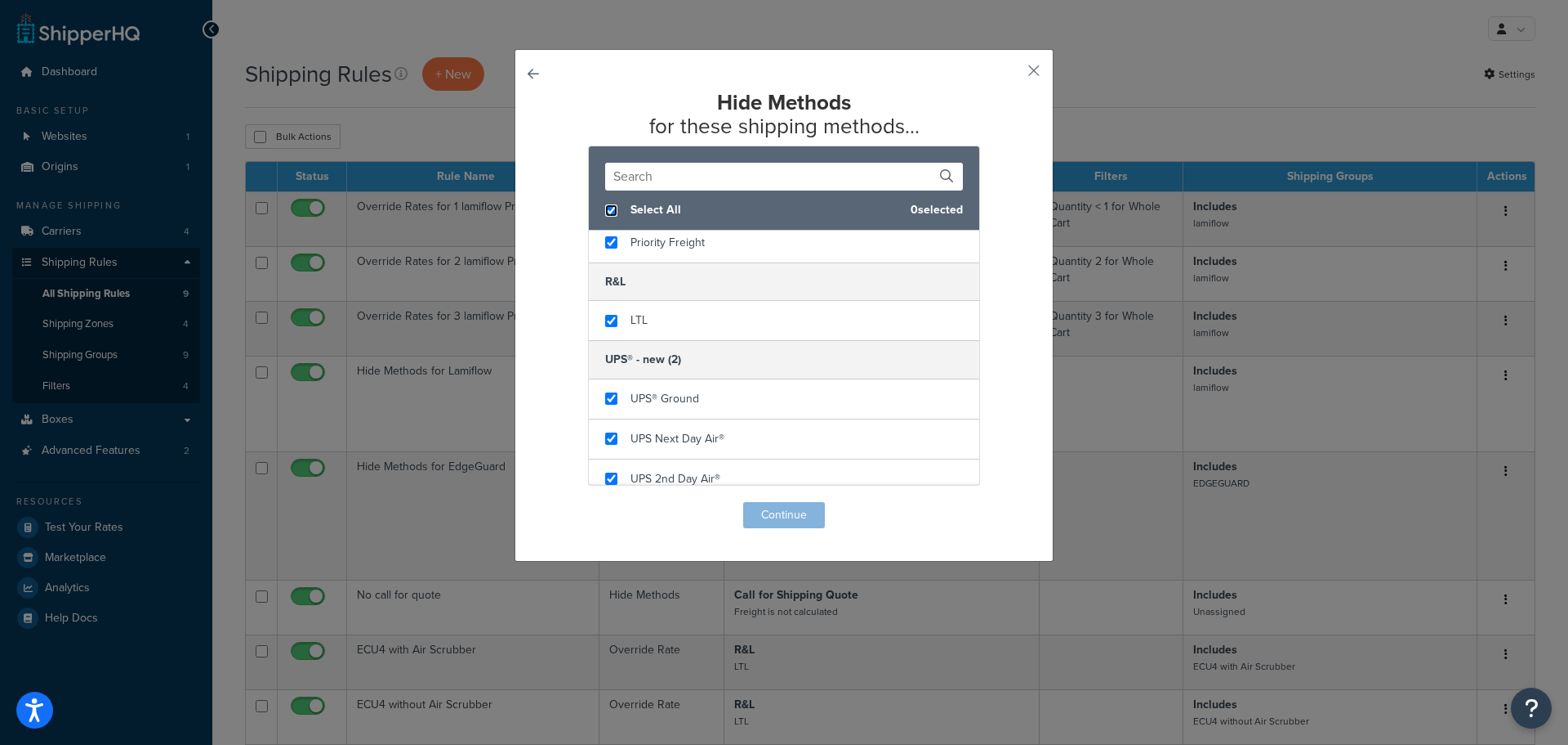
checkbox input "true"
checkbox input "false"
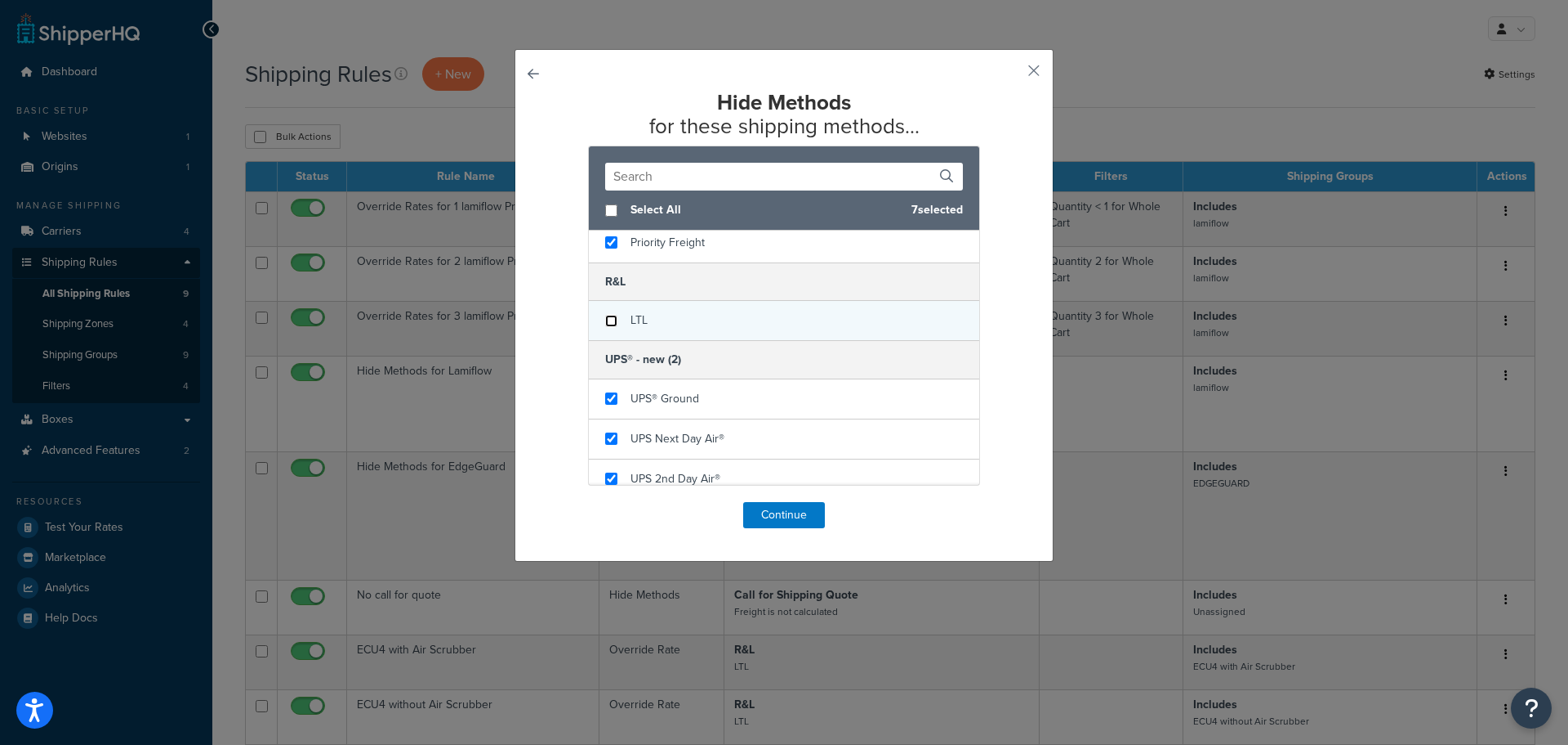
click at [605, 325] on input "checkbox" at bounding box center [611, 321] width 12 height 12
checkbox input "false"
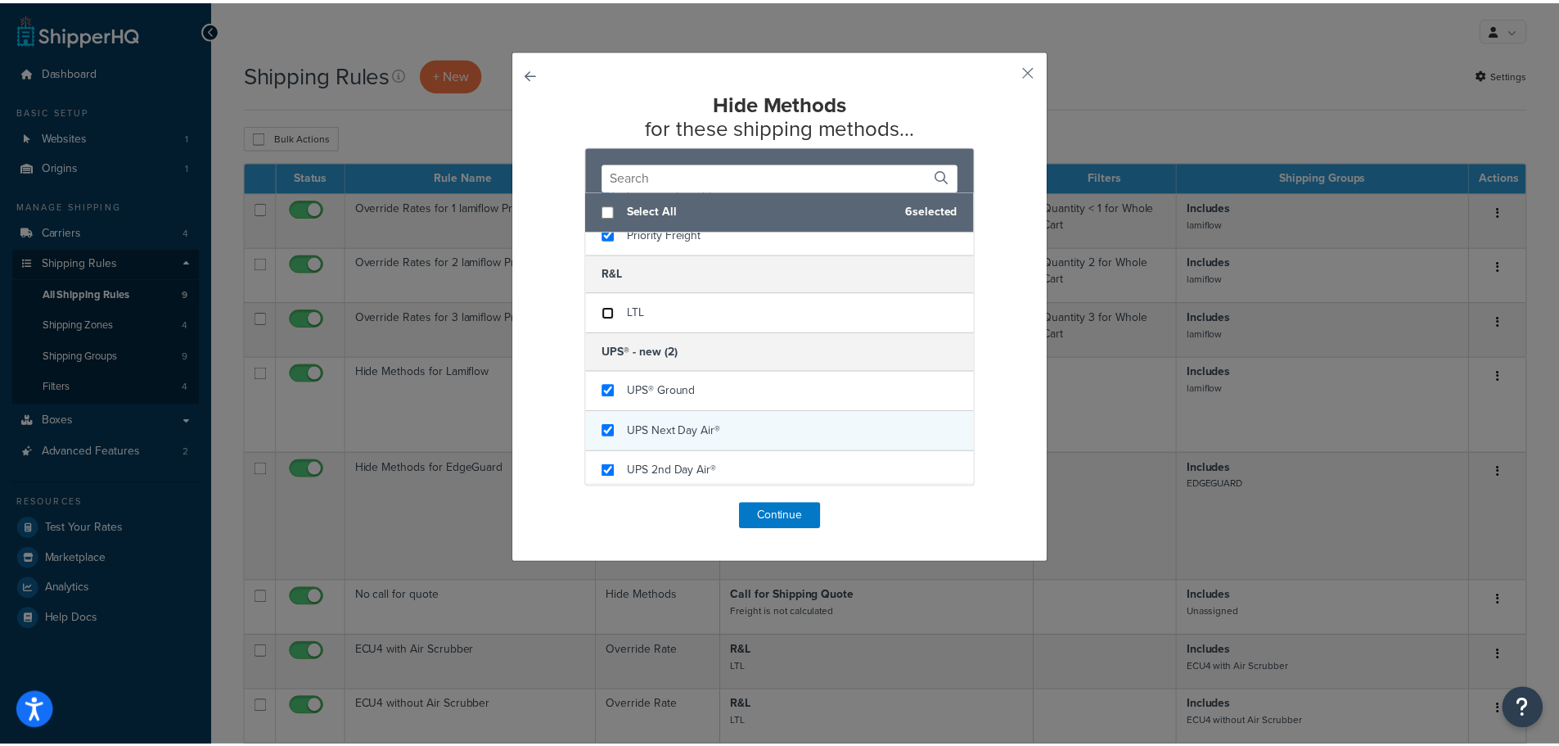
scroll to position [178, 0]
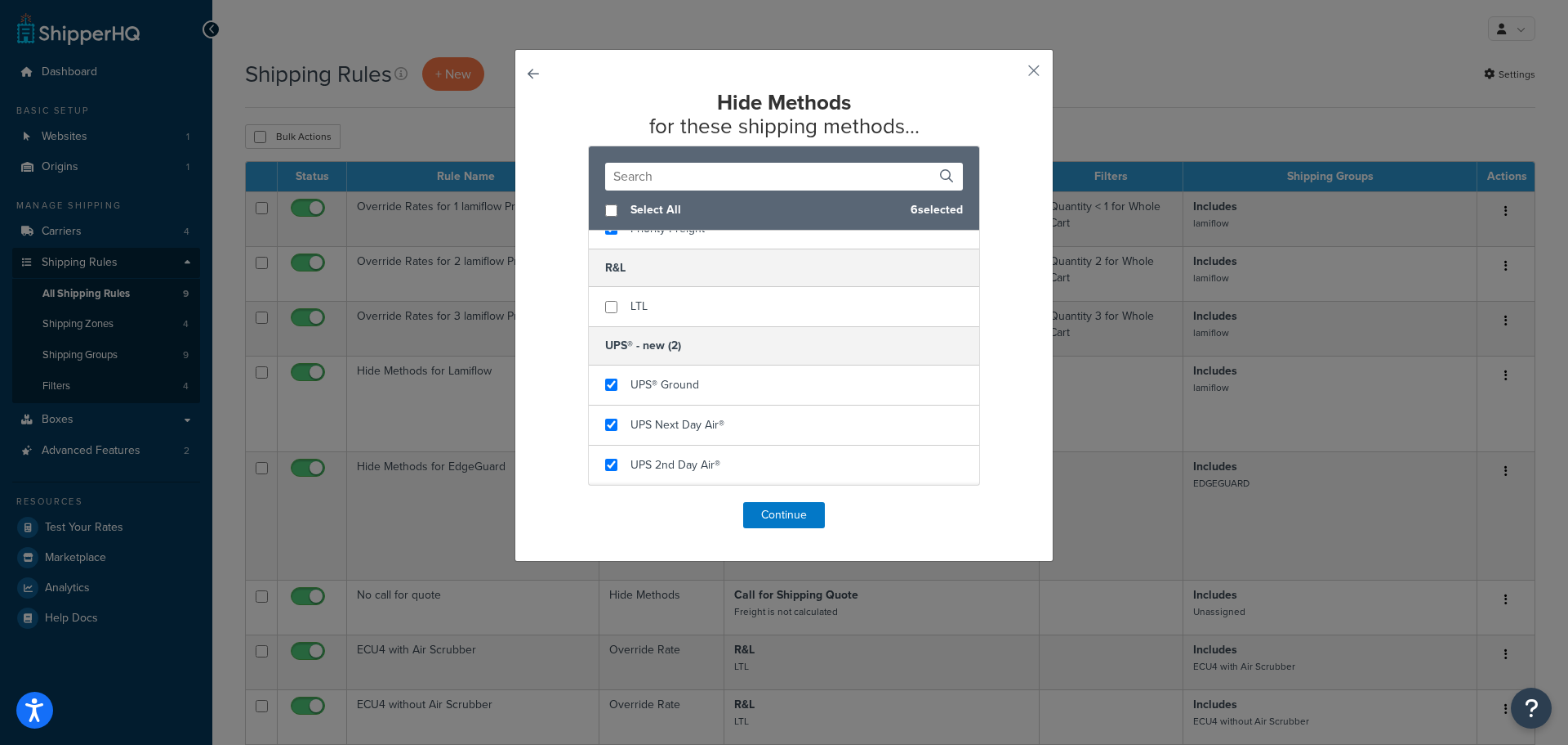
click at [789, 497] on div "Hide Methods for these shipping methods... Select All 6 selected Call for Shipp…" at bounding box center [784, 310] width 456 height 437
click at [789, 506] on button "Continue" at bounding box center [784, 515] width 82 height 26
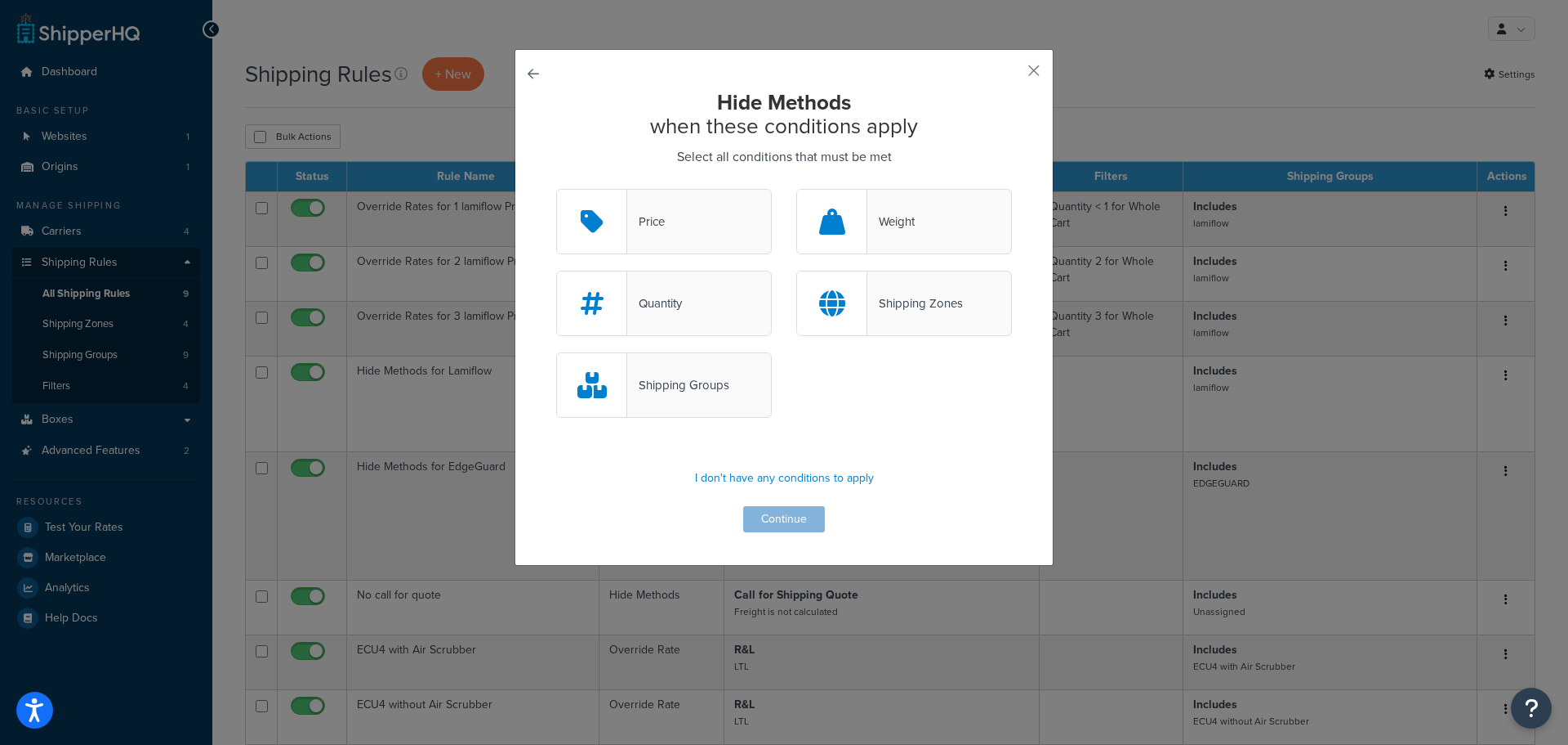
click at [696, 396] on div "Shipping Groups" at bounding box center [679, 384] width 102 height 23
click at [0, 0] on input "Shipping Groups" at bounding box center [0, 0] width 0 height 0
click at [1018, 66] on div "Hide Methods when these conditions apply Select all conditions that must be met…" at bounding box center [784, 307] width 539 height 516
click at [1012, 74] on button "button" at bounding box center [1010, 76] width 4 height 4
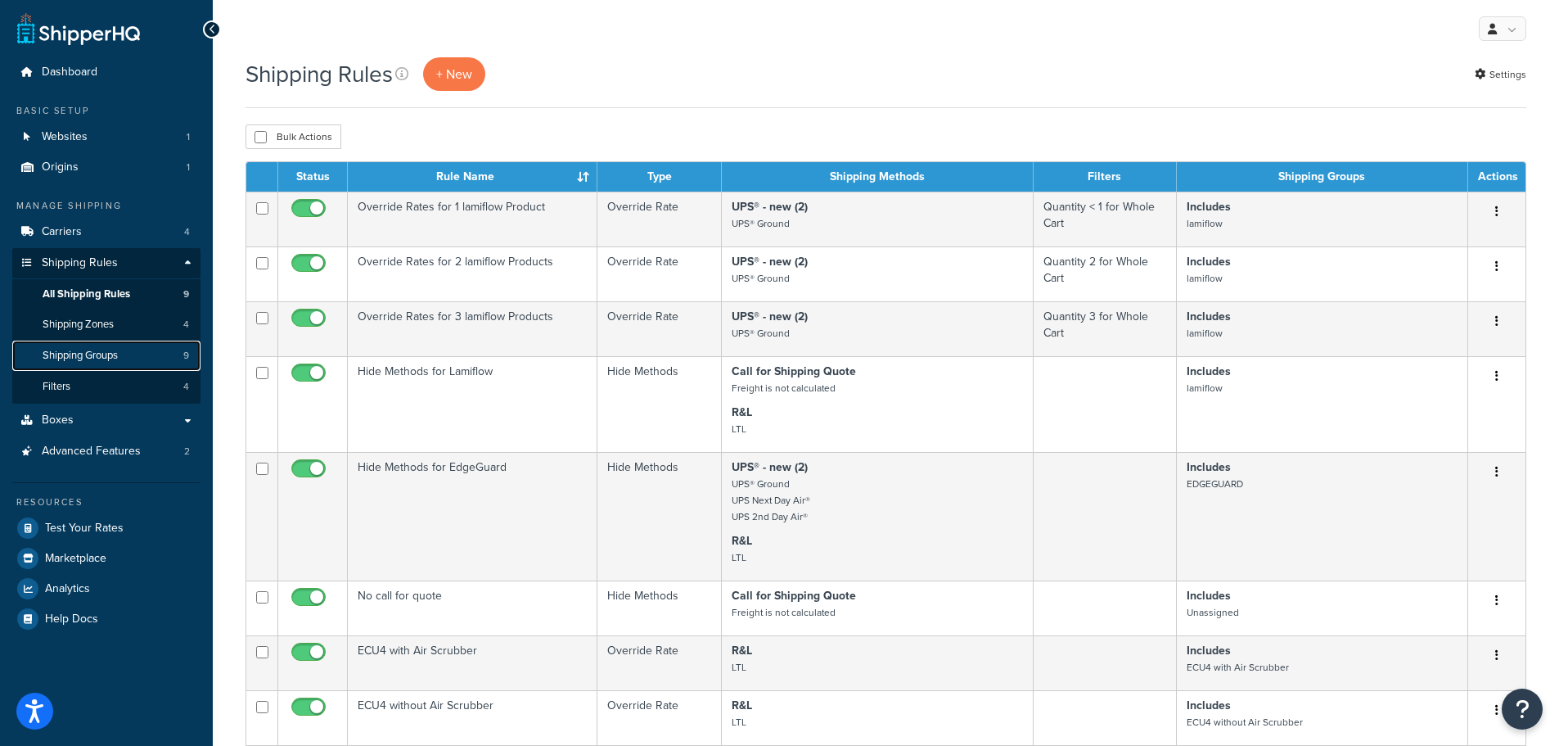
click at [157, 352] on link "Shipping Groups 9" at bounding box center [106, 355] width 188 height 30
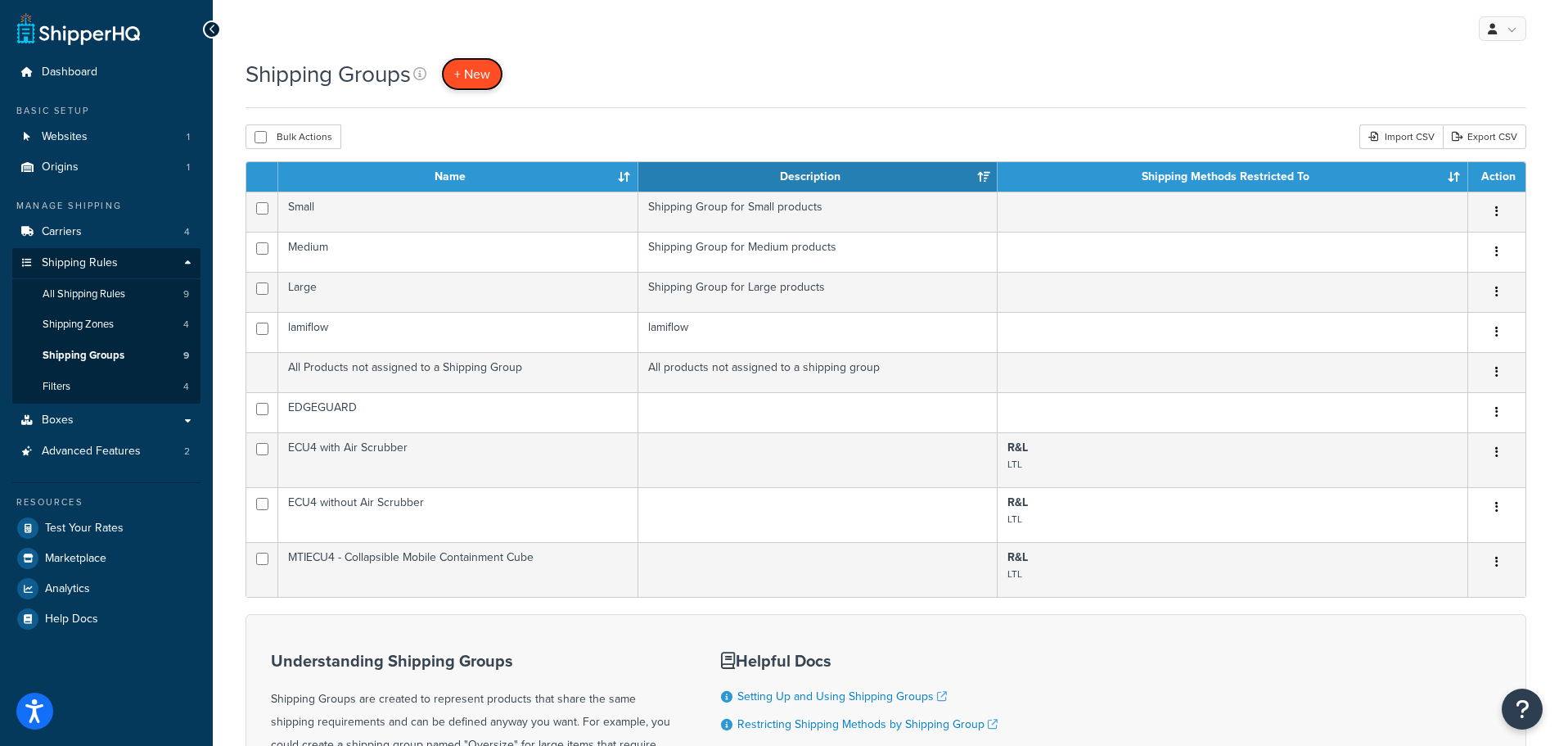
click at [482, 63] on link "+ New" at bounding box center [472, 74] width 62 height 34
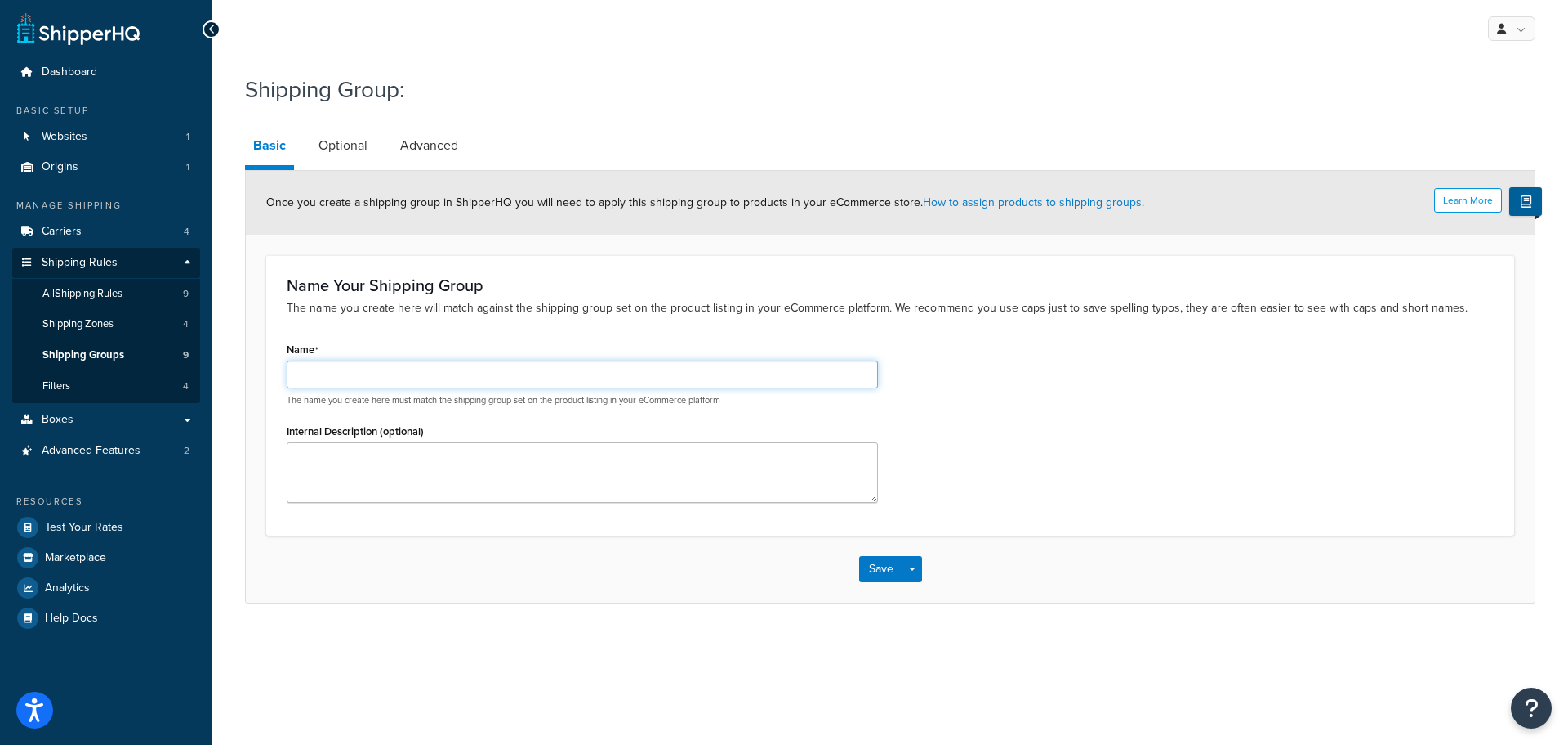
click at [316, 381] on input "Name" at bounding box center [582, 374] width 592 height 28
paste input "OmniAire 2000V-MED - Negative Air Machine"
type input "OmniAire 2000V-MED - Negative Air Machine"
click at [423, 142] on link "Advanced" at bounding box center [429, 145] width 74 height 39
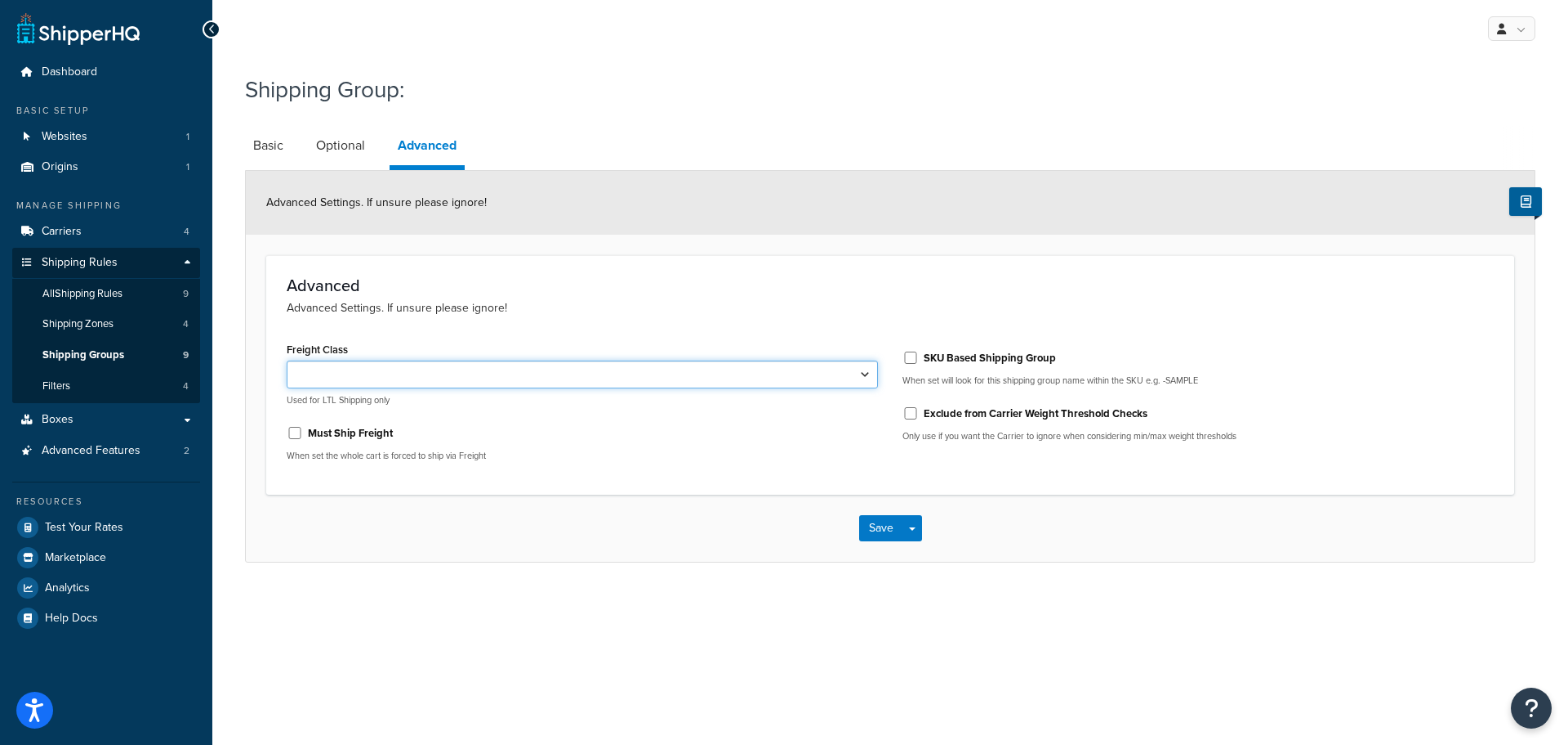
click at [860, 372] on select "50 55 60 65 70 77.5 85 92.5 100 110 125 150 175 200 250 300 400 500" at bounding box center [582, 374] width 592 height 28
click at [295, 429] on input "Must Ship Freight" at bounding box center [294, 432] width 16 height 12
checkbox input "true"
click at [583, 369] on select "50 55 60 65 70 77.5 85 92.5 100 110 125 150 175 200 250 300 400 500" at bounding box center [582, 374] width 592 height 28
drag, startPoint x: 606, startPoint y: 462, endPoint x: 614, endPoint y: 465, distance: 8.5
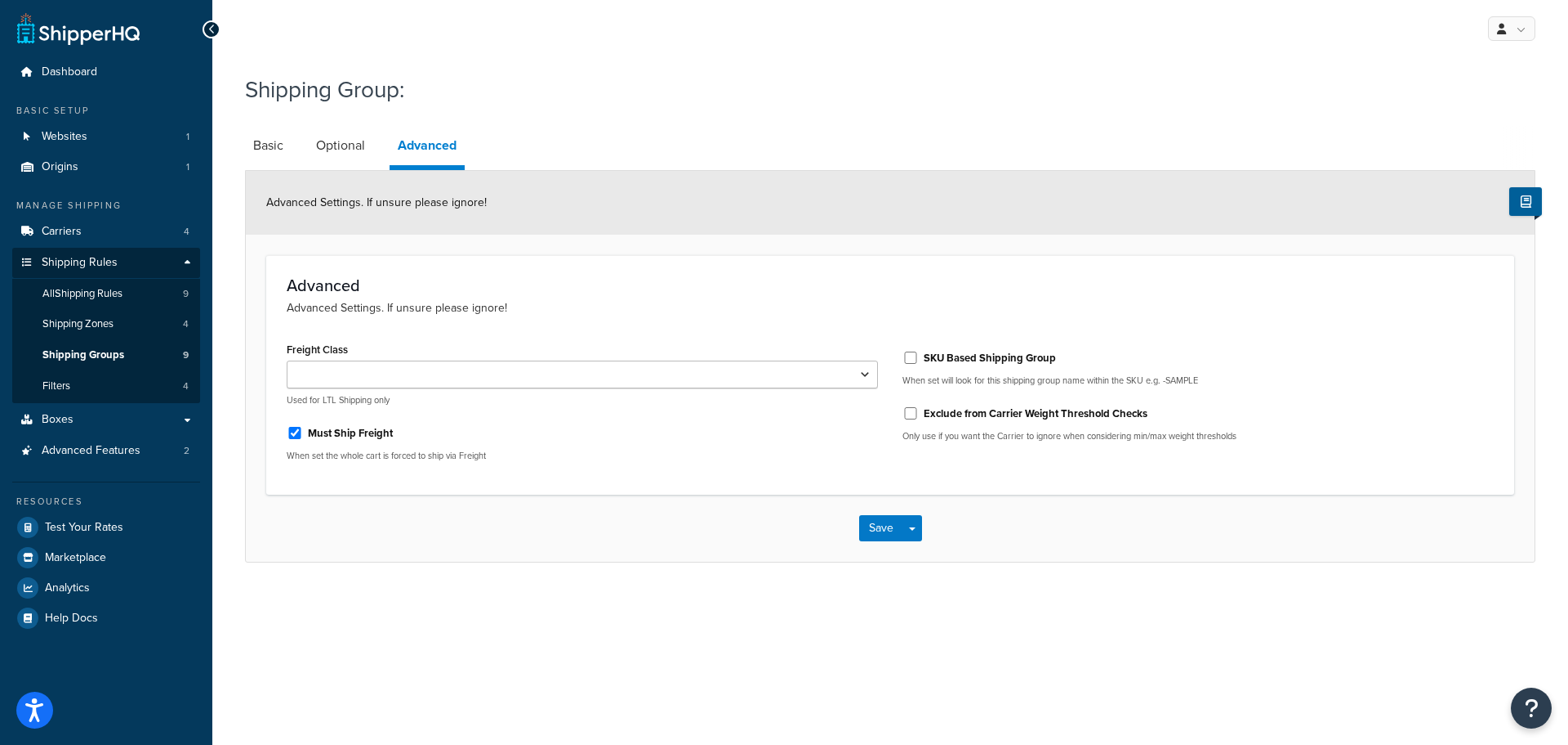
click at [606, 461] on p "When set the whole cart is forced to ship via Freight" at bounding box center [582, 455] width 592 height 12
click at [627, 378] on select "50 55 60 65 70 77.5 85 92.5 100 110 125 150 175 200 250 300 400 500" at bounding box center [582, 374] width 592 height 28
select select "125"
click at [286, 362] on select "50 55 60 65 70 77.5 85 92.5 100 110 125 150 175 200 250 300 400 500" at bounding box center [582, 374] width 592 height 28
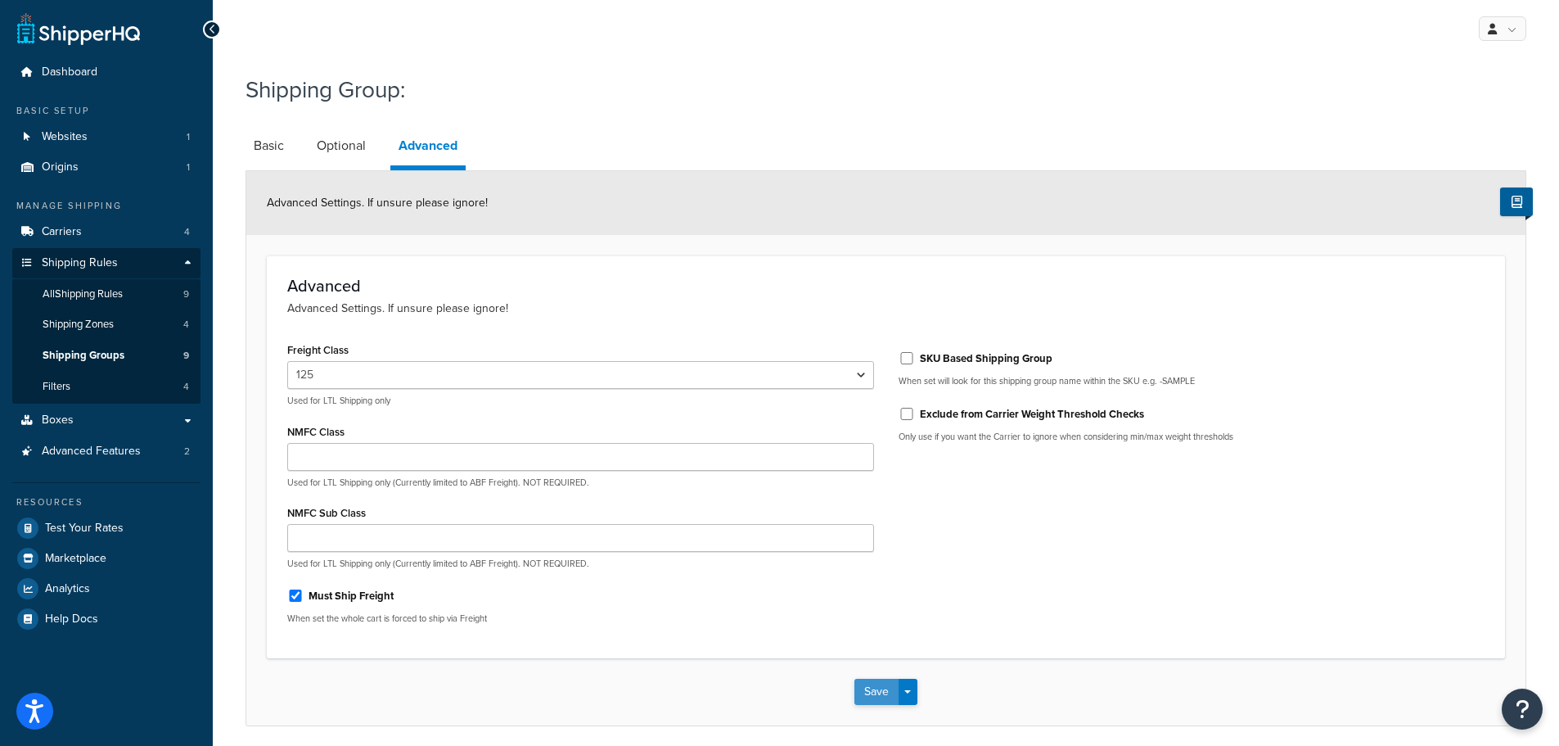
click at [877, 690] on button "Save" at bounding box center [876, 691] width 44 height 26
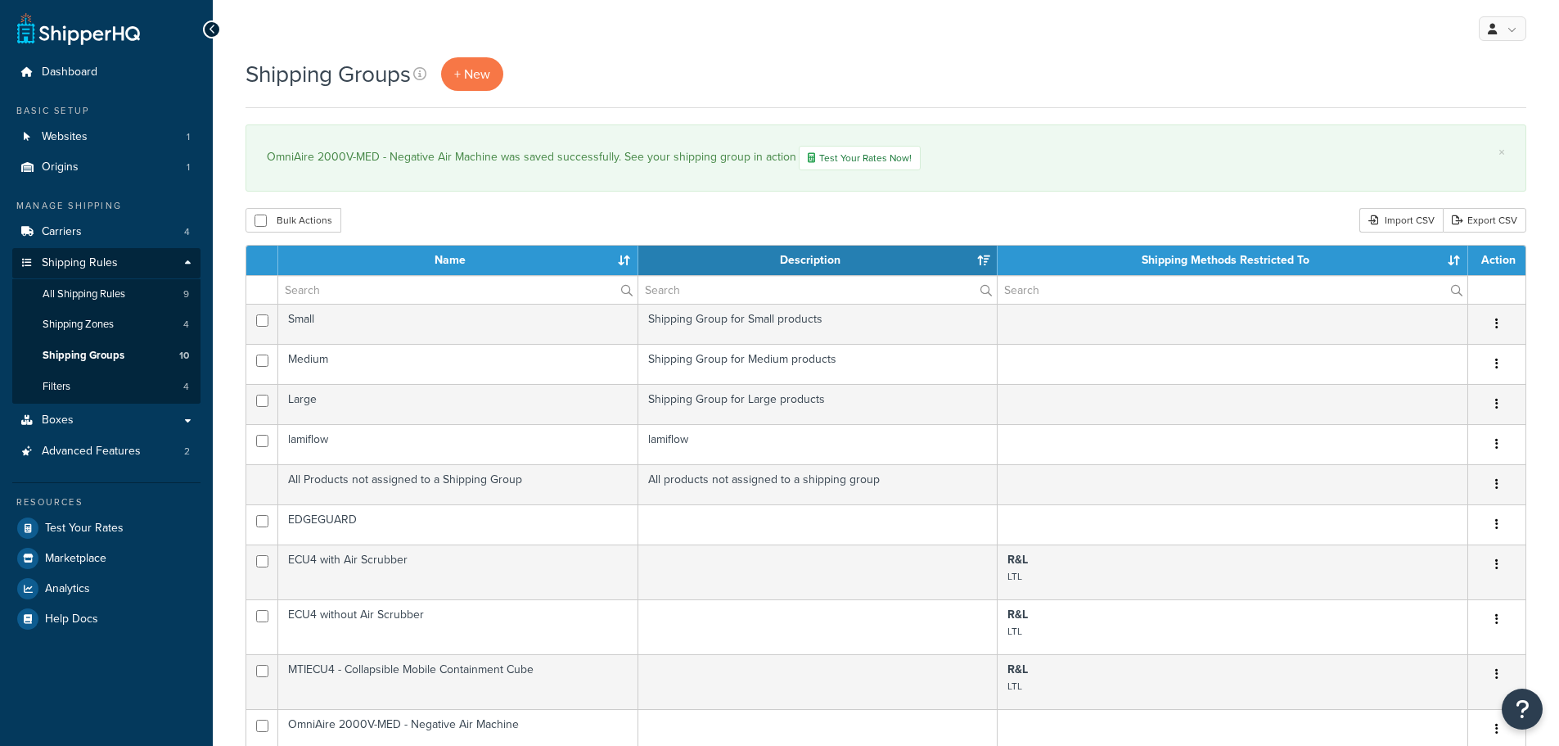
select select "15"
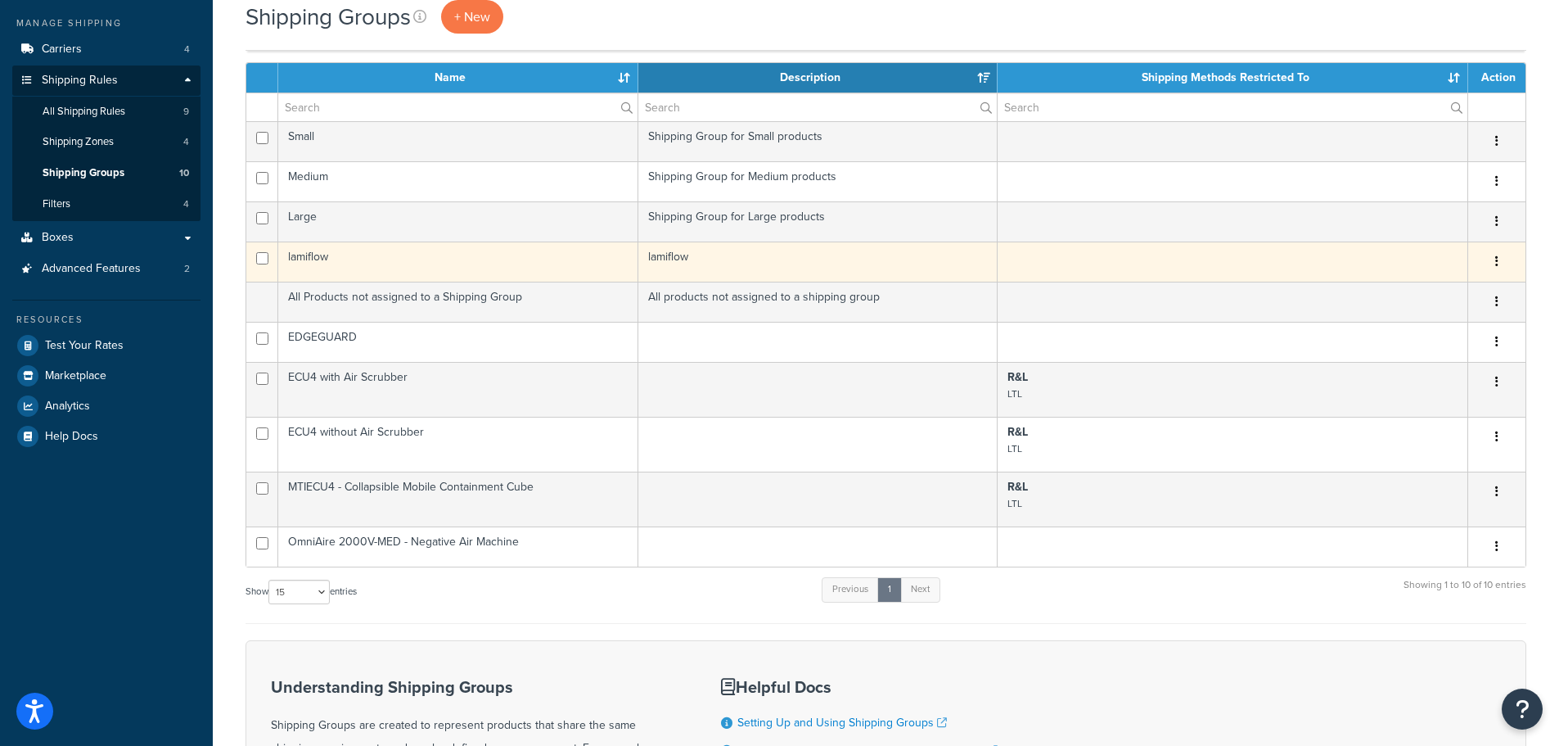
scroll to position [246, 0]
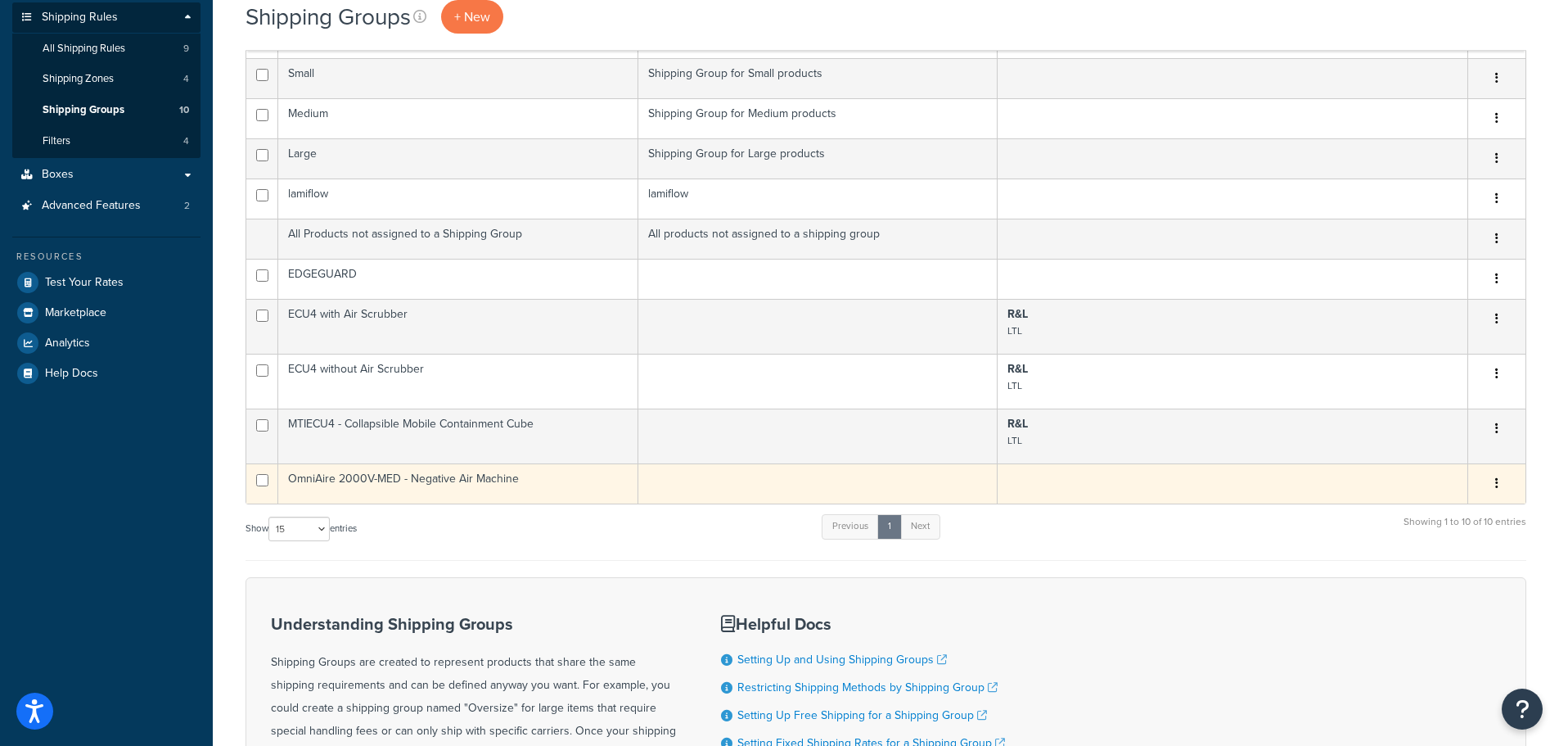
click at [529, 488] on td "OmniAire 2000V-MED - Negative Air Machine" at bounding box center [458, 483] width 360 height 40
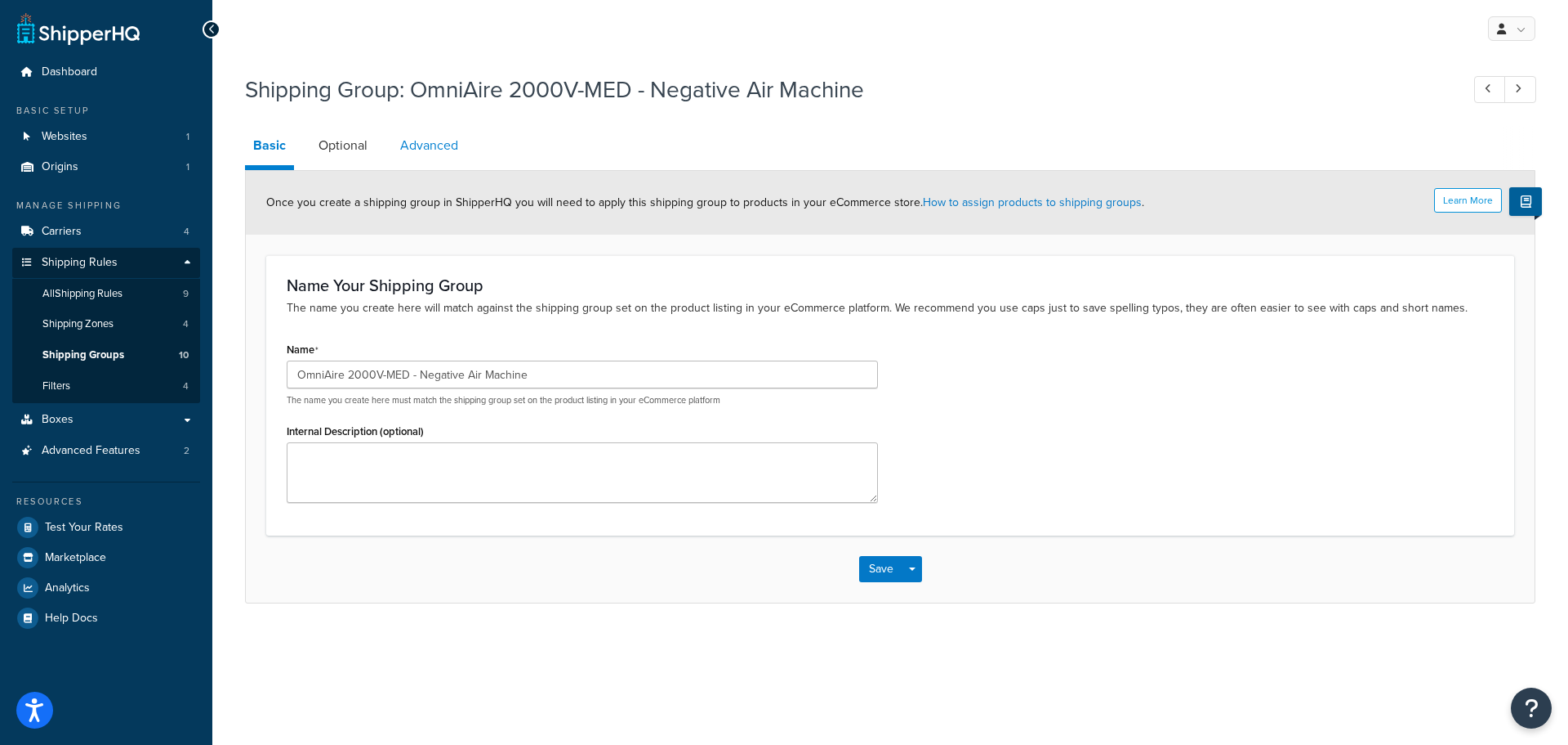
click at [431, 131] on link "Advanced" at bounding box center [429, 145] width 74 height 39
select select "125"
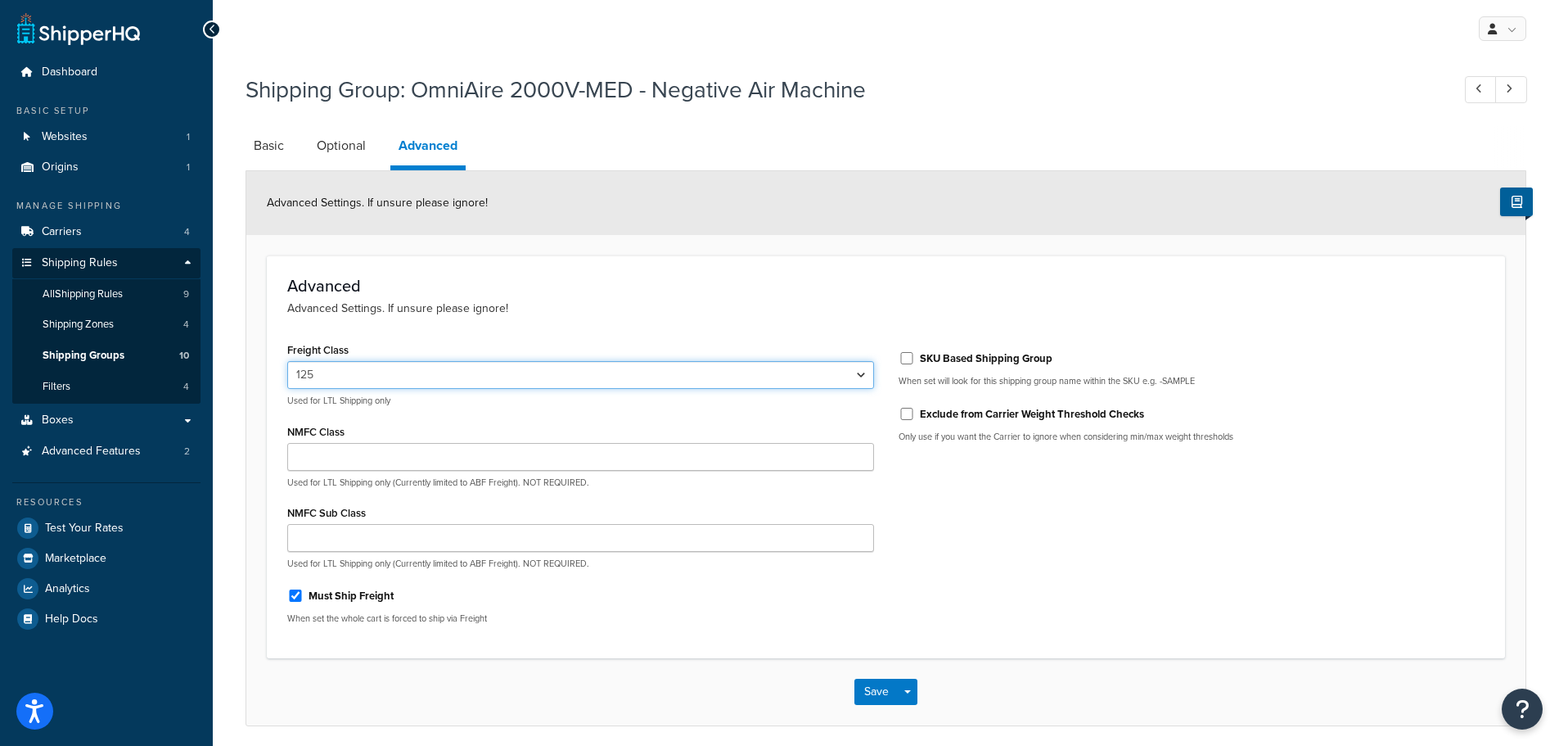
click at [344, 384] on select "50 55 60 65 70 77.5 85 92.5 100 110 125 150 175 200 250 300 400 500" at bounding box center [580, 375] width 587 height 28
click at [346, 381] on select "50 55 60 65 70 77.5 85 92.5 100 110 125 150 175 200 250 300 400 500" at bounding box center [580, 375] width 587 height 28
click at [330, 369] on select "50 55 60 65 70 77.5 85 92.5 100 110 125 150 175 200 250 300 400 500" at bounding box center [580, 375] width 587 height 28
select select
click at [287, 362] on select "50 55 60 65 70 77.5 85 92.5 100 110 125 150 175 200 250 300 400 500" at bounding box center [580, 375] width 587 height 28
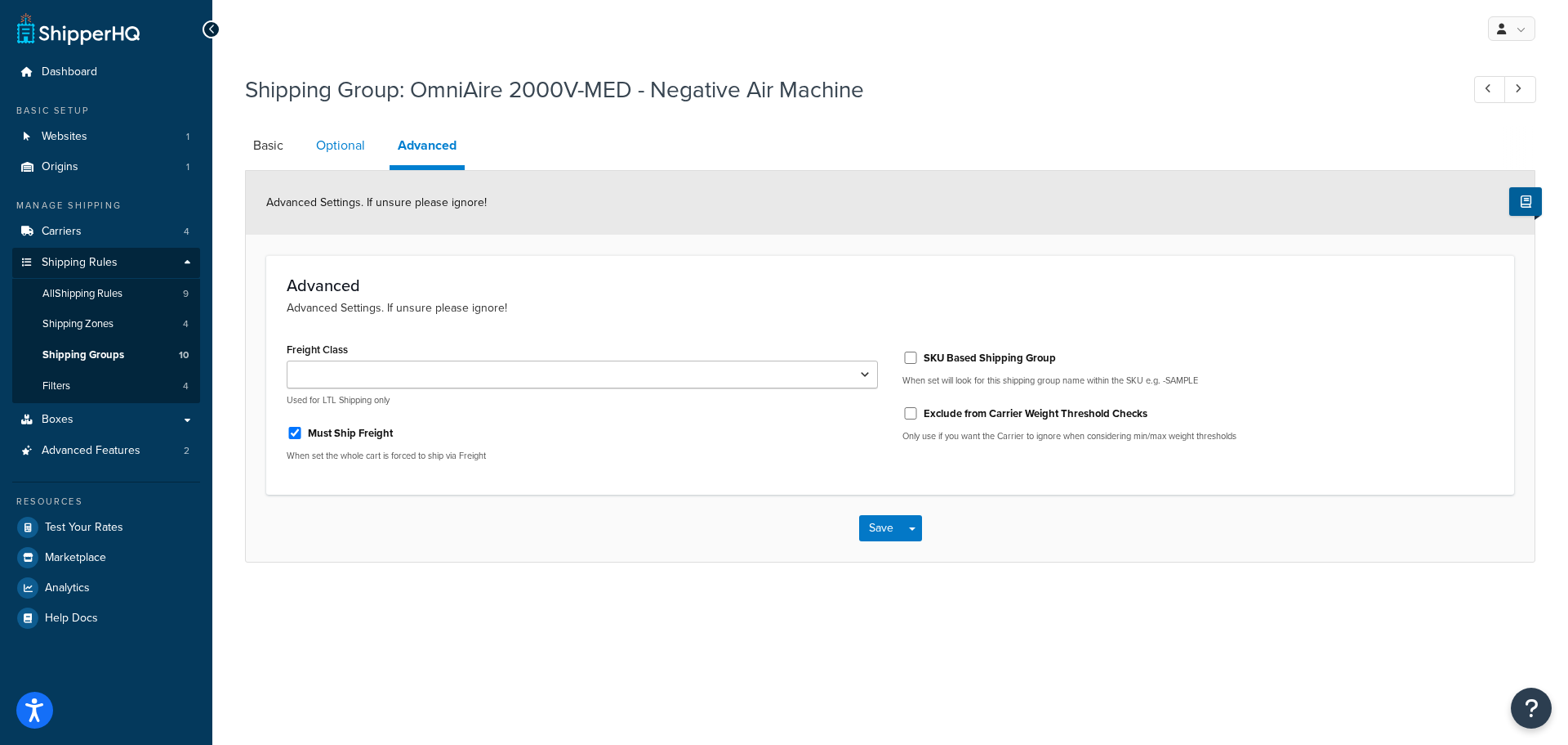
click at [347, 165] on link "Optional" at bounding box center [340, 145] width 65 height 39
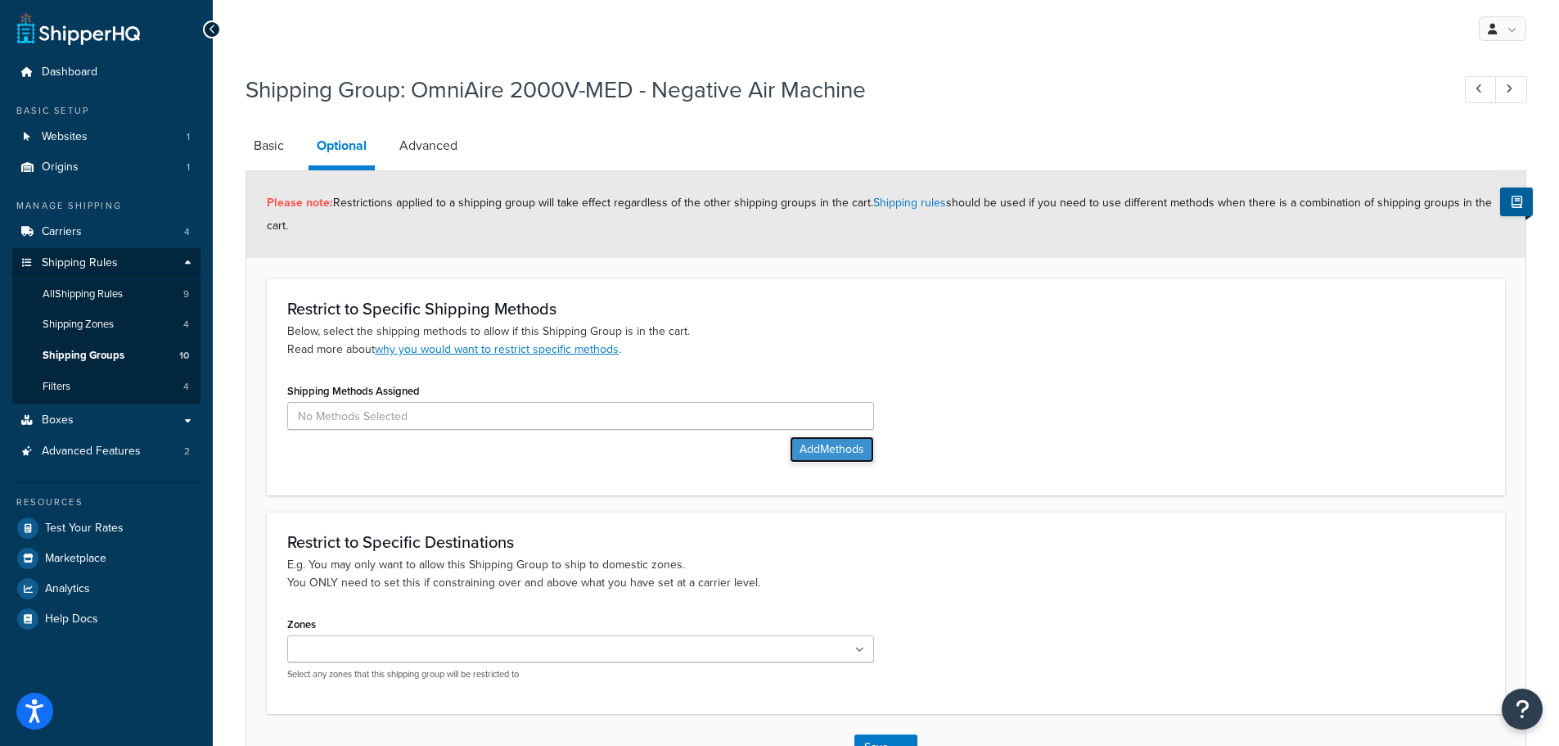
click at [845, 441] on button "Add Methods" at bounding box center [832, 449] width 84 height 26
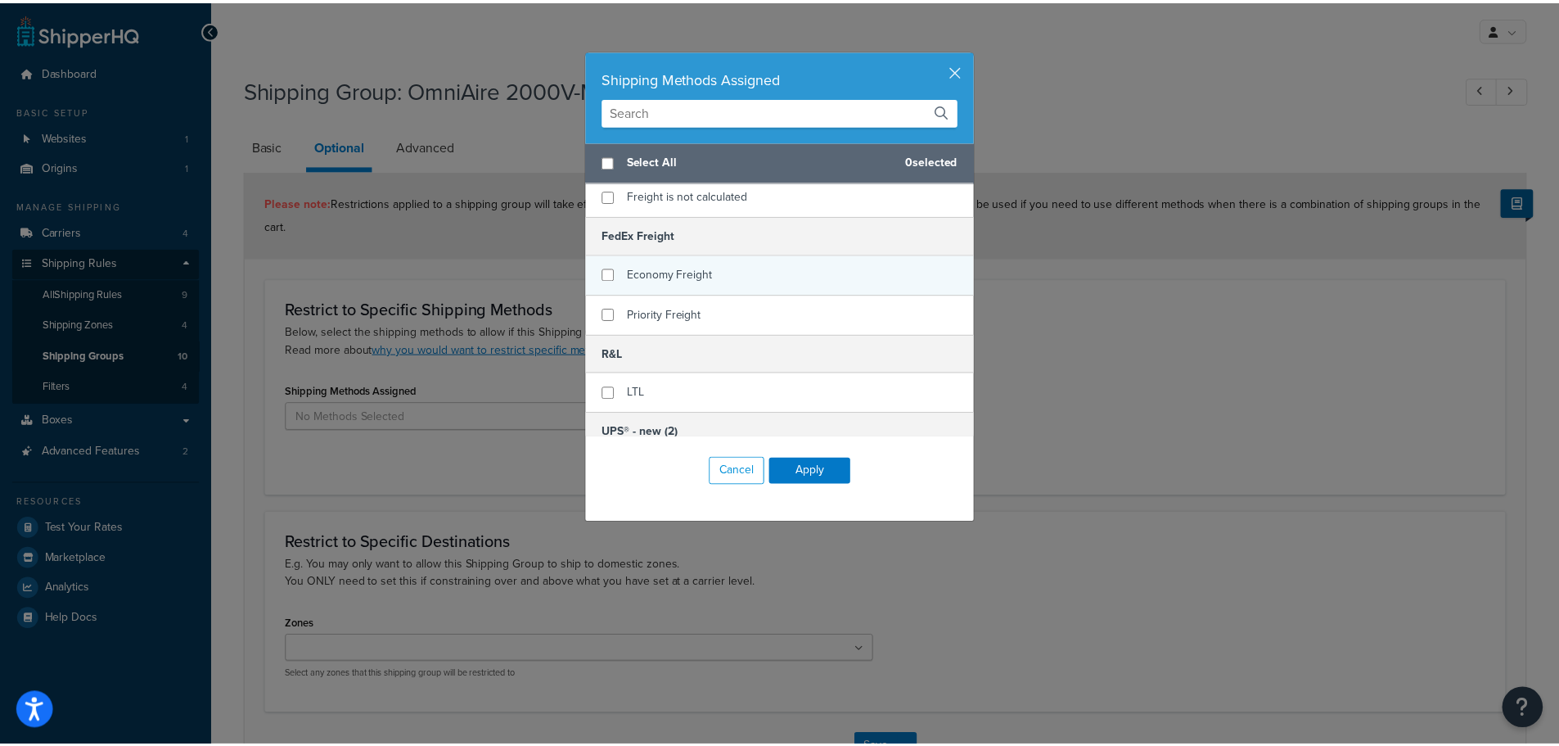
scroll to position [82, 0]
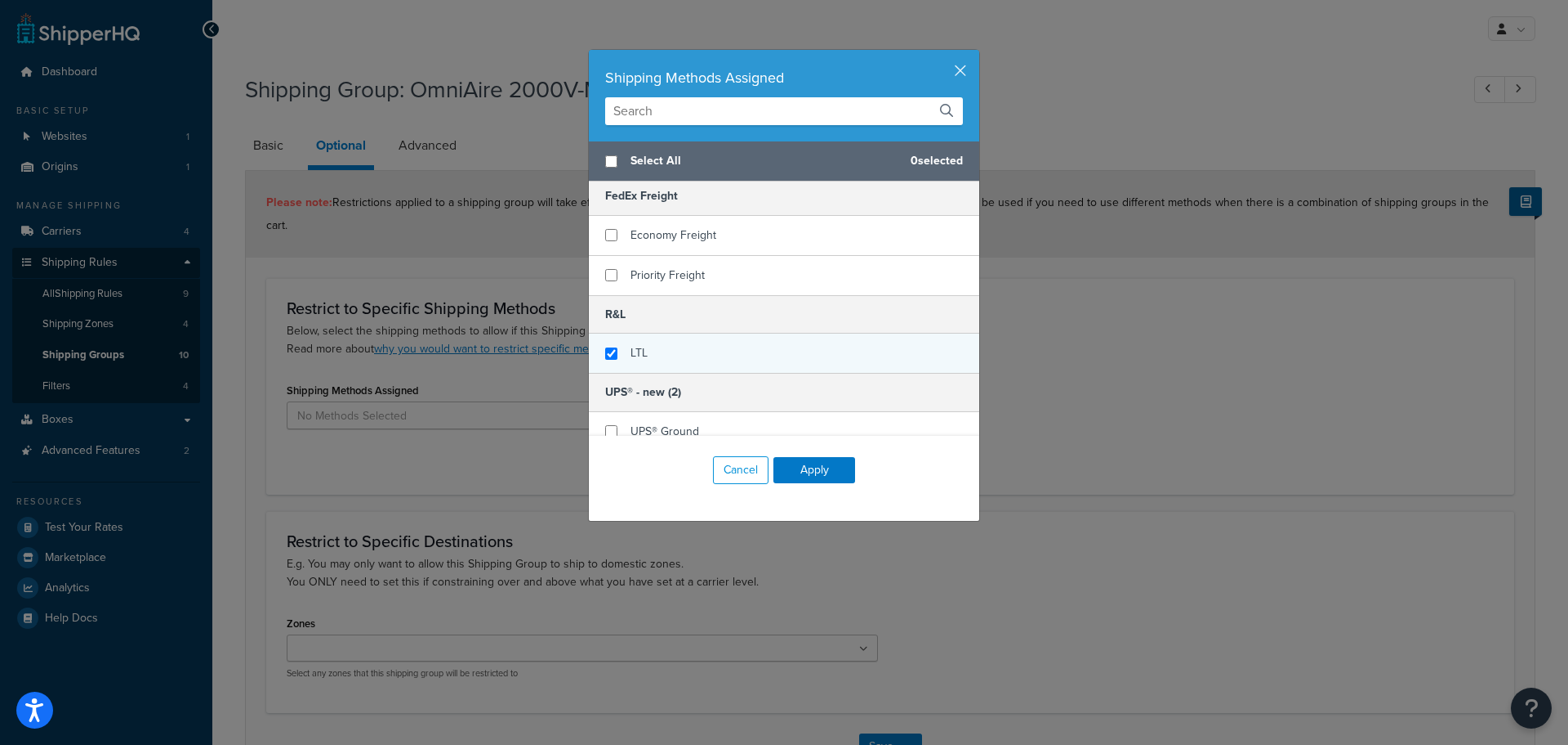
checkbox input "true"
click at [667, 346] on div "LTL" at bounding box center [784, 353] width 390 height 39
click at [821, 480] on button "Apply" at bounding box center [814, 470] width 82 height 26
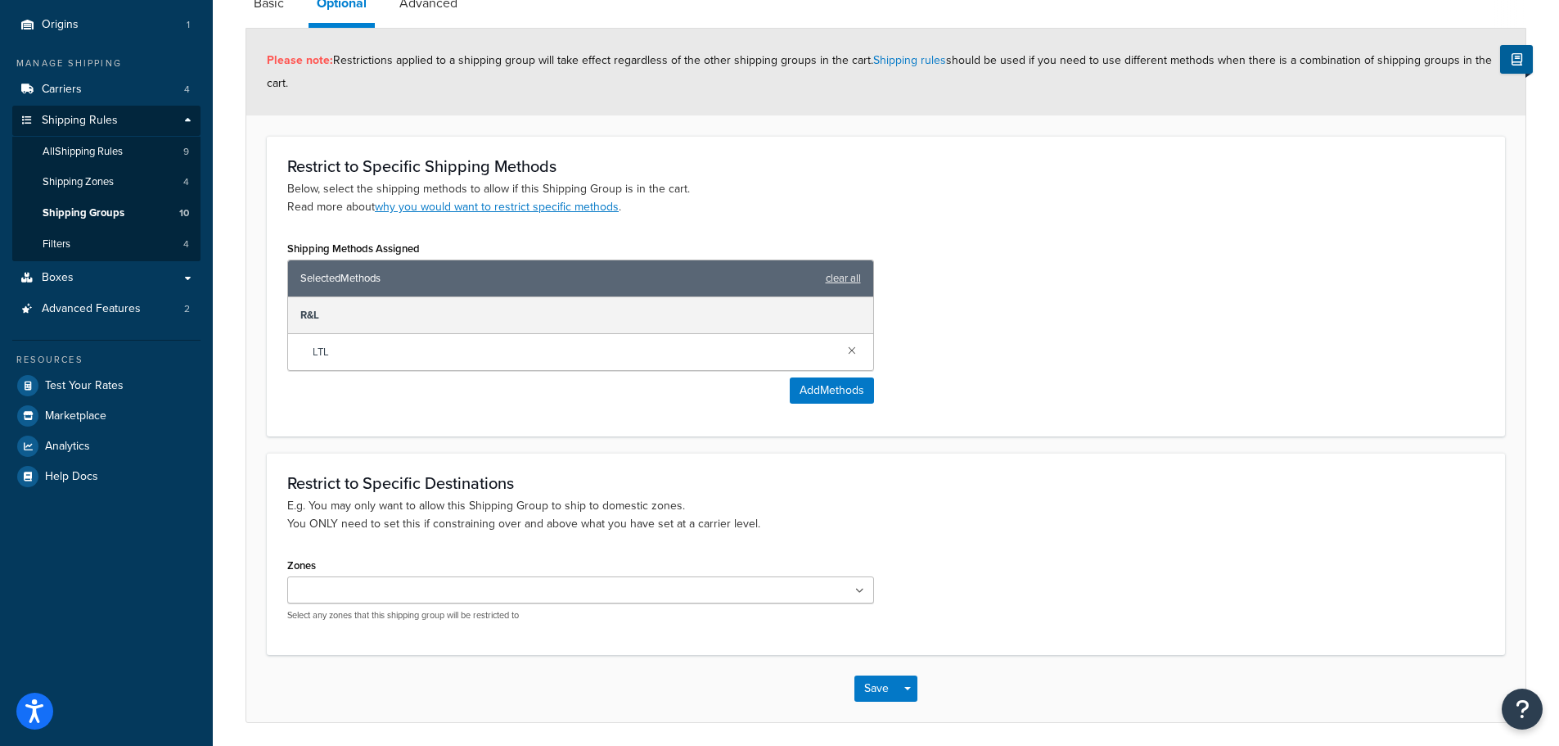
scroll to position [164, 0]
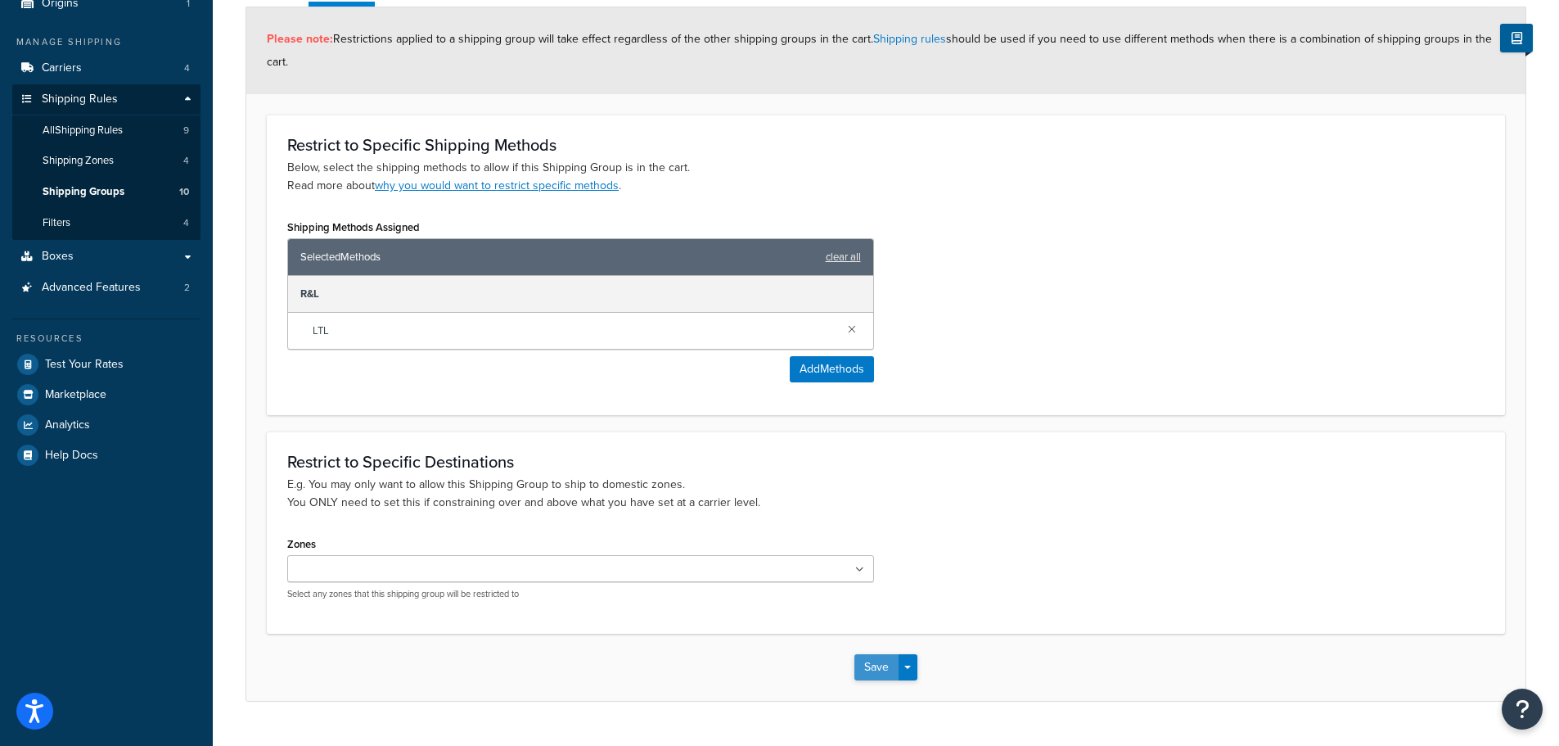
click at [889, 659] on button "Save" at bounding box center [876, 667] width 44 height 26
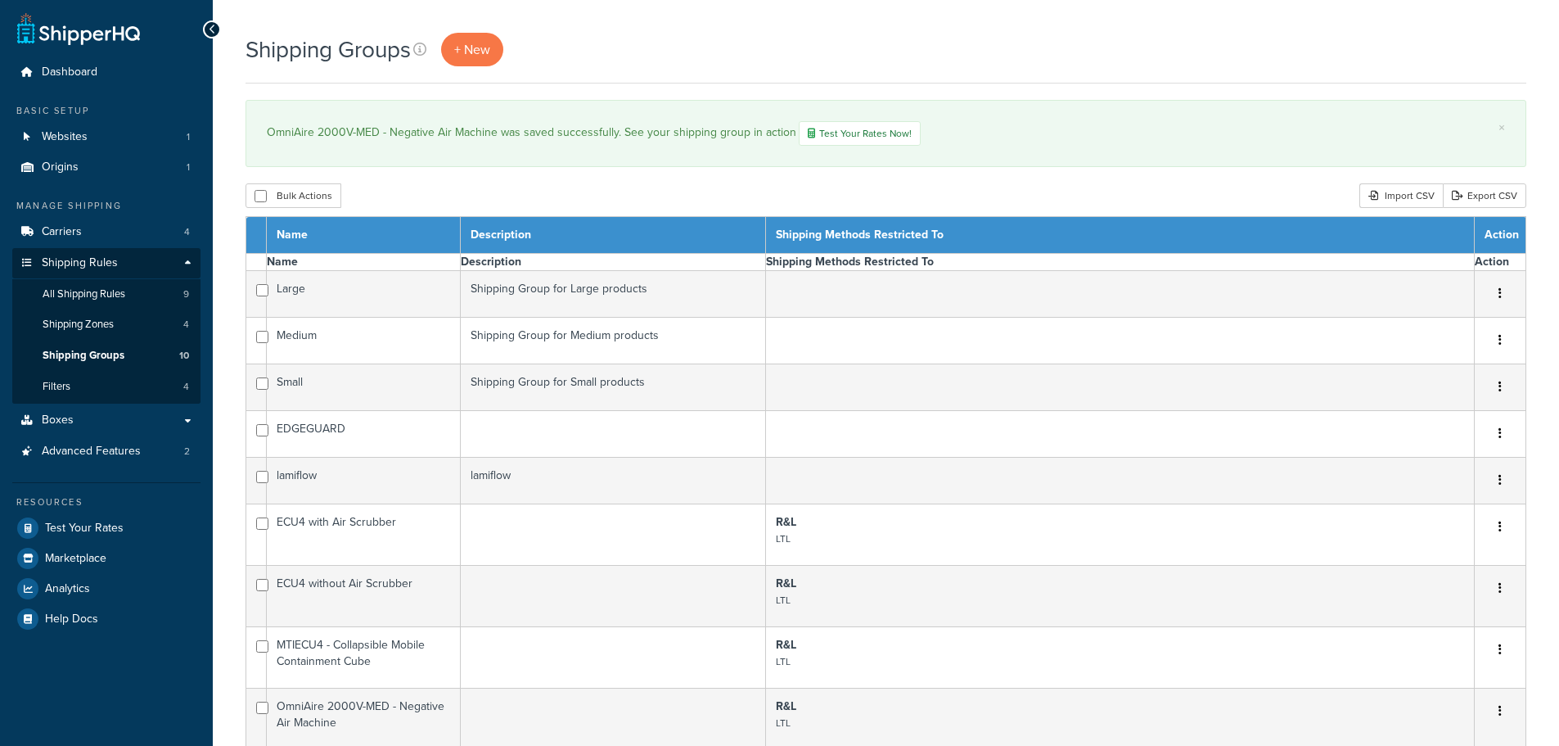
select select "15"
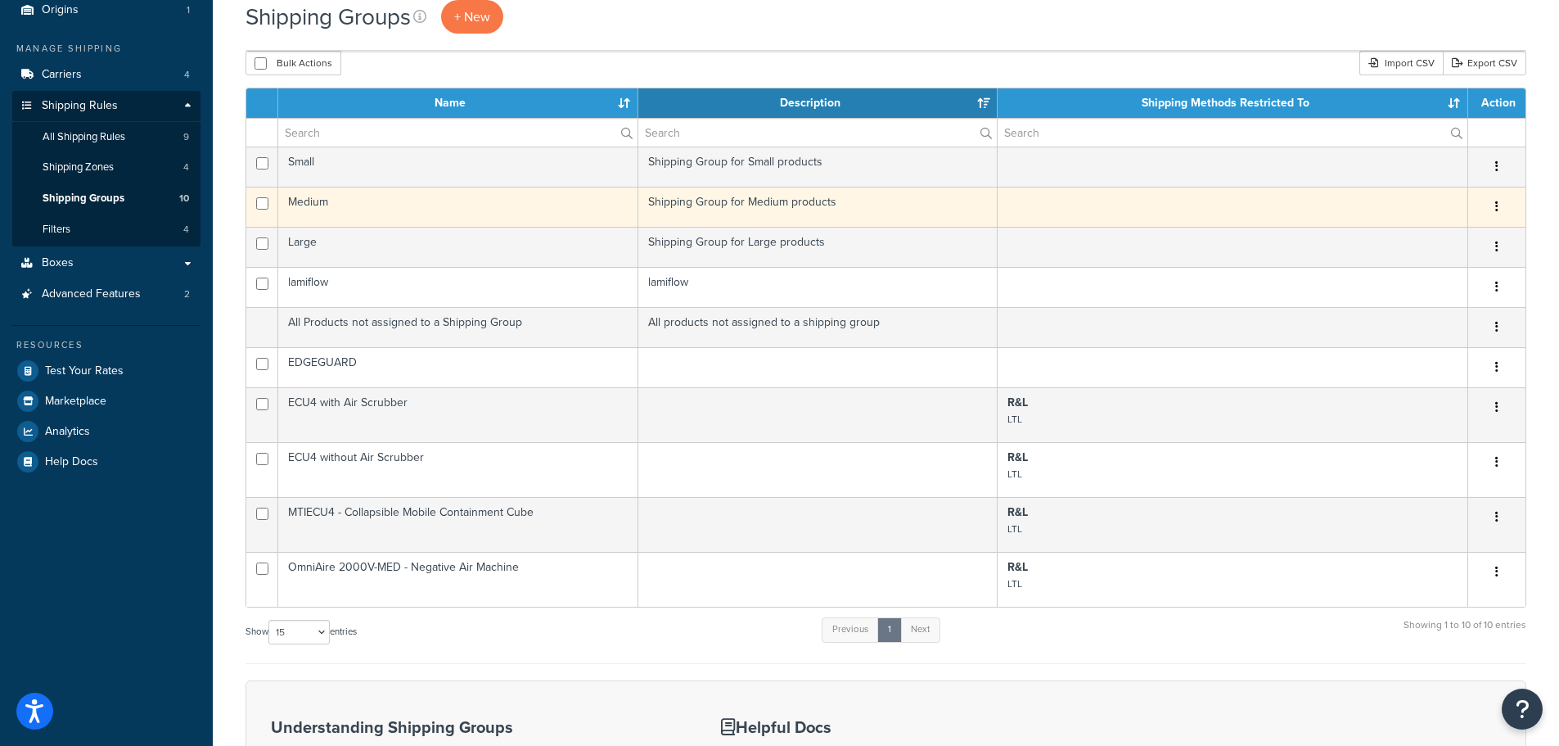
scroll to position [164, 0]
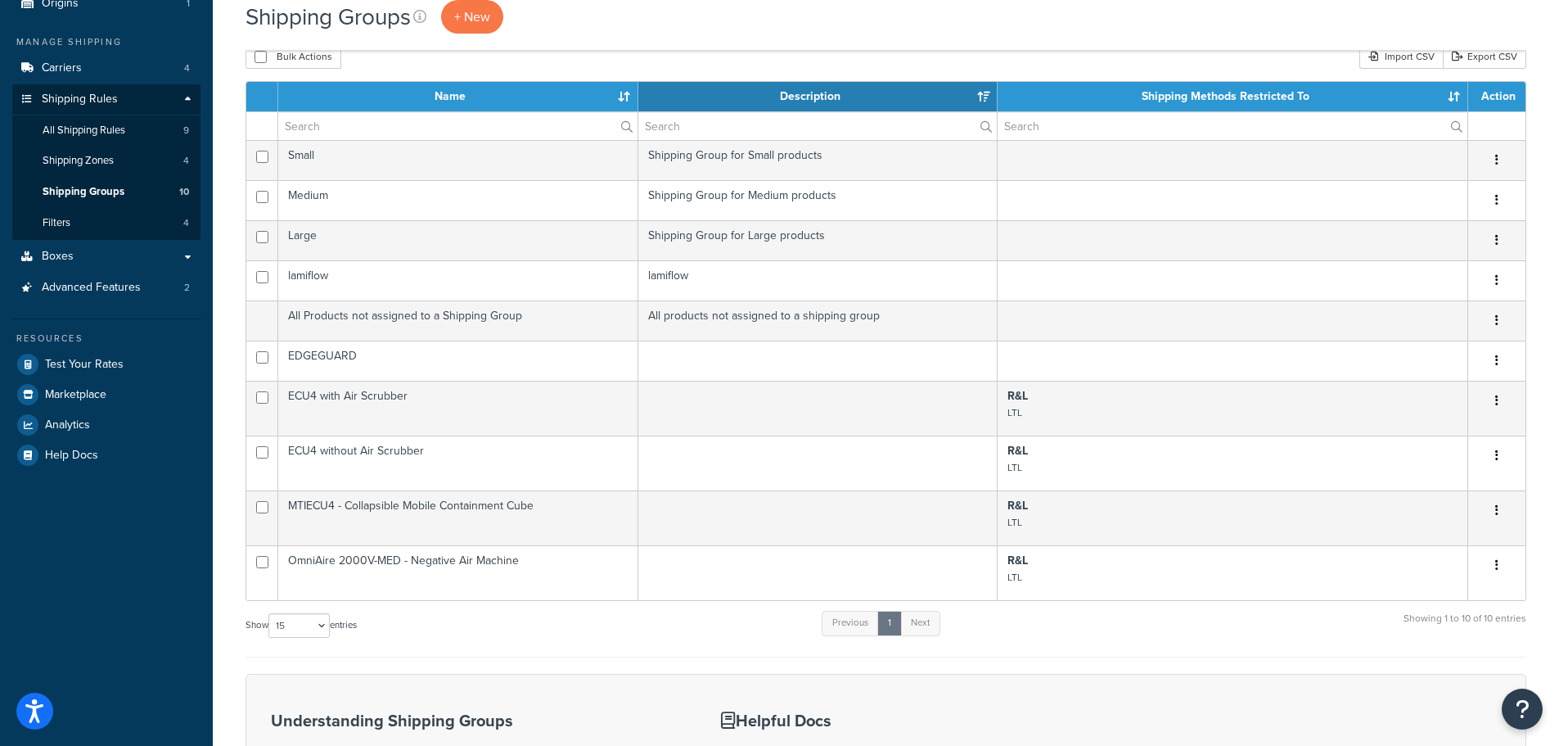
click at [860, 669] on form "Name Description Shipping Methods Restricted To Action Small Shipping Group for…" at bounding box center [886, 545] width 1281 height 929
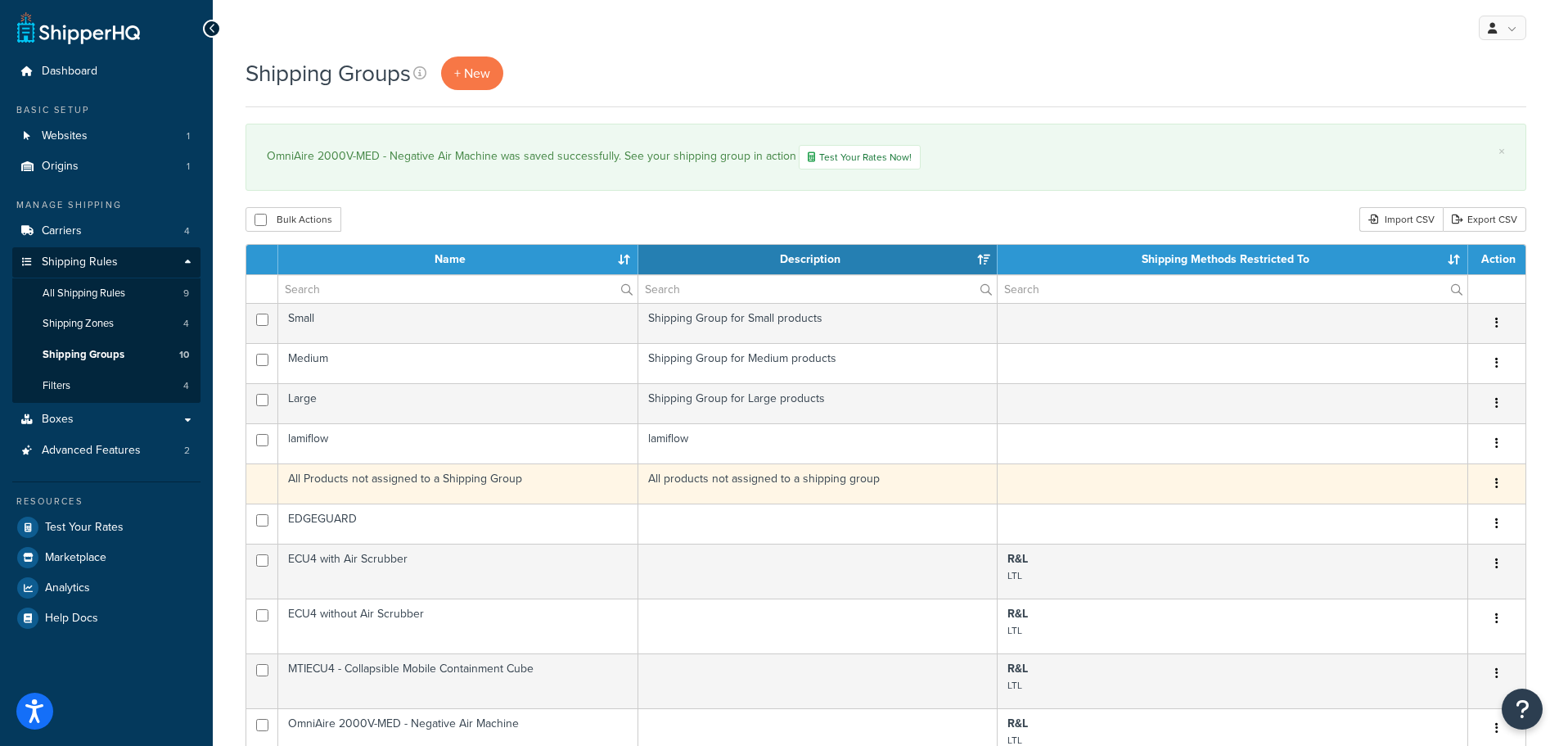
scroll to position [0, 0]
